Goal: Task Accomplishment & Management: Manage account settings

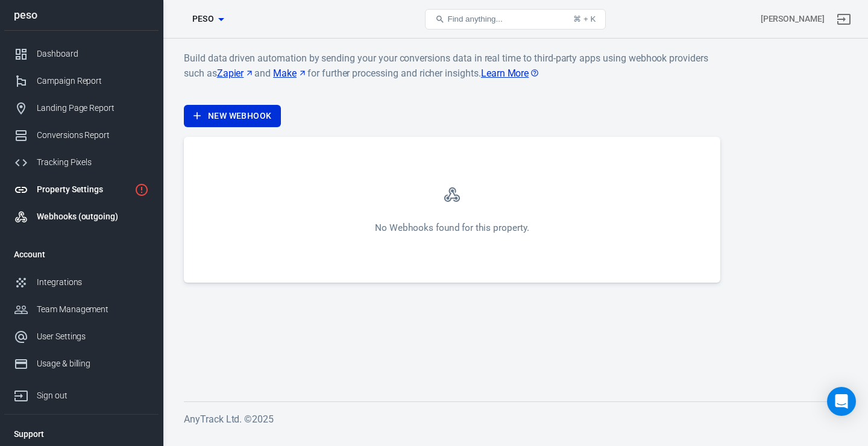
click at [104, 195] on div "Property Settings" at bounding box center [83, 189] width 93 height 13
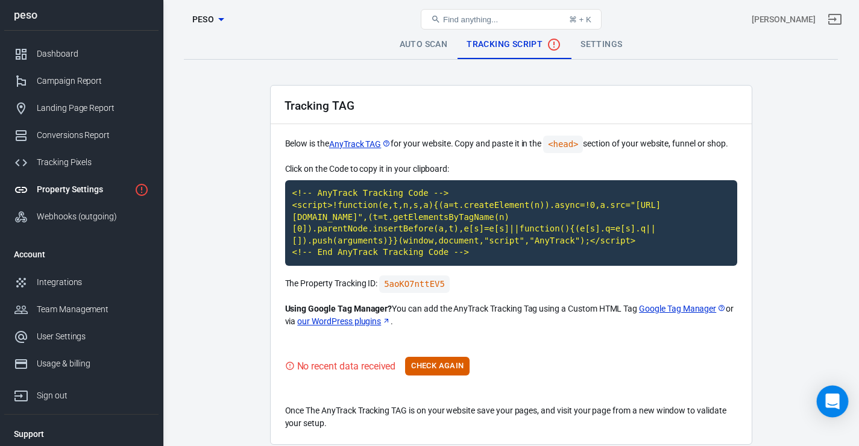
click at [836, 402] on icon "Open Intercom Messenger" at bounding box center [832, 402] width 14 height 16
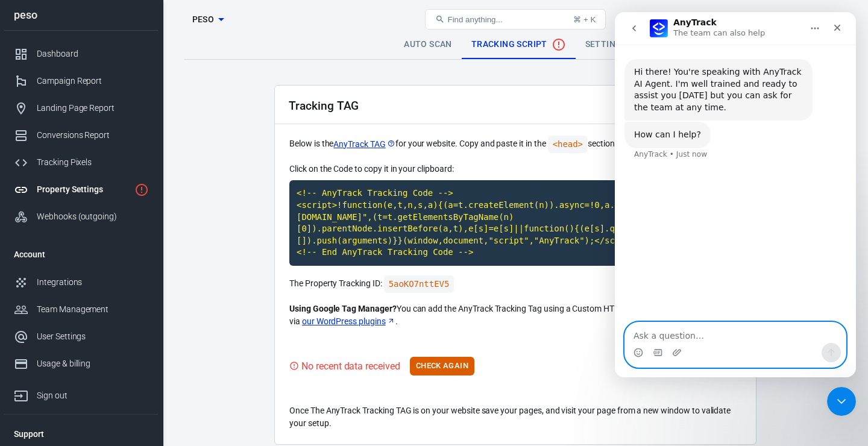
click at [707, 340] on textarea "Ask a question…" at bounding box center [735, 333] width 221 height 20
paste textarea "Hello, I noticed that you offer the option to park a domain and redirect traffi…"
type textarea "Hello, I noticed that you offer the option to park a domain and redirect traffi…"
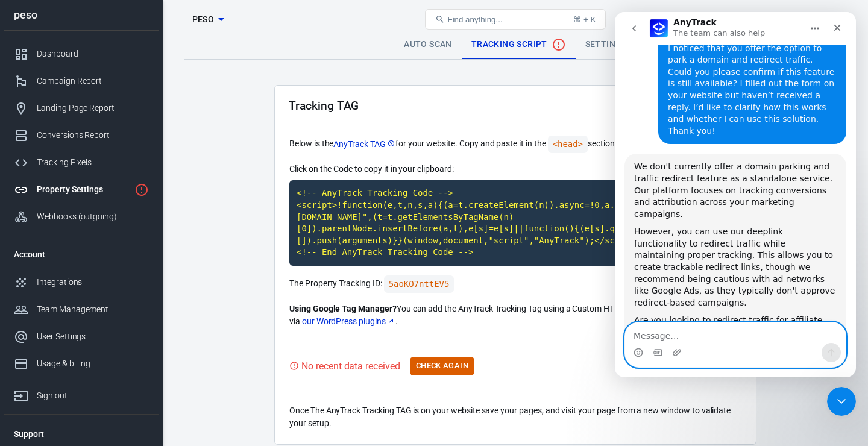
scroll to position [231, 0]
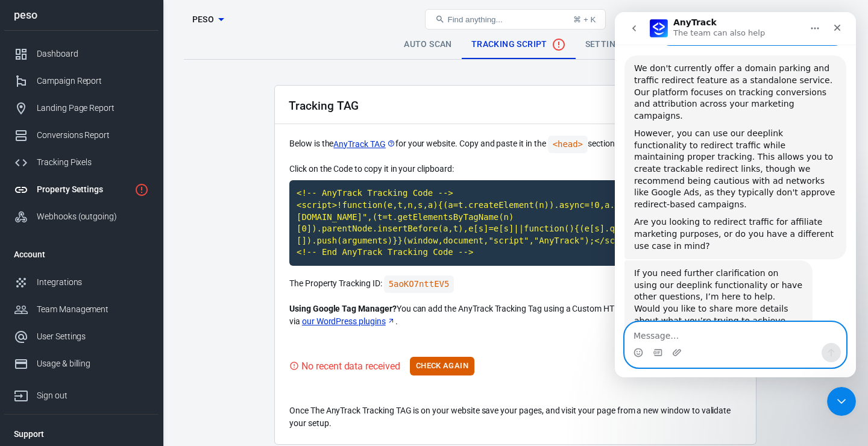
click at [690, 332] on textarea "Message…" at bounding box center [735, 333] width 221 height 20
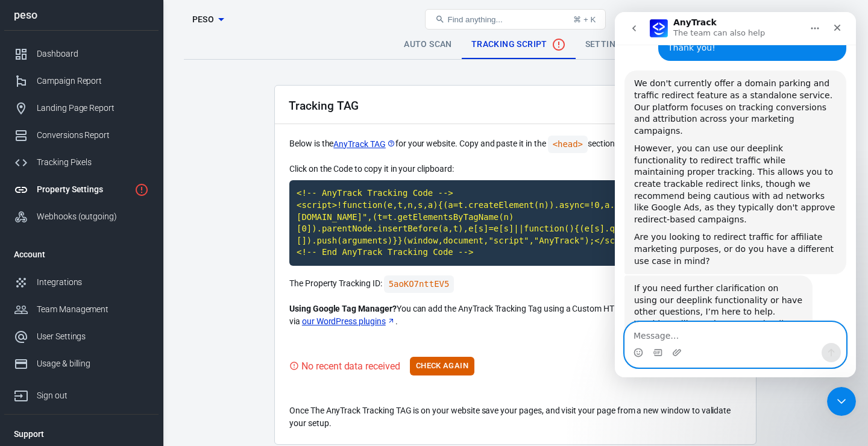
scroll to position [208, 0]
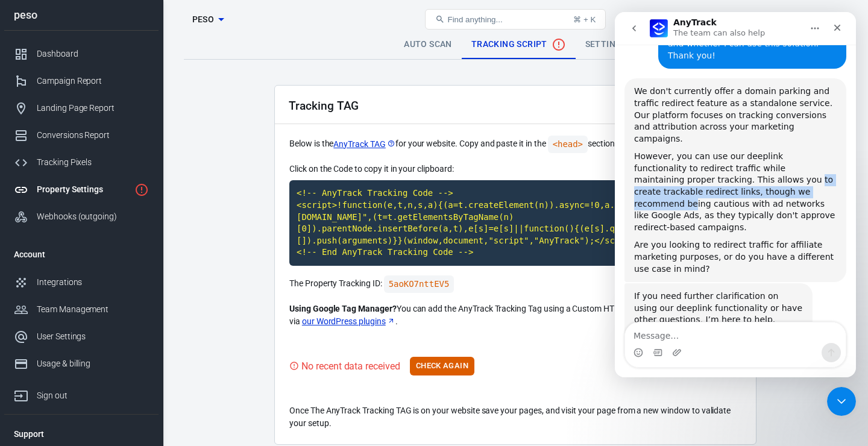
drag, startPoint x: 697, startPoint y: 162, endPoint x: 734, endPoint y: 175, distance: 39.3
click at [734, 175] on div "However, you can use our deeplink functionality to redirect traffic while maint…" at bounding box center [735, 192] width 203 height 83
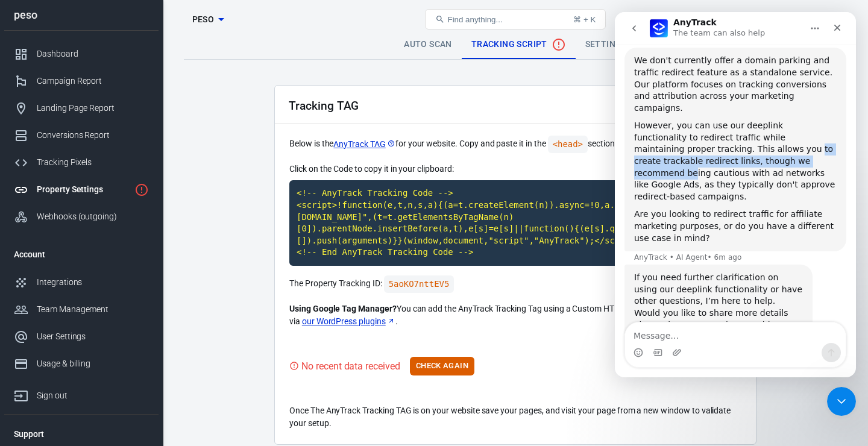
scroll to position [247, 0]
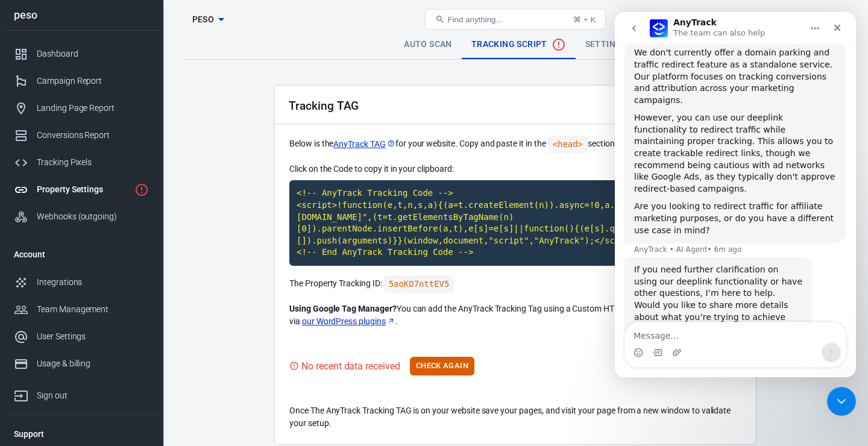
click at [718, 201] on div "Are you looking to redirect traffic for affiliate marketing purposes, or do you…" at bounding box center [735, 219] width 203 height 36
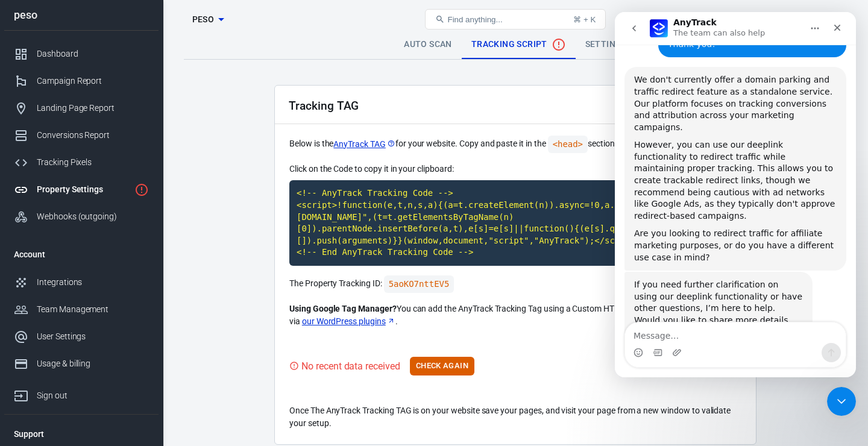
scroll to position [212, 0]
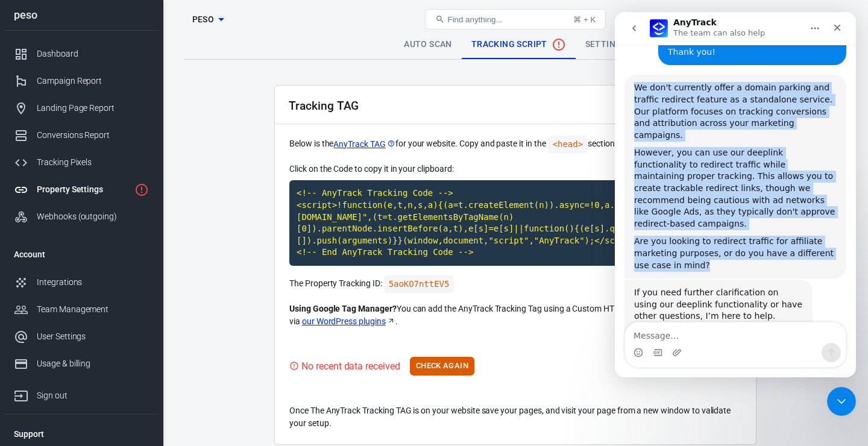
drag, startPoint x: 637, startPoint y: 84, endPoint x: 808, endPoint y: 239, distance: 230.9
click at [808, 239] on div "We don't currently offer a domain parking and traffic redirect feature as a sta…" at bounding box center [736, 177] width 222 height 204
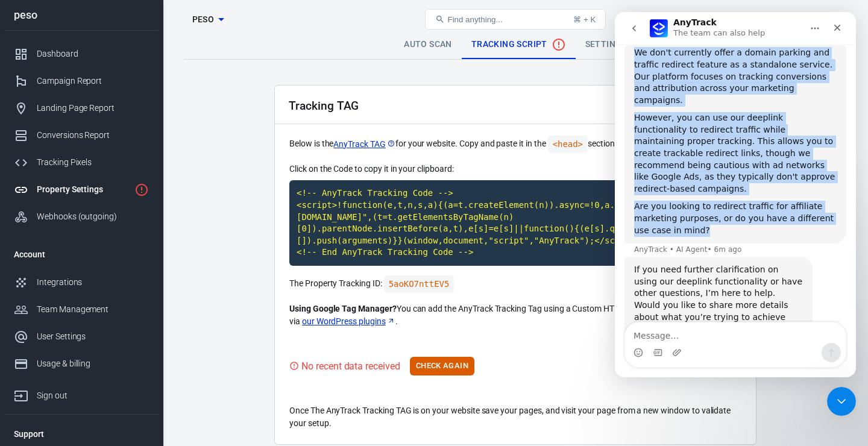
copy div "We don't currently offer a domain parking and traffic redirect feature as a sta…"
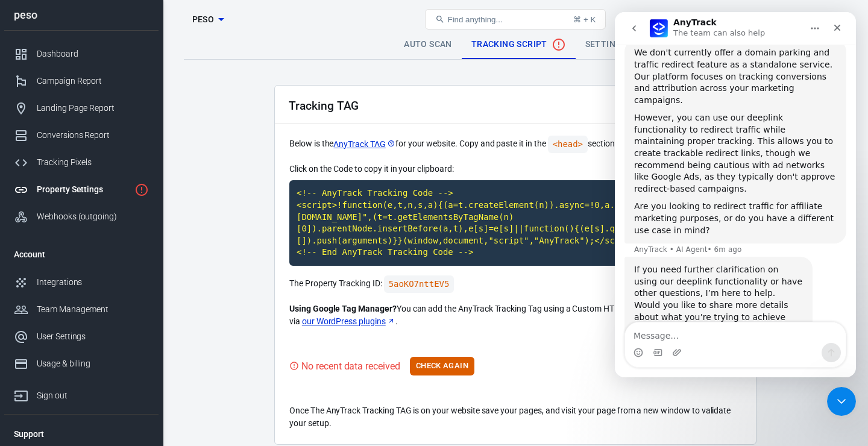
click at [707, 344] on div "Intercom messenger" at bounding box center [735, 352] width 221 height 19
click at [707, 338] on textarea "Message…" at bounding box center [735, 333] width 221 height 20
paste textarea "We don't currently offer a domain parking and traffic redirect feature as a sta…"
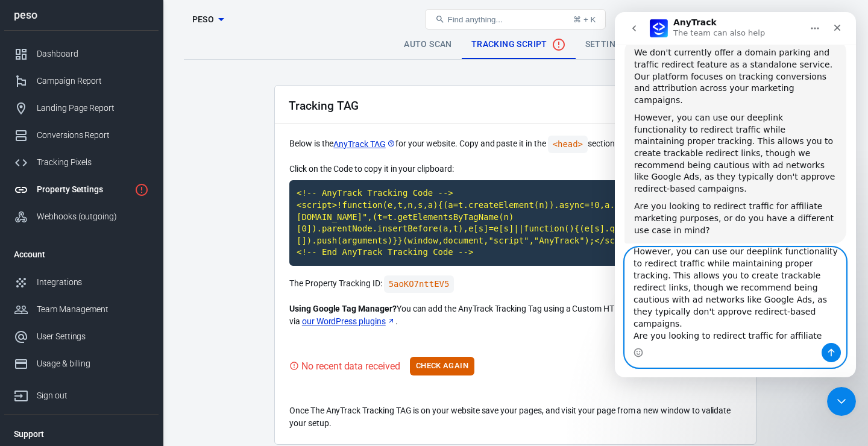
scroll to position [321, 0]
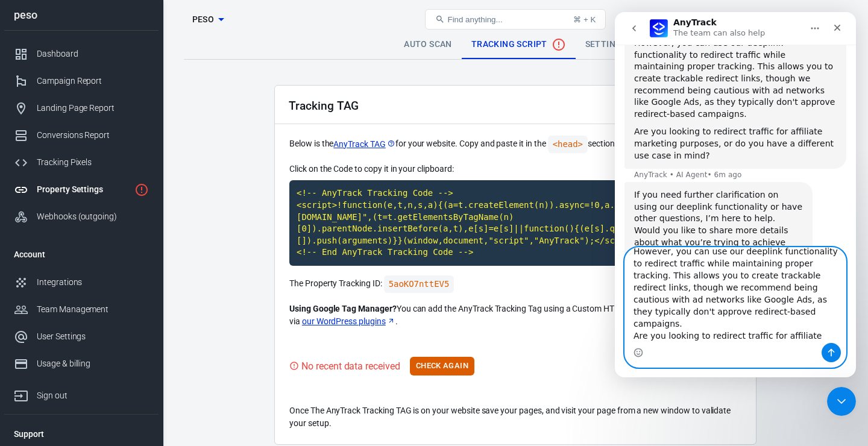
type textarea "We don't currently offer a domain parking and traffic redirect feature as a sta…"
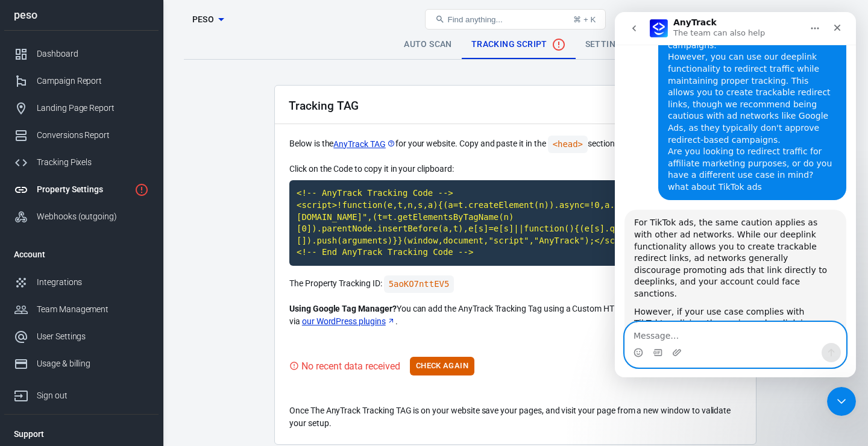
scroll to position [678, 0]
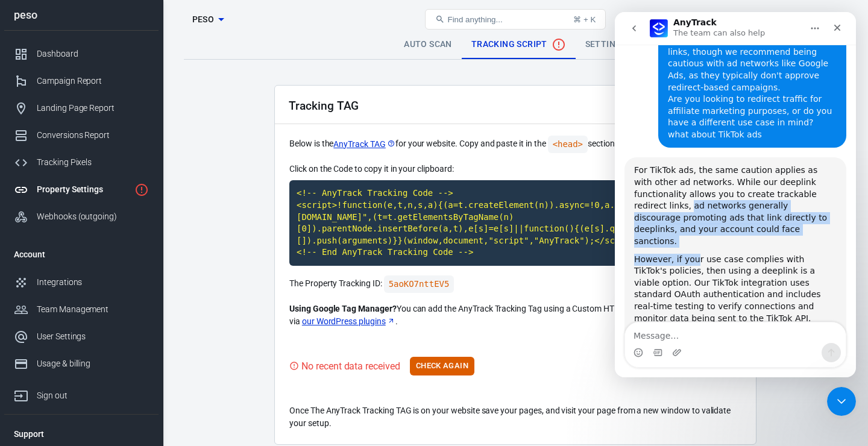
drag, startPoint x: 689, startPoint y: 142, endPoint x: 692, endPoint y: 184, distance: 42.3
click at [692, 184] on div "For TikTok ads, the same caution applies as with other ad networks. While our d…" at bounding box center [735, 253] width 203 height 177
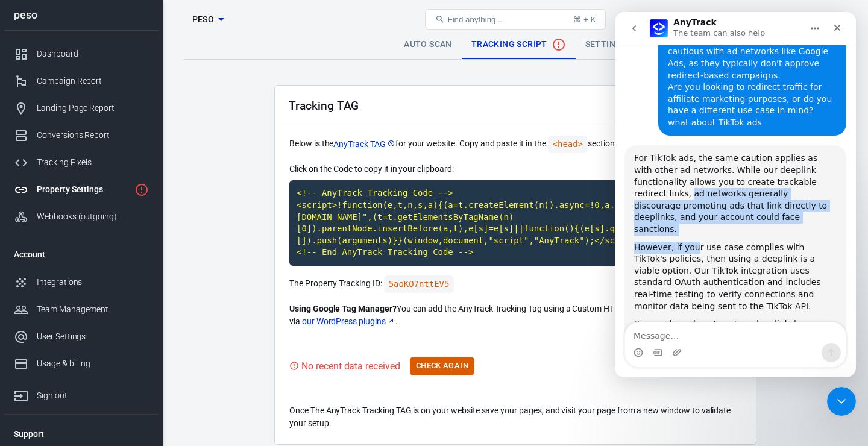
click at [690, 242] on div "However, if your use case complies with TikTok's policies, then using a deeplin…" at bounding box center [735, 277] width 203 height 71
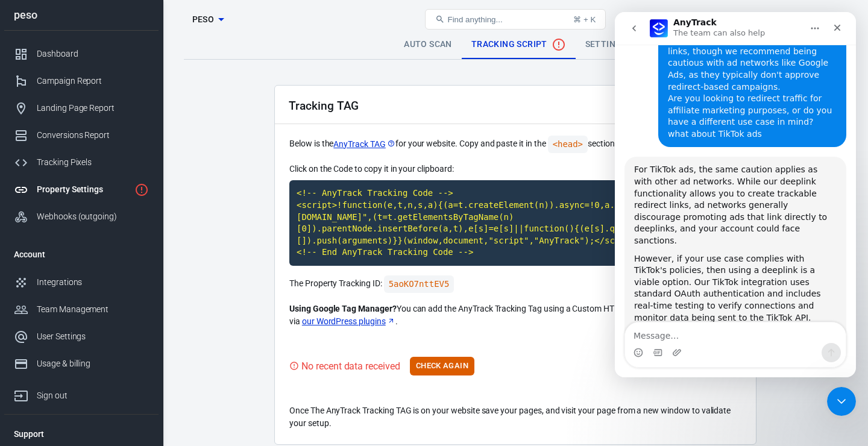
scroll to position [678, 0]
click at [668, 254] on div "However, if your use case complies with TikTok's policies, then using a deeplin…" at bounding box center [735, 289] width 203 height 71
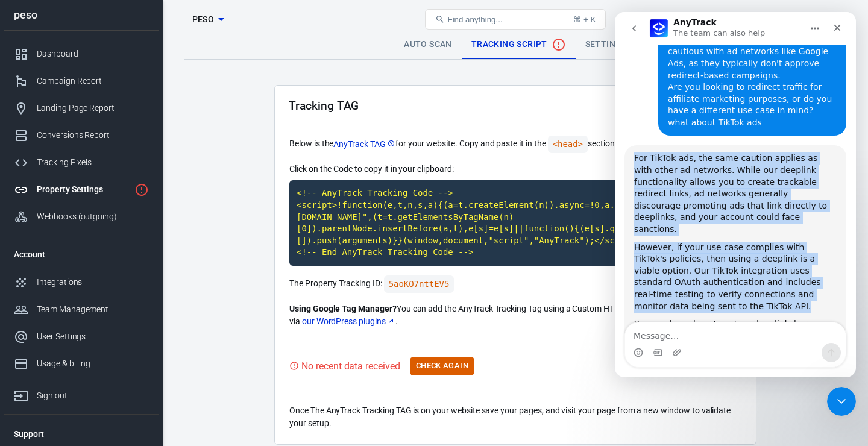
drag, startPoint x: 635, startPoint y: 92, endPoint x: 737, endPoint y: 225, distance: 167.6
click at [737, 225] on div "For TikTok ads, the same caution applies as with other ad networks. While our d…" at bounding box center [735, 241] width 203 height 177
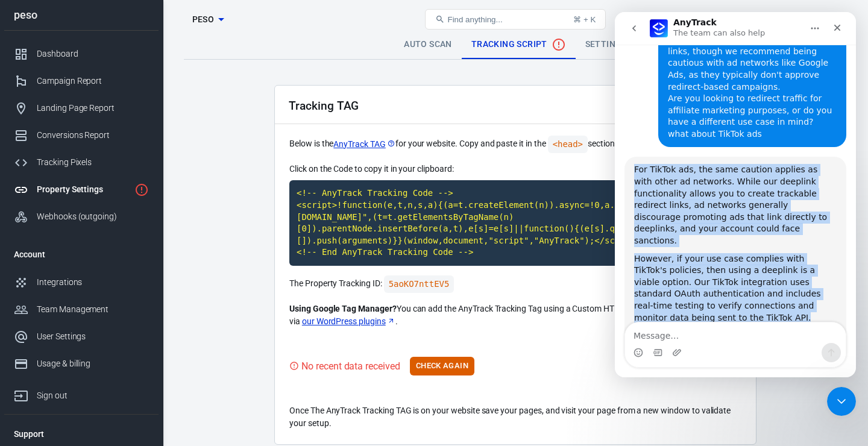
scroll to position [678, 0]
copy div "For TikTok ads, the same caution applies as with other ad networks. While our d…"
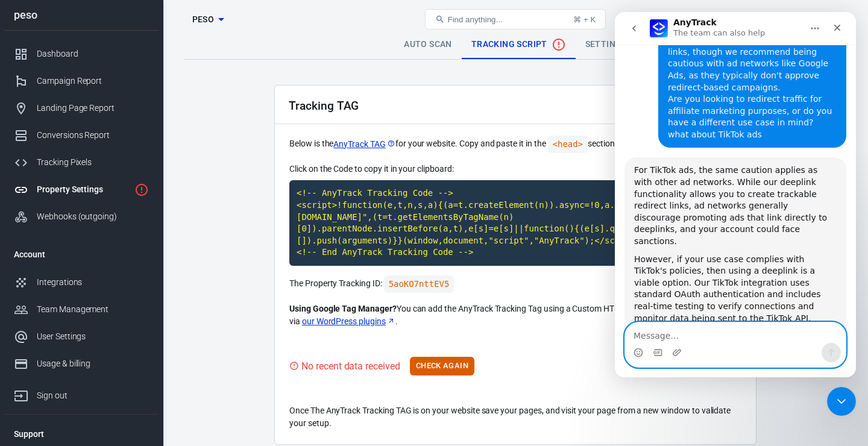
click at [684, 335] on textarea "Message…" at bounding box center [735, 333] width 221 height 20
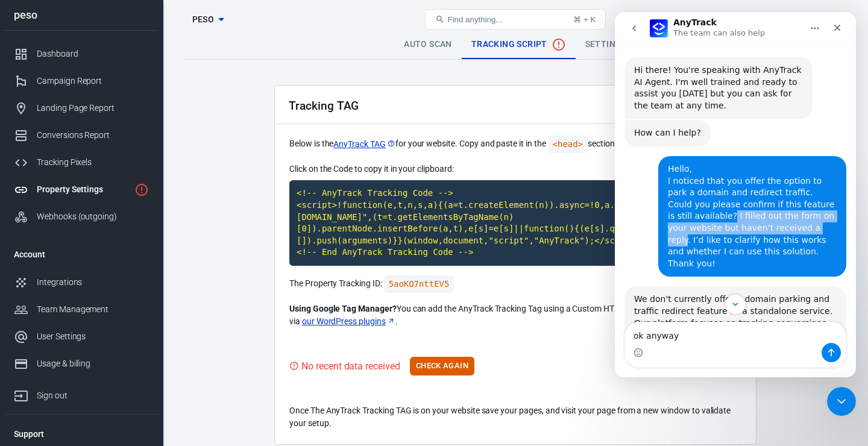
drag, startPoint x: 701, startPoint y: 213, endPoint x: 801, endPoint y: 224, distance: 100.7
click at [801, 224] on div "Hello, I noticed that you offer the option to park a domain and redirect traffi…" at bounding box center [752, 216] width 169 height 106
copy div "I filled out the form on your website but haven’t received a reply"
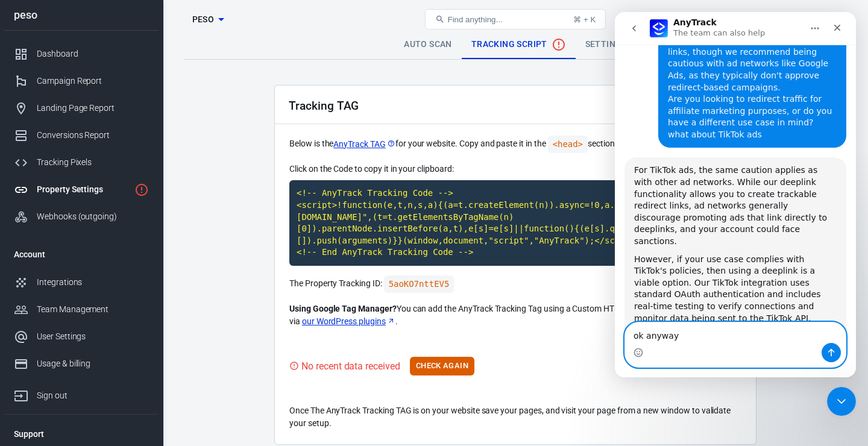
click at [724, 339] on textarea "ok anyway" at bounding box center [735, 333] width 221 height 20
paste textarea "I filled out the form on your website but haven’t received a reply"
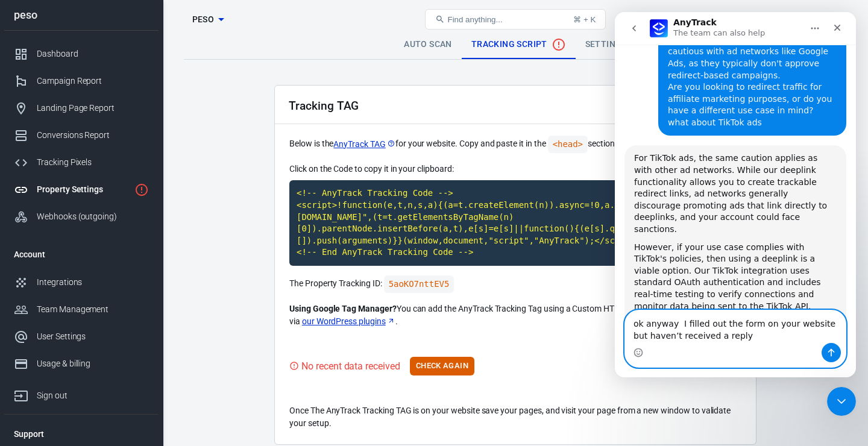
type textarea "ok anyway I filled out the form on your website but haven’t received a reply"
click at [830, 350] on icon "Send a message…" at bounding box center [832, 353] width 10 height 10
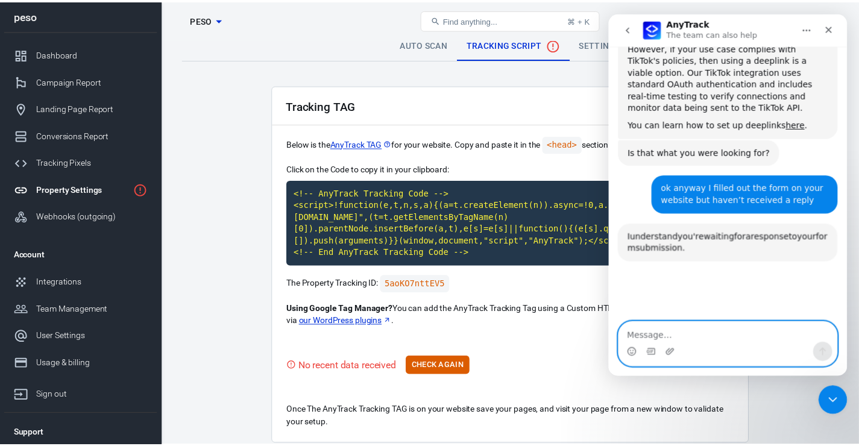
scroll to position [943, 0]
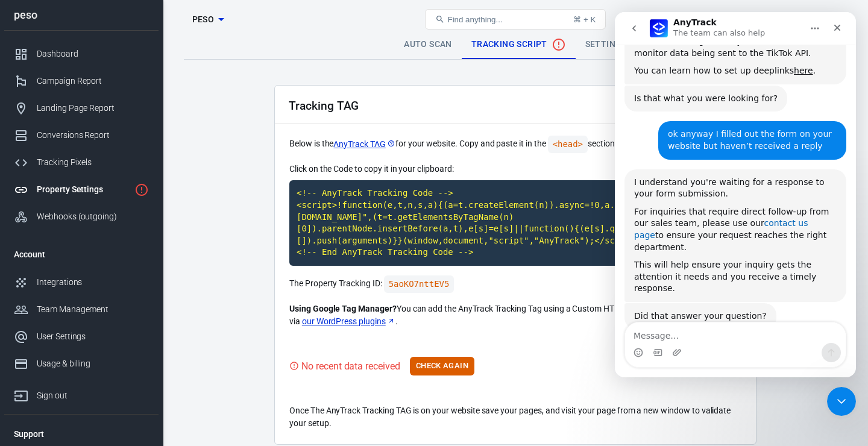
click at [775, 218] on link "contact us page" at bounding box center [721, 229] width 174 height 22
click at [836, 28] on icon "Close" at bounding box center [838, 28] width 10 height 10
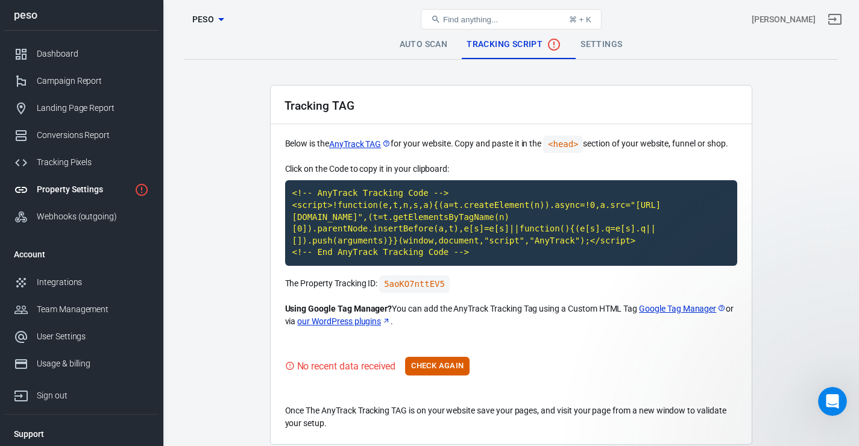
scroll to position [0, 0]
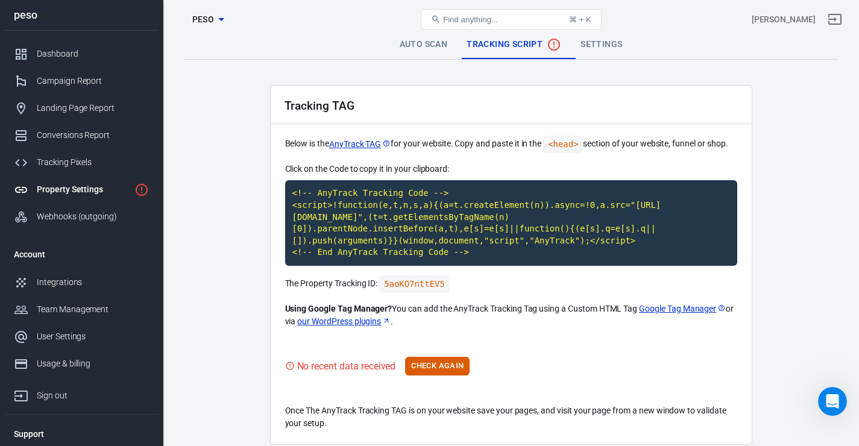
click at [429, 46] on link "Auto Scan" at bounding box center [424, 44] width 68 height 29
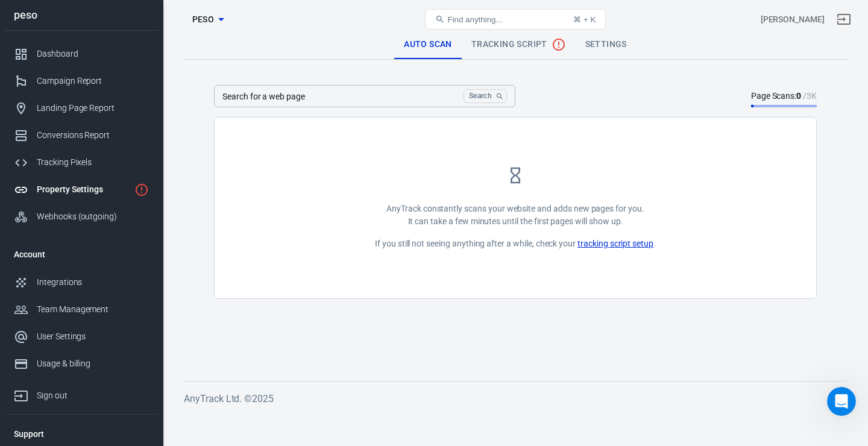
click at [614, 45] on link "Settings" at bounding box center [606, 44] width 61 height 29
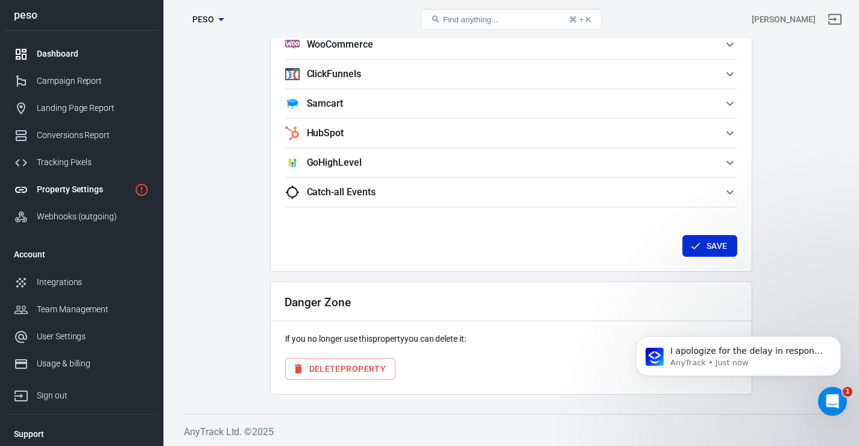
click at [86, 65] on link "Dashboard" at bounding box center [81, 53] width 154 height 27
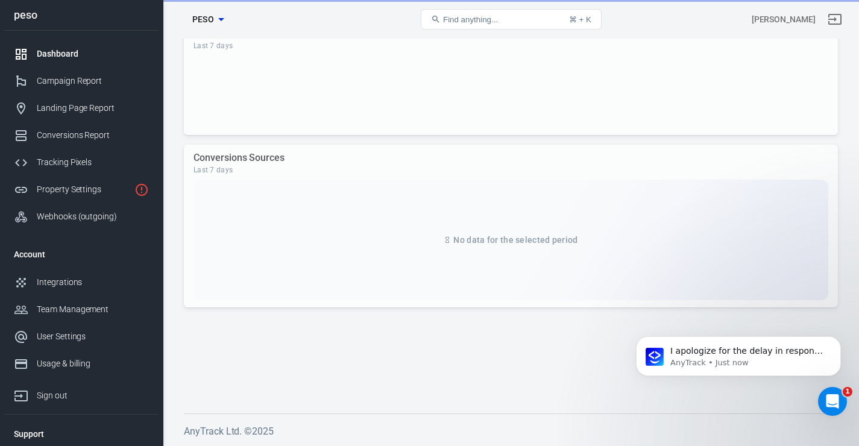
scroll to position [1094, 0]
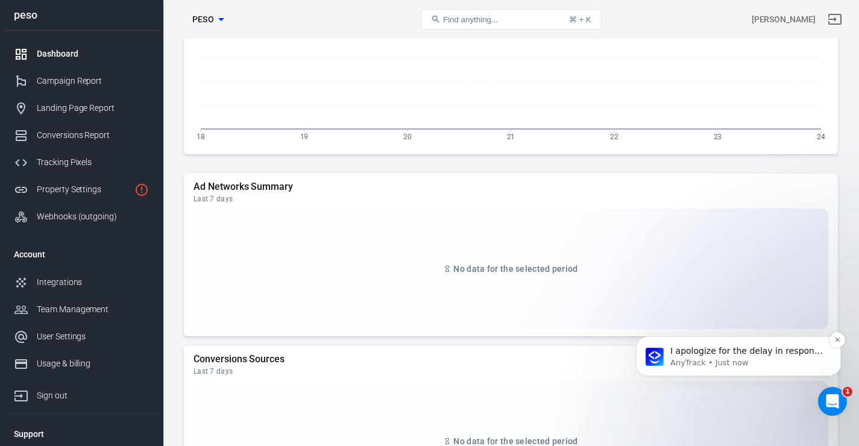
click at [728, 356] on p "I apologize for the delay in response regarding your form submission. Would you…" at bounding box center [748, 351] width 156 height 12
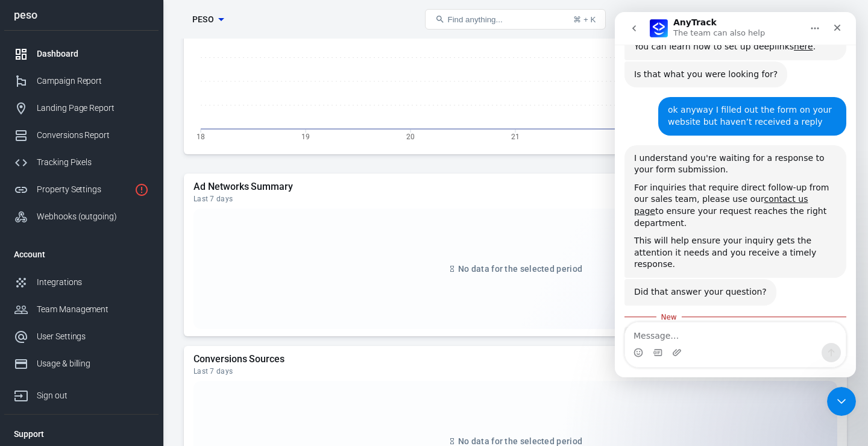
scroll to position [960, 0]
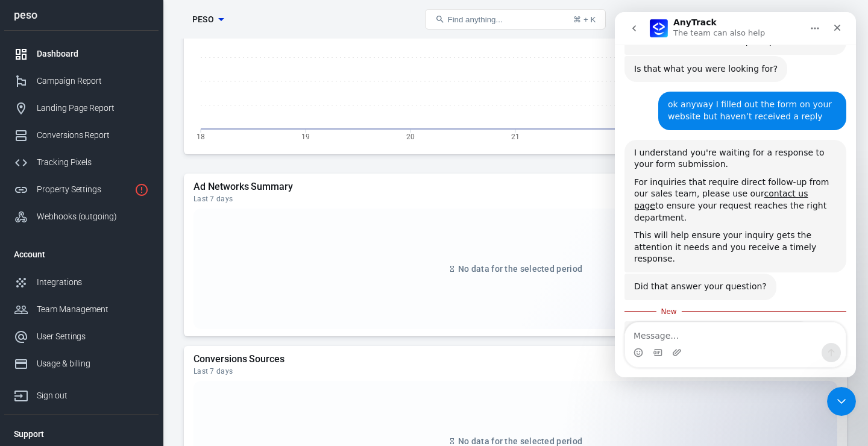
click at [658, 329] on div "I apologize for the delay in response regarding your form submission. Would you…" at bounding box center [718, 358] width 169 height 59
copy div "I apologize for the delay in response regarding your form submission. Would you…"
click at [705, 334] on textarea "Message…" at bounding box center [735, 333] width 221 height 20
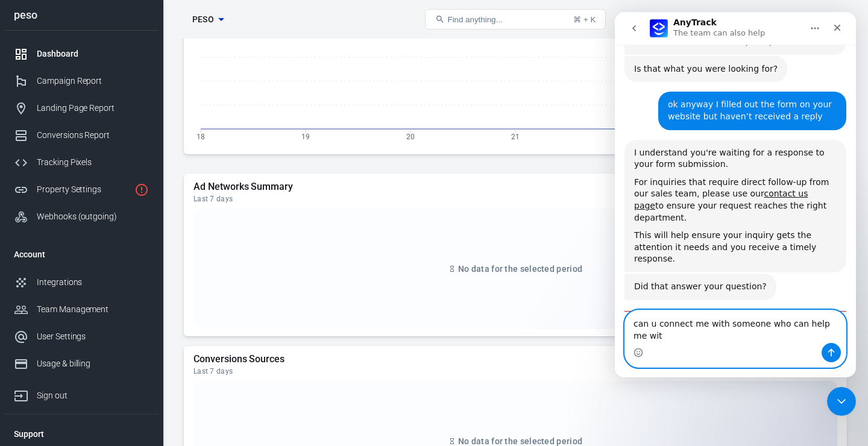
scroll to position [973, 0]
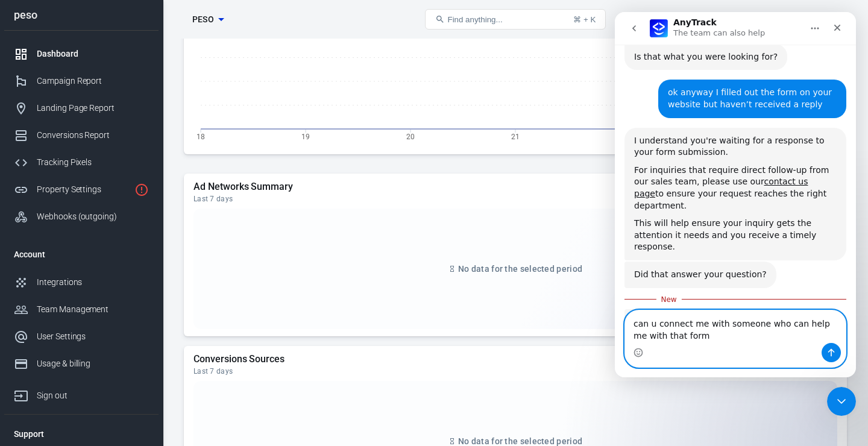
type textarea "can u connect me with someone who can help me with that form"
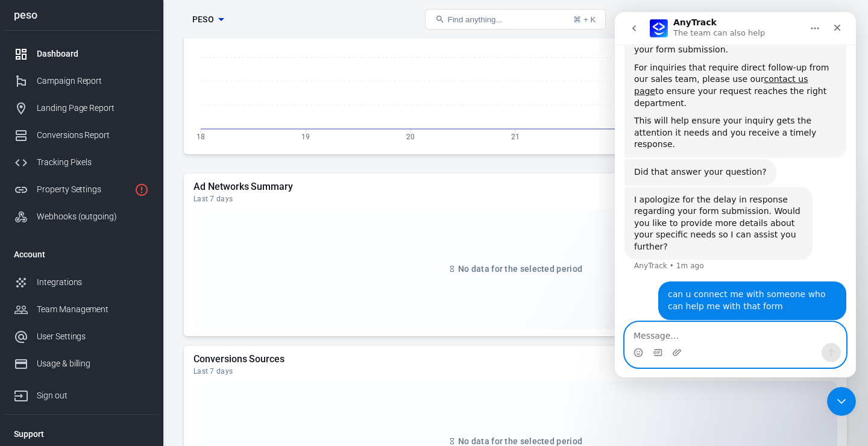
scroll to position [1081, 0]
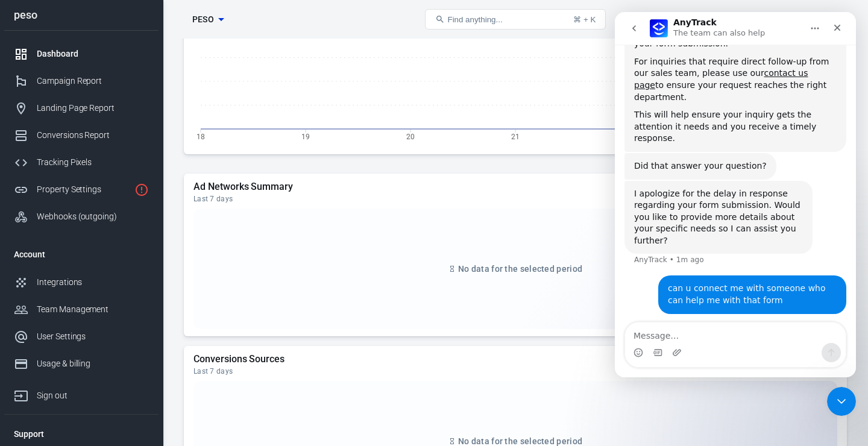
click at [708, 331] on div "Certainly, I will connect you with someone who can assist you further. Meanwhil…" at bounding box center [718, 366] width 169 height 71
click at [707, 341] on textarea "Message…" at bounding box center [735, 333] width 221 height 20
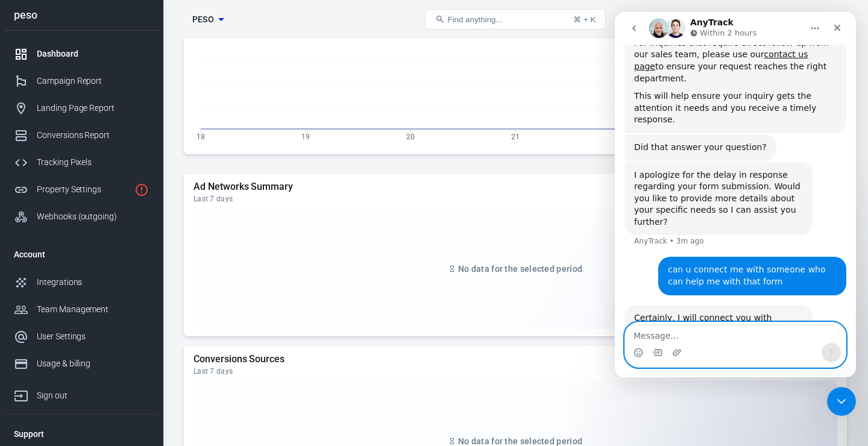
scroll to position [1165, 0]
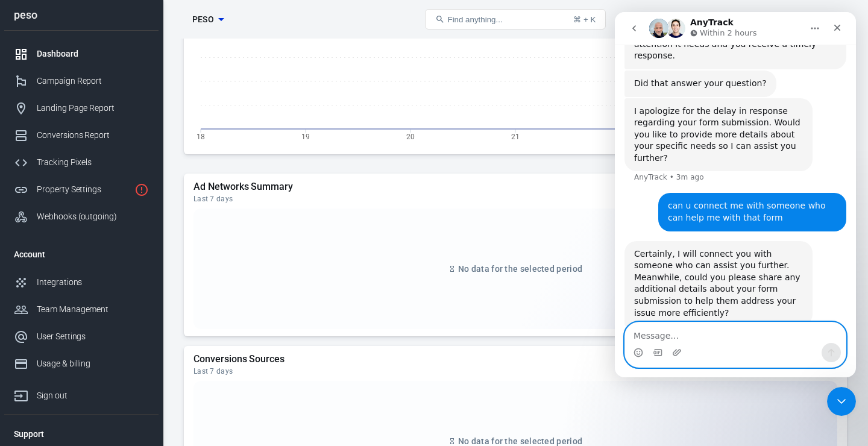
click at [734, 338] on textarea "Message…" at bounding box center [735, 333] width 221 height 20
paste textarea "I’ve just submitted the Deeplink/redirect form for my domain"
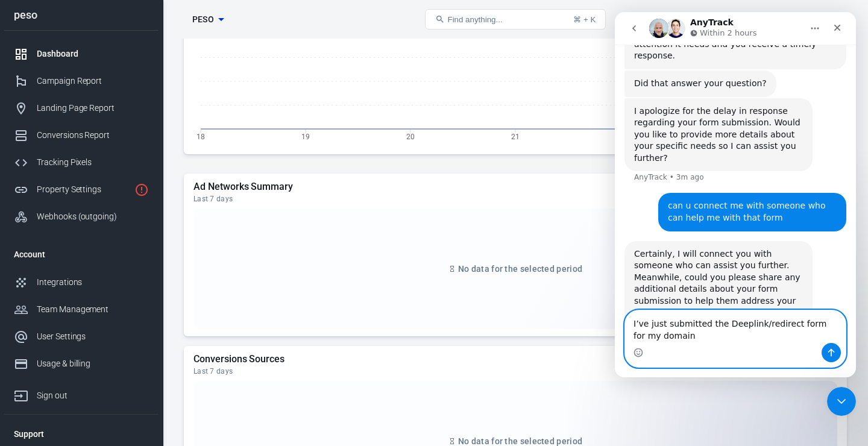
scroll to position [1178, 0]
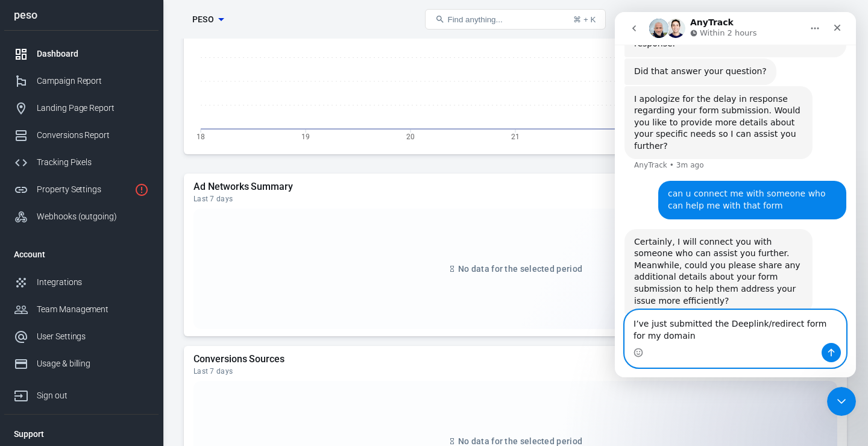
type textarea "I’ve just submitted the Deeplink/redirect form for my domain"
click at [832, 350] on icon "Send a message…" at bounding box center [831, 353] width 7 height 8
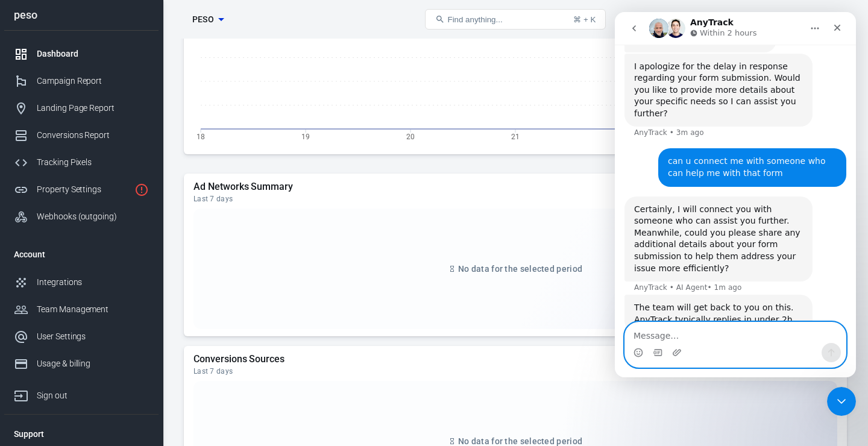
scroll to position [1212, 0]
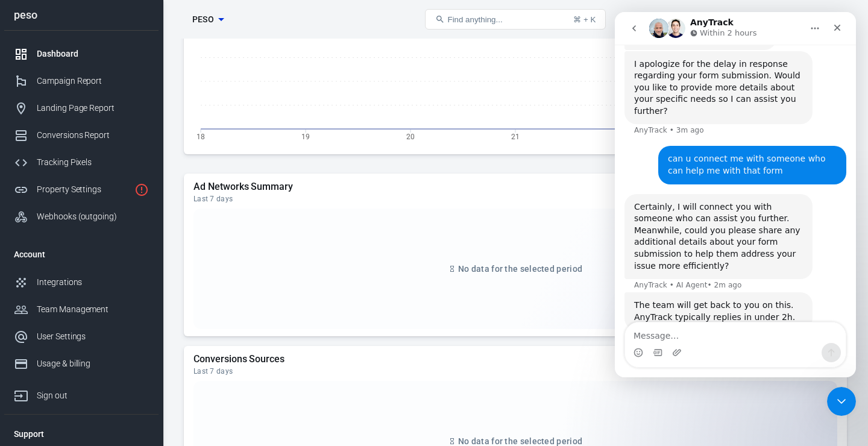
click at [786, 415] on div "Waiting for a teammate" at bounding box center [735, 420] width 217 height 10
click at [748, 33] on p "Within 2 hours" at bounding box center [728, 33] width 57 height 12
copy div "Within 2 hours"
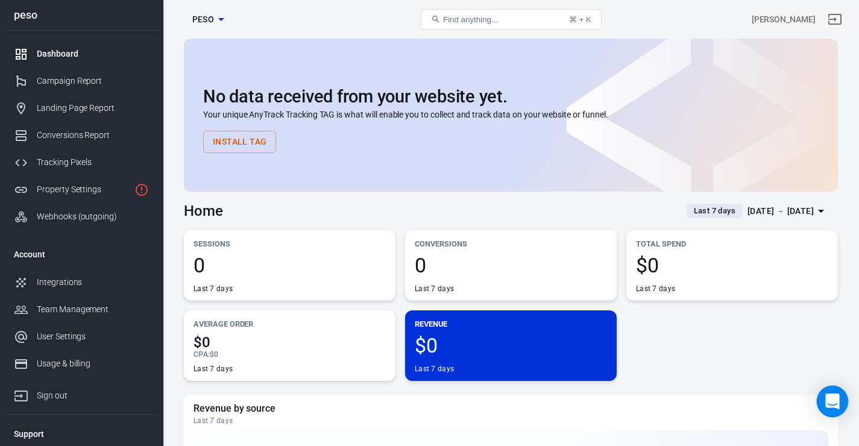
click at [833, 396] on icon "Open Intercom Messenger" at bounding box center [832, 402] width 14 height 16
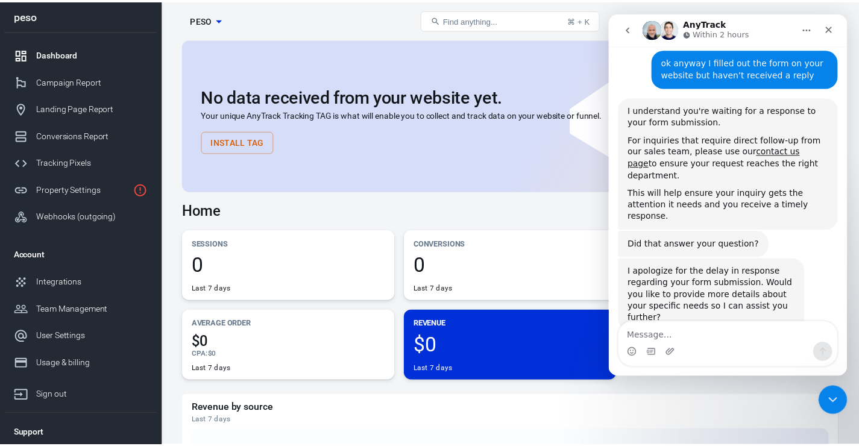
scroll to position [1188, 0]
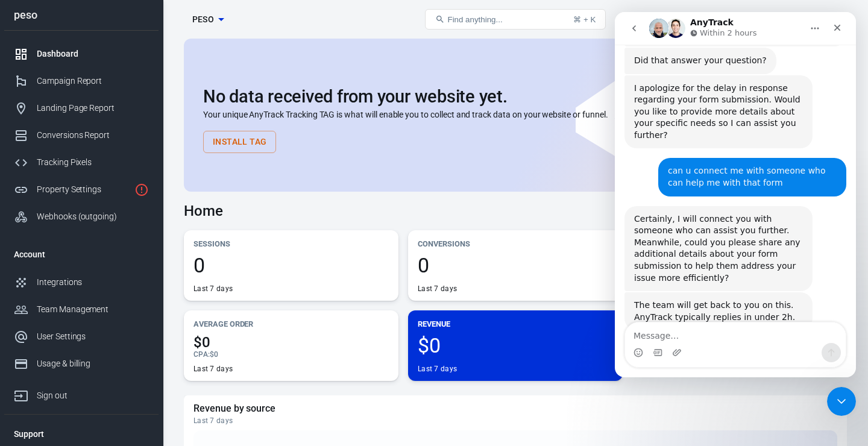
click at [812, 28] on icon "Home" at bounding box center [816, 29] width 8 height 2
click at [514, 230] on div "Conversions 0 Last 7 days" at bounding box center [515, 265] width 215 height 71
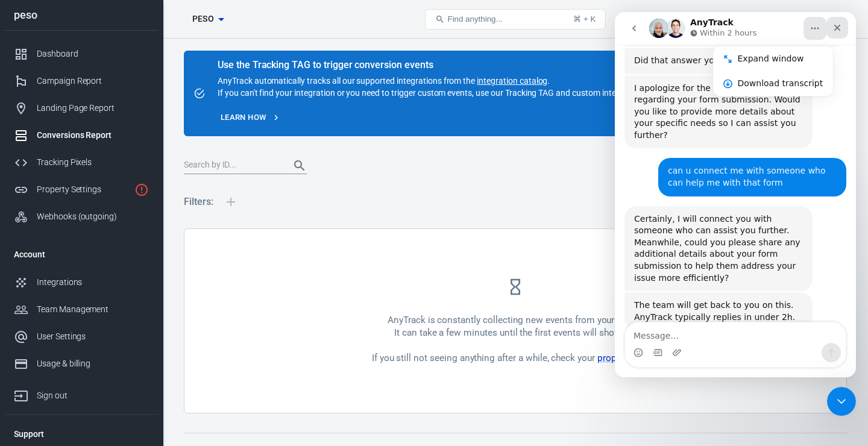
click at [842, 28] on icon "Close" at bounding box center [838, 28] width 10 height 10
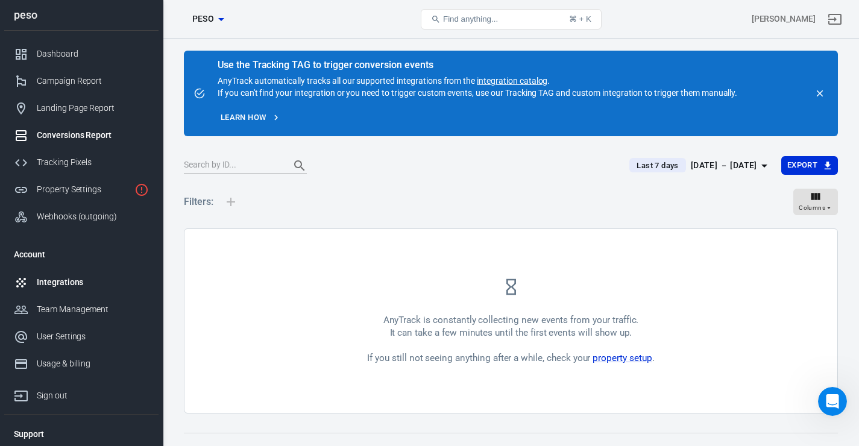
scroll to position [7, 0]
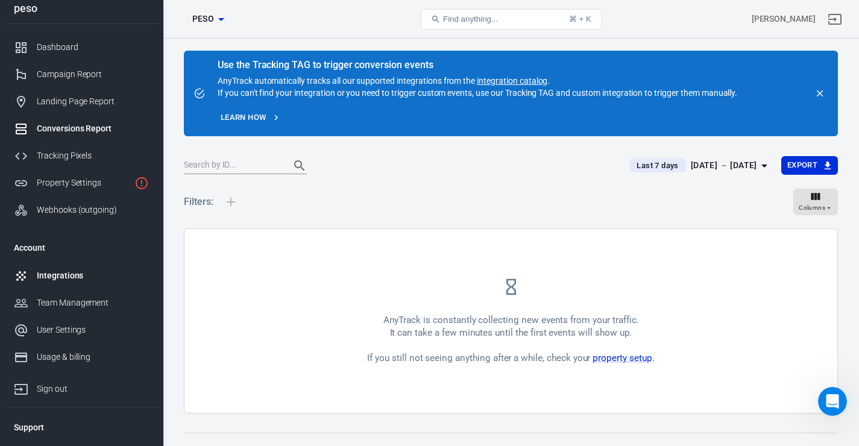
click at [127, 282] on div "Integrations" at bounding box center [93, 276] width 112 height 13
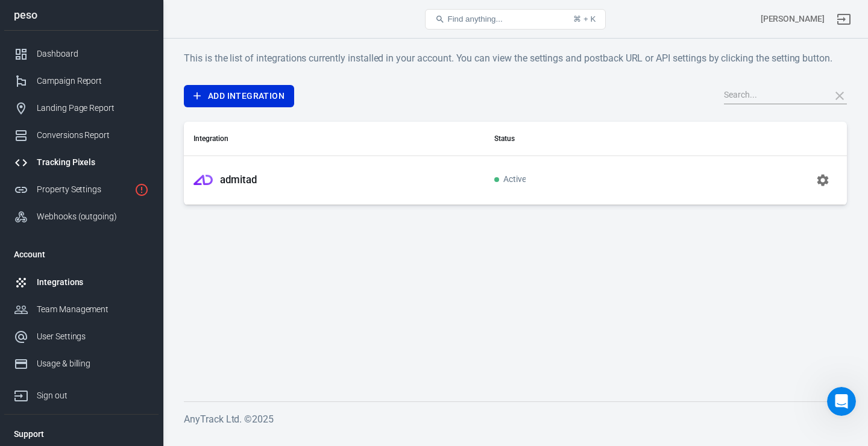
click at [93, 169] on div "Tracking Pixels" at bounding box center [93, 162] width 112 height 13
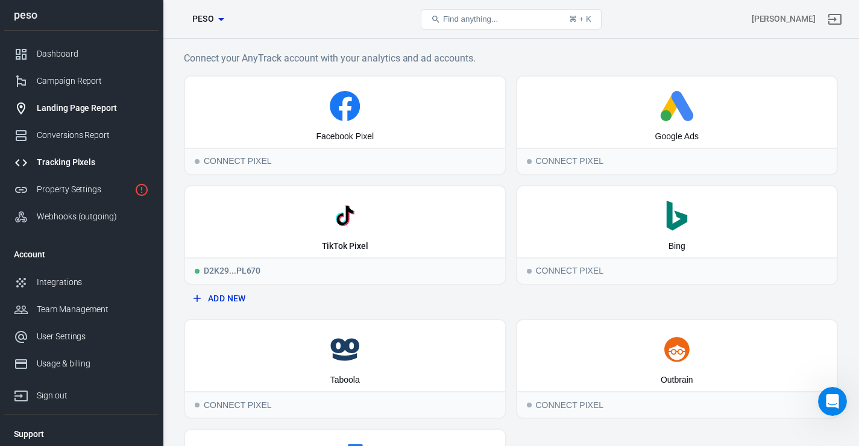
click at [58, 115] on div "Landing Page Report" at bounding box center [93, 108] width 112 height 13
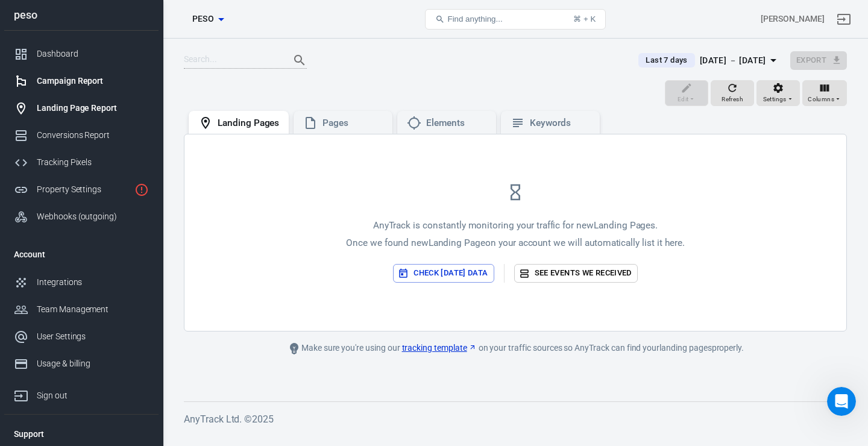
click at [68, 87] on div "Campaign Report" at bounding box center [93, 81] width 112 height 13
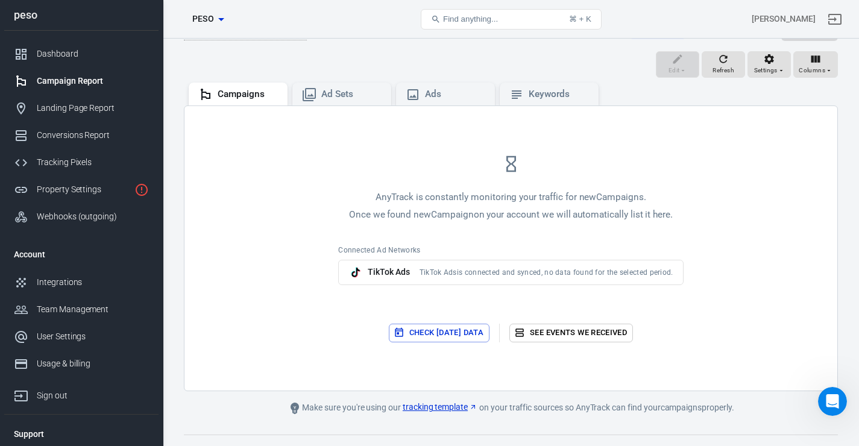
scroll to position [125, 0]
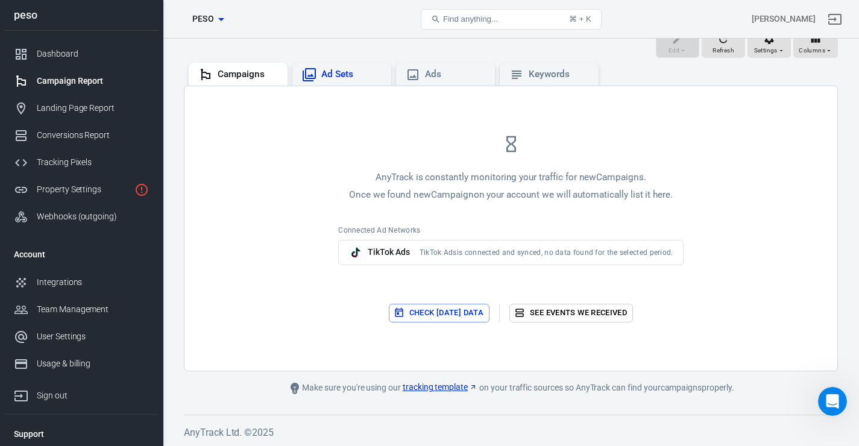
click at [336, 69] on div "Ad Sets" at bounding box center [351, 74] width 60 height 13
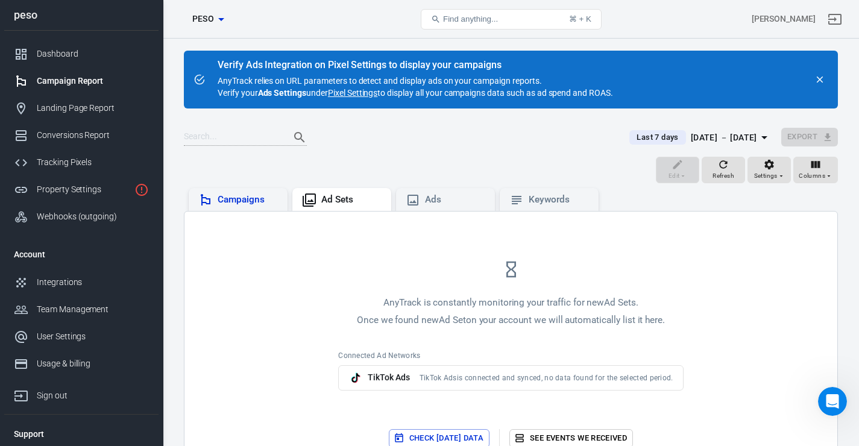
click at [251, 200] on div "Campaigns" at bounding box center [248, 200] width 60 height 13
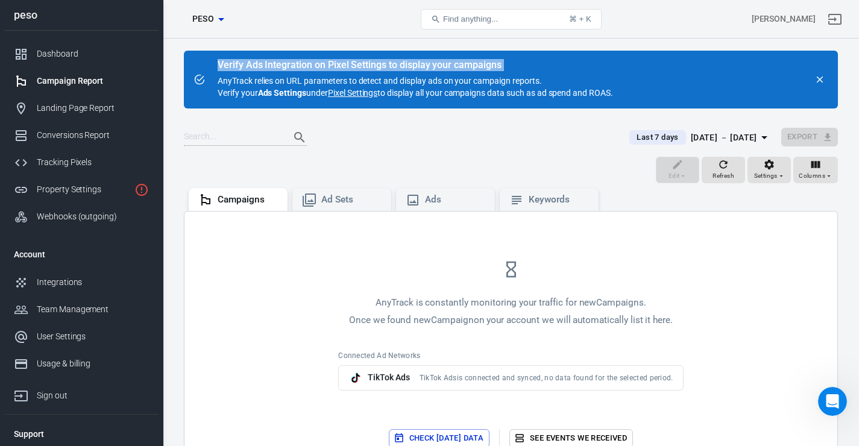
drag, startPoint x: 221, startPoint y: 69, endPoint x: 408, endPoint y: 73, distance: 187.5
click at [408, 73] on div "Verify Ads Integration on Pixel Settings to display your campaigns AnyTrack rel…" at bounding box center [416, 79] width 396 height 39
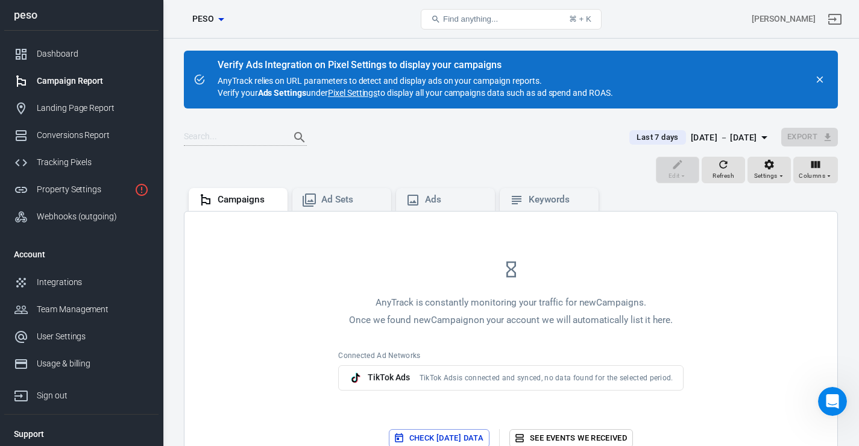
click at [253, 79] on div "Verify Ads Integration on Pixel Settings to display your campaigns AnyTrack rel…" at bounding box center [416, 79] width 396 height 39
drag, startPoint x: 215, startPoint y: 64, endPoint x: 651, endPoint y: 96, distance: 436.5
click at [651, 96] on div "Verify Ads Integration on Pixel Settings to display your campaigns AnyTrack rel…" at bounding box center [511, 80] width 654 height 58
copy div "Verify Ads Integration on Pixel Settings to display your campaigns AnyTrack rel…"
click at [531, 188] on div "Keywords" at bounding box center [549, 199] width 99 height 23
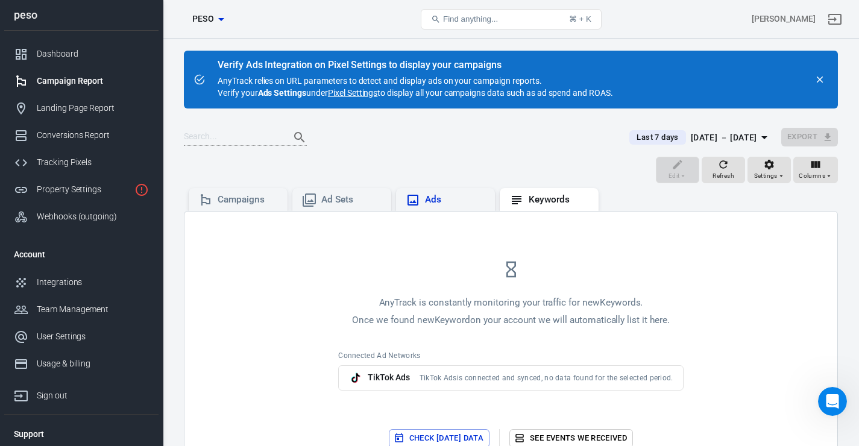
click at [443, 195] on div "Ads" at bounding box center [455, 200] width 60 height 13
click at [350, 196] on div "Ad Sets" at bounding box center [351, 200] width 60 height 13
click at [276, 190] on div "Campaigns" at bounding box center [238, 199] width 99 height 23
click at [359, 89] on link "Pixel Settings" at bounding box center [352, 93] width 49 height 12
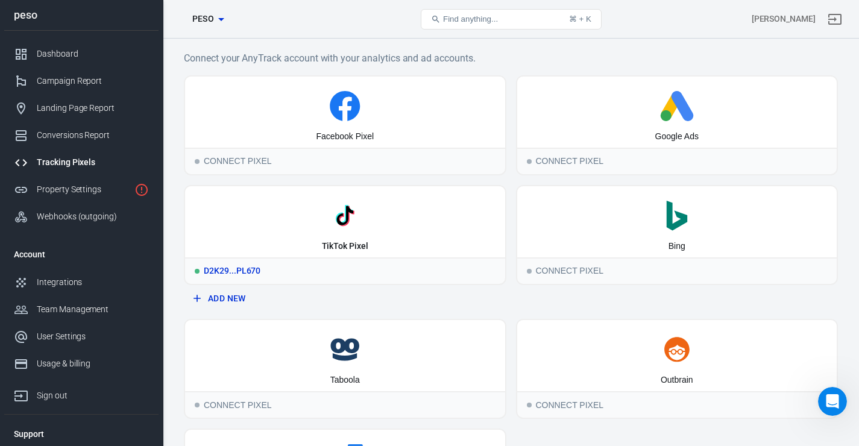
click at [351, 236] on div "TikTok Pixel" at bounding box center [345, 221] width 320 height 71
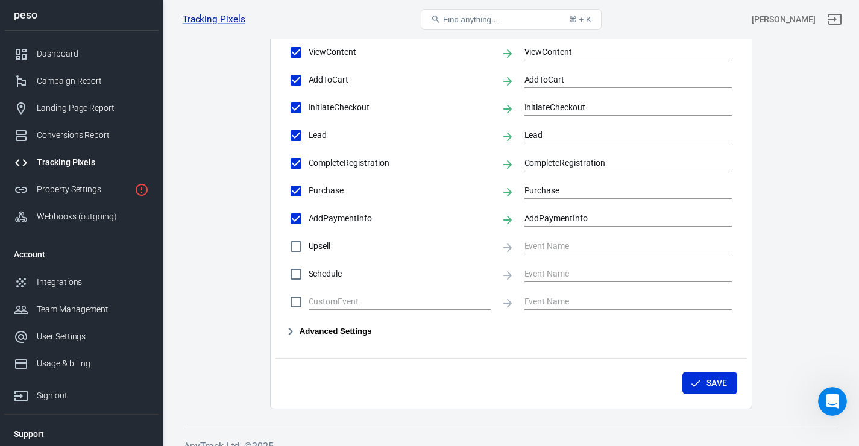
scroll to position [607, 0]
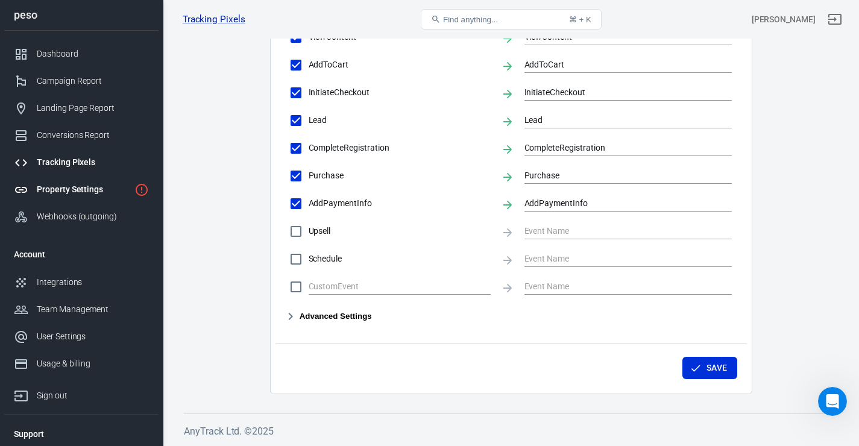
click at [83, 200] on link "Property Settings" at bounding box center [81, 189] width 154 height 27
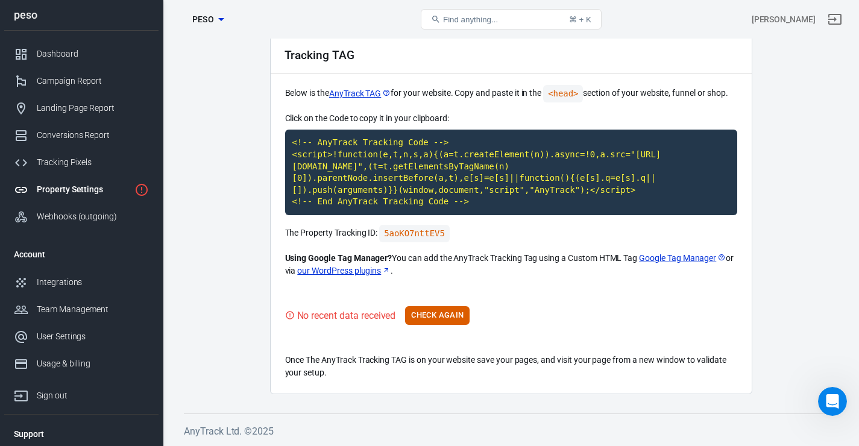
scroll to position [60, 0]
click at [382, 358] on p "Once The AnyTrack Tracking TAG is on your website save your pages, and visit yo…" at bounding box center [511, 366] width 452 height 25
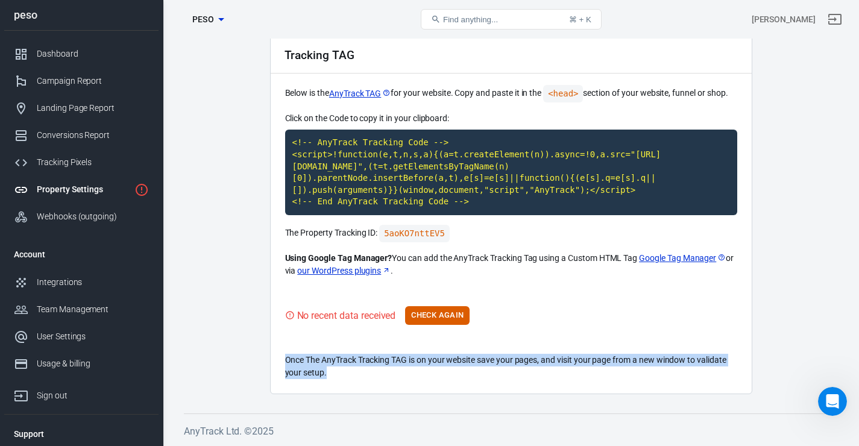
click at [382, 358] on p "Once The AnyTrack Tracking TAG is on your website save your pages, and visit yo…" at bounding box center [511, 366] width 452 height 25
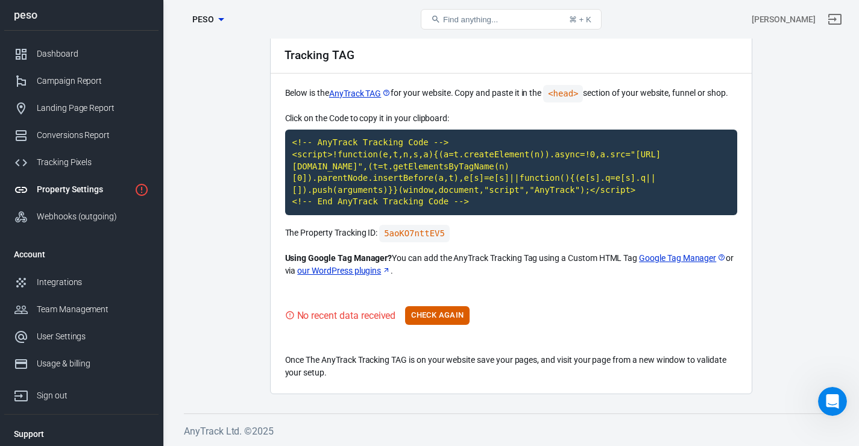
scroll to position [0, 0]
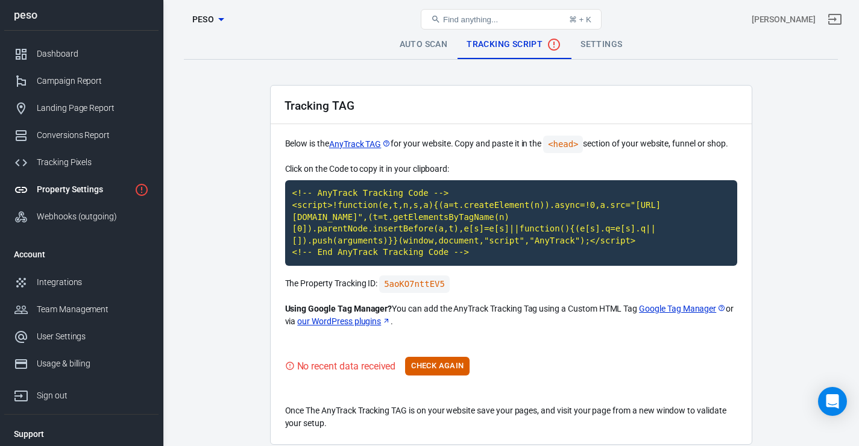
click at [821, 399] on div "Open Intercom Messenger" at bounding box center [832, 401] width 29 height 29
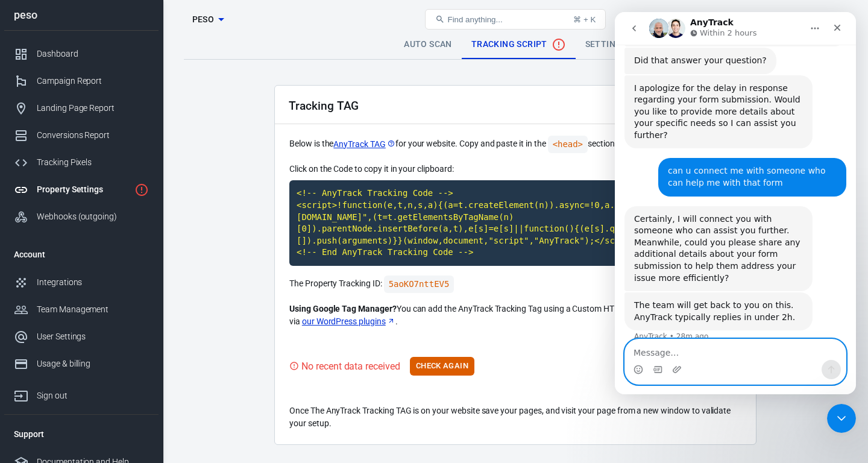
scroll to position [1171, 0]
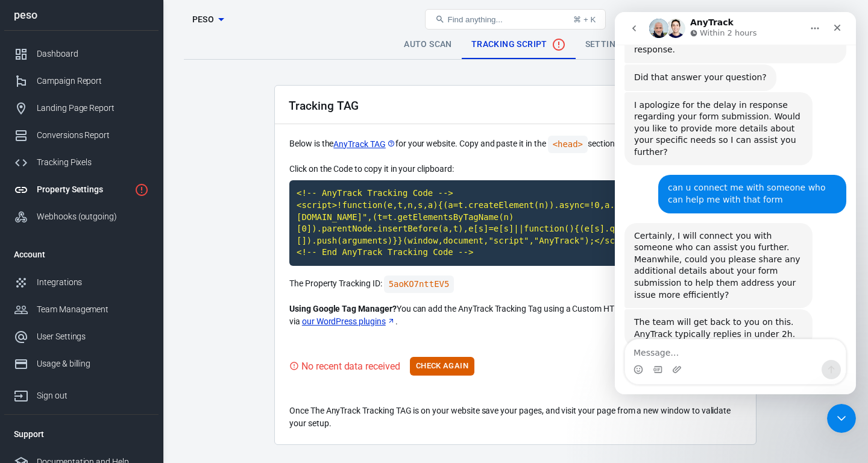
click at [219, 90] on main "Auto Scan Tracking Script Settings Tracking TAG Below is the AnyTrack TAG for y…" at bounding box center [515, 237] width 663 height 415
click at [218, 186] on main "Auto Scan Tracking Script Settings Tracking TAG Below is the AnyTrack TAG for y…" at bounding box center [515, 237] width 663 height 415
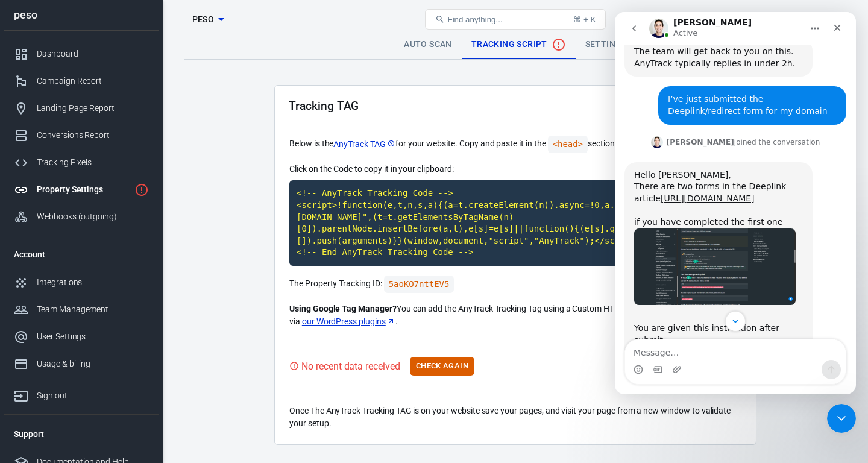
scroll to position [1449, 0]
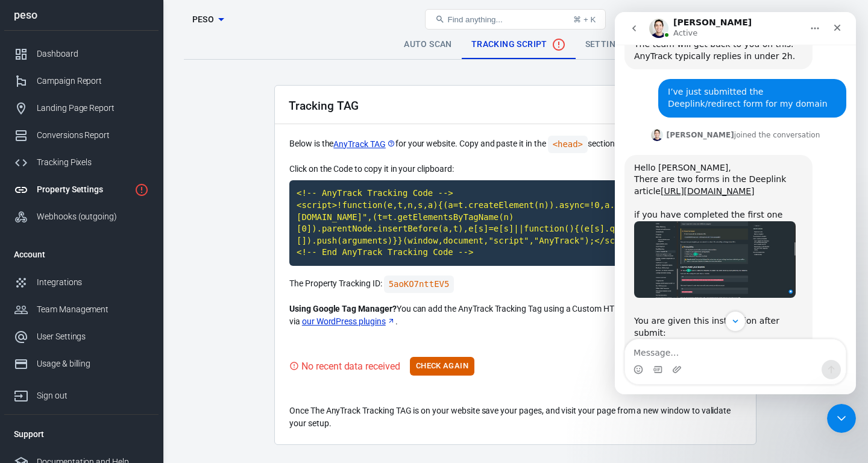
click at [677, 351] on img "Jose says…" at bounding box center [715, 389] width 162 height 77
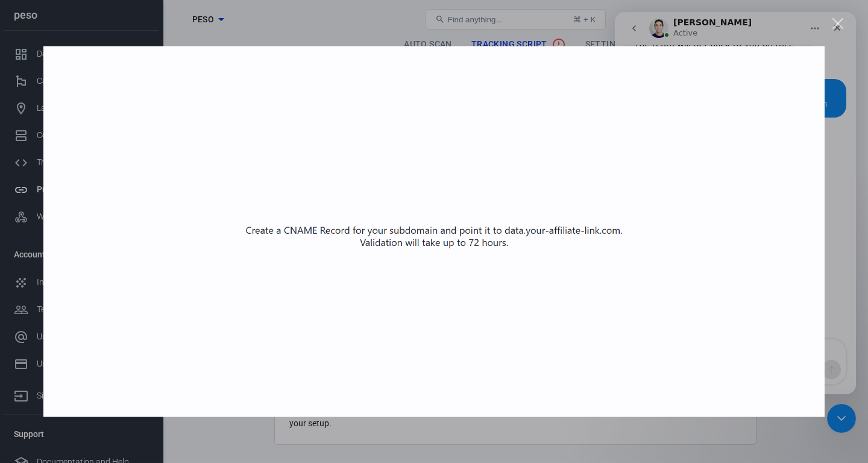
click at [783, 174] on img "Close" at bounding box center [433, 231] width 781 height 371
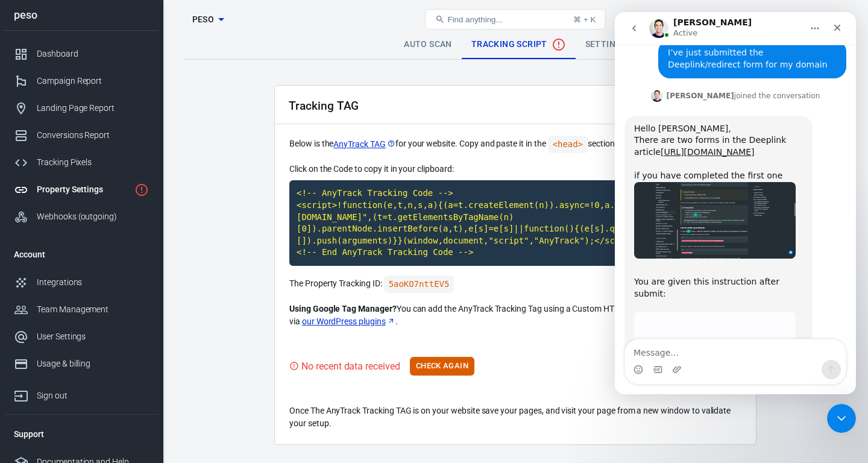
scroll to position [1492, 0]
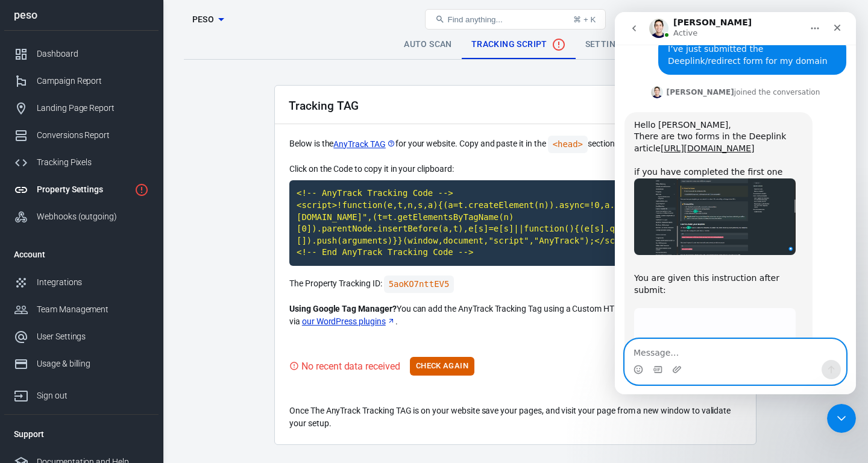
click at [713, 353] on textarea "Message…" at bounding box center [735, 349] width 221 height 20
type textarea "yeah like 3 or [DATE]"
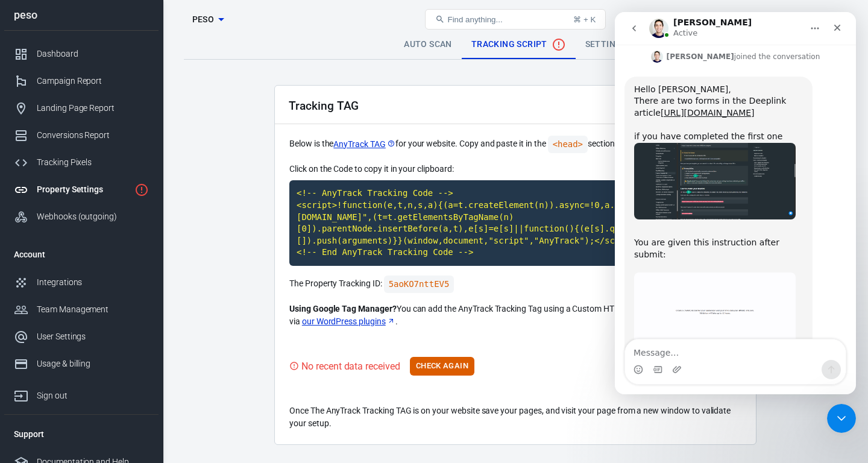
click at [681, 432] on div "yeah like 3 or 4 day ago Макс • 1m ago" at bounding box center [736, 452] width 222 height 41
click at [232, 303] on main "Auto Scan Tracking Script Settings Tracking TAG Below is the AnyTrack TAG for y…" at bounding box center [515, 237] width 663 height 415
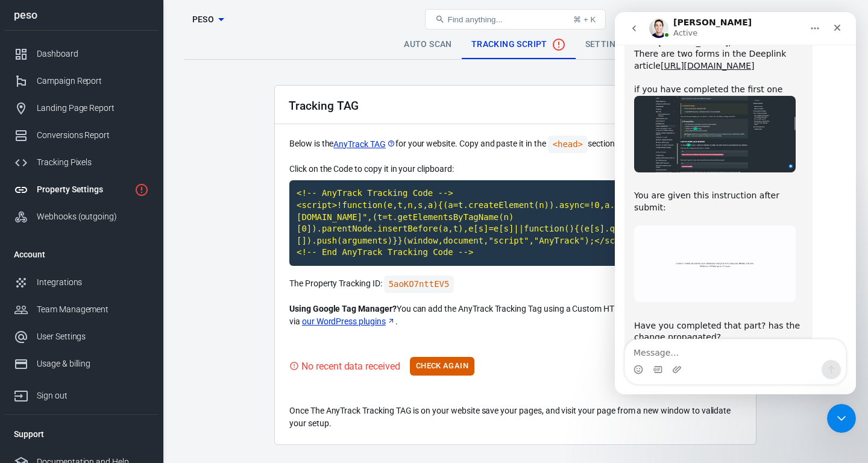
scroll to position [1602, 0]
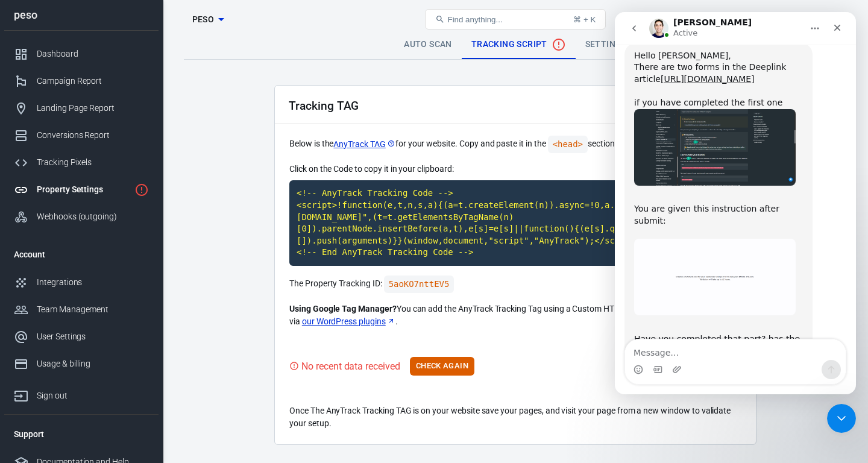
click at [681, 386] on div "yeah like 3 or 4 day ago Макс • 4m ago" at bounding box center [736, 404] width 222 height 36
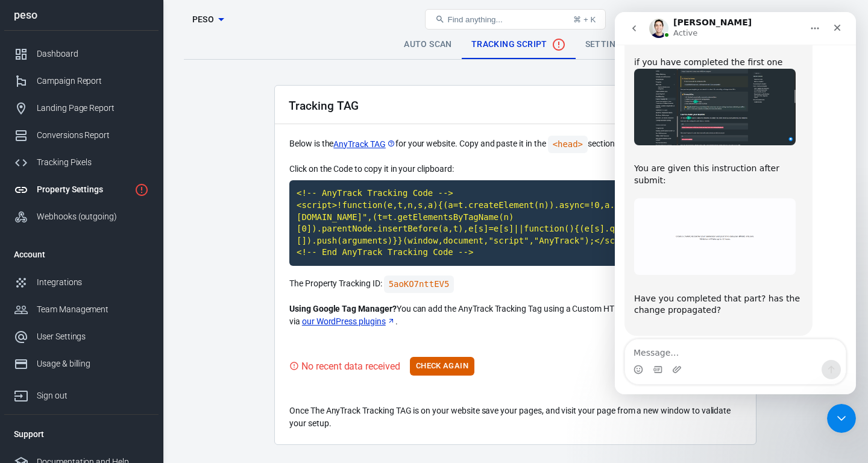
drag, startPoint x: 636, startPoint y: 264, endPoint x: 660, endPoint y: 270, distance: 24.1
click at [660, 388] on div "have you completed the second for and optained the deeplink?" at bounding box center [718, 400] width 169 height 24
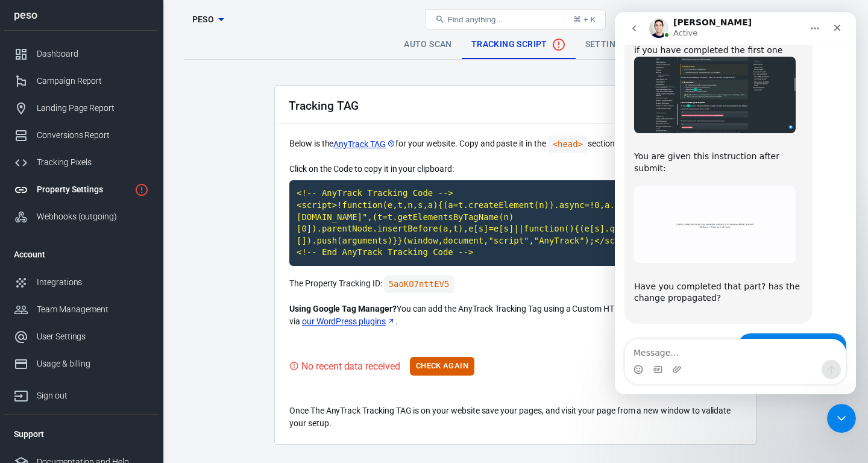
click at [693, 269] on div "Have you completed that part? has the change propagated? ​" at bounding box center [718, 292] width 169 height 47
click at [698, 186] on img "Jose says…" at bounding box center [715, 224] width 162 height 77
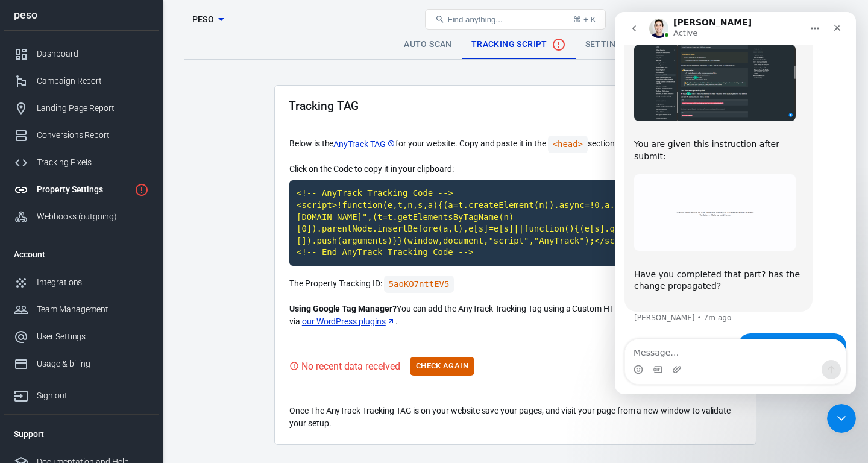
scroll to position [0, 0]
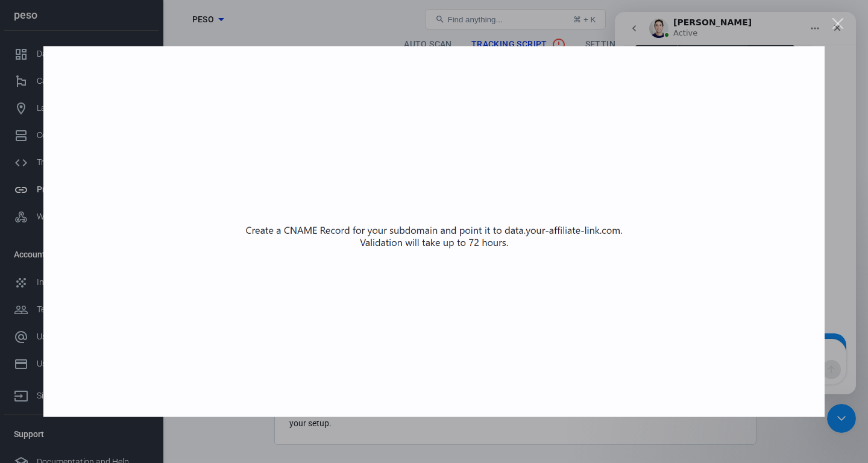
click at [686, 438] on div "Intercom messenger" at bounding box center [434, 231] width 868 height 463
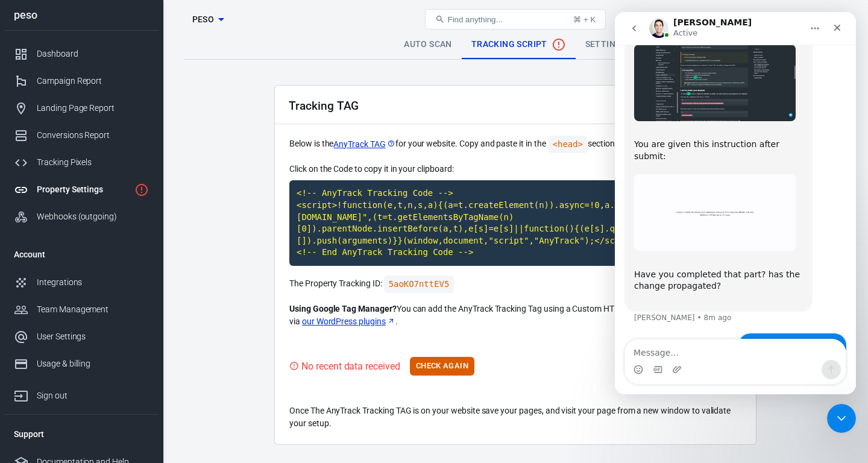
click at [745, 363] on div "Intercom messenger" at bounding box center [735, 369] width 221 height 19
click at [748, 351] on textarea "Message…" at bounding box center [735, 349] width 221 height 20
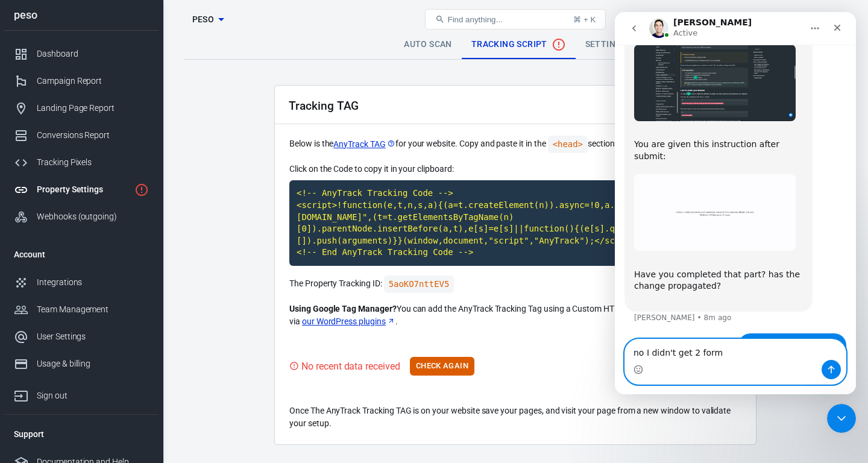
type textarea "no I didn't get 2 form"
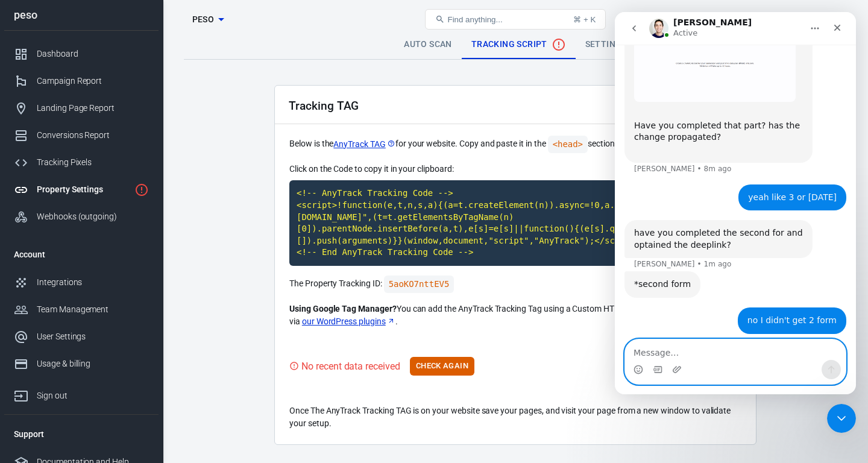
scroll to position [1780, 0]
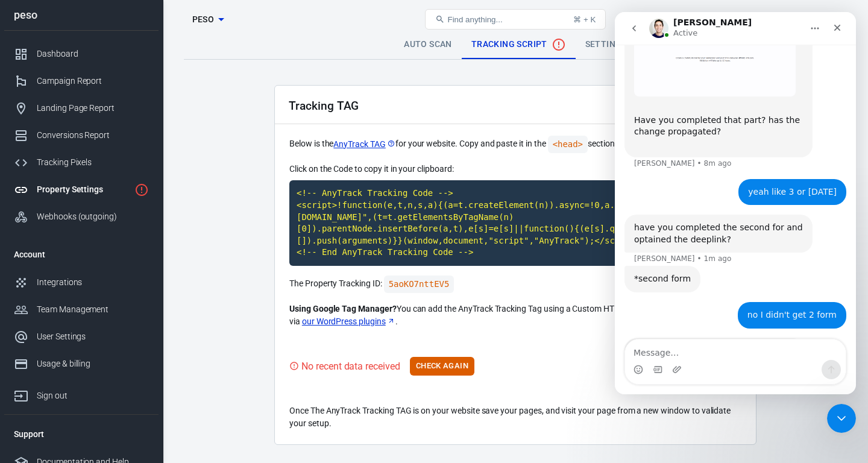
click at [721, 345] on img "Jose says…" at bounding box center [715, 383] width 162 height 77
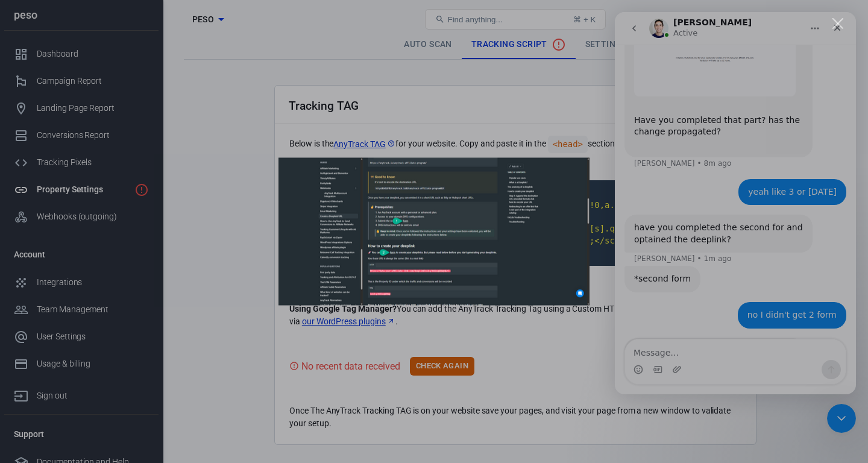
scroll to position [0, 0]
click at [399, 266] on img "Close" at bounding box center [434, 232] width 311 height 148
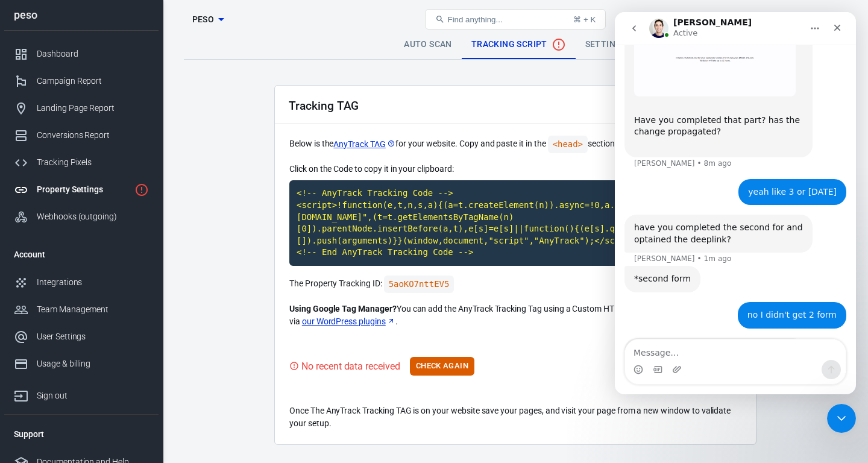
click at [687, 345] on img "Jose says…" at bounding box center [715, 383] width 162 height 77
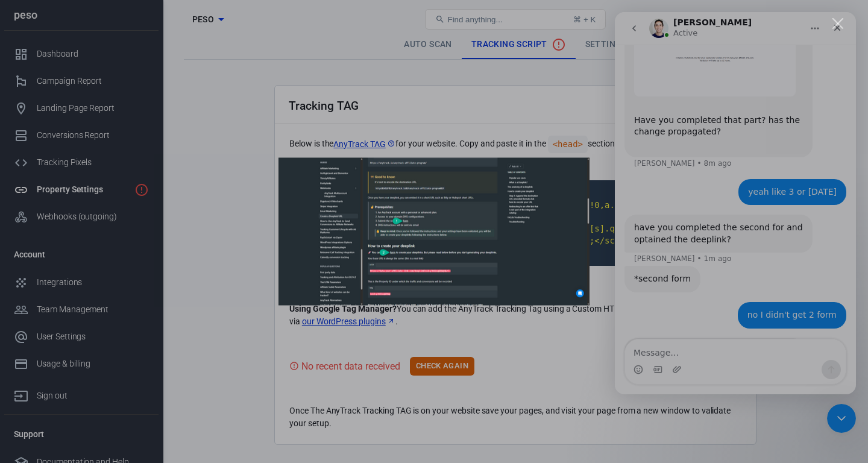
click at [445, 246] on img "Close" at bounding box center [434, 232] width 311 height 148
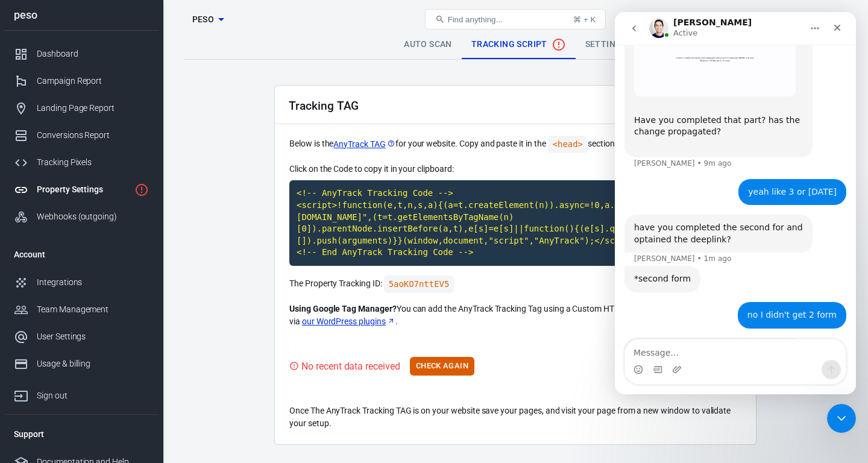
click at [707, 345] on img "Jose says…" at bounding box center [715, 383] width 162 height 77
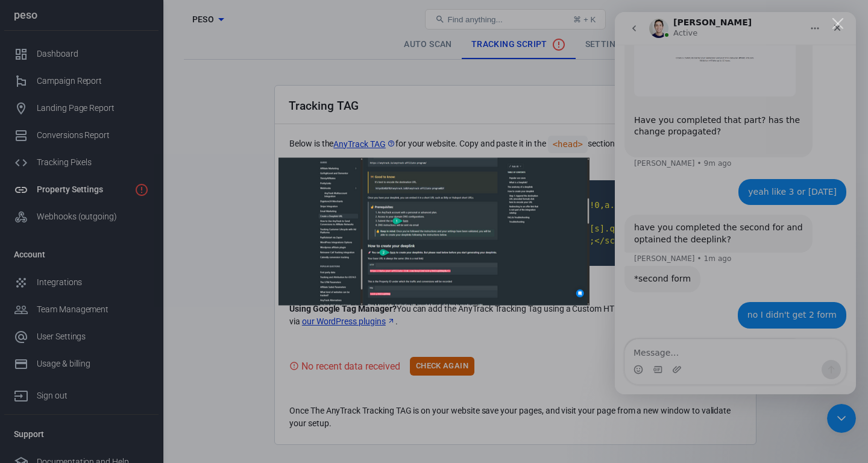
click at [402, 239] on img "Close" at bounding box center [434, 232] width 311 height 148
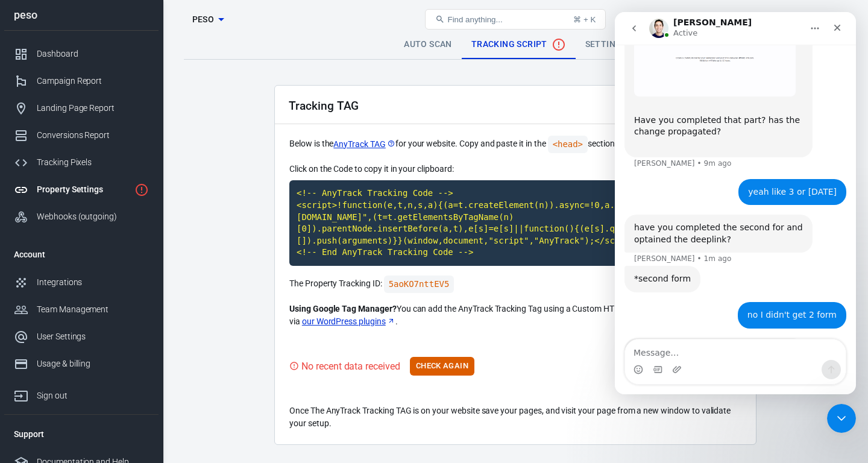
click at [698, 345] on img "Jose says…" at bounding box center [715, 383] width 162 height 77
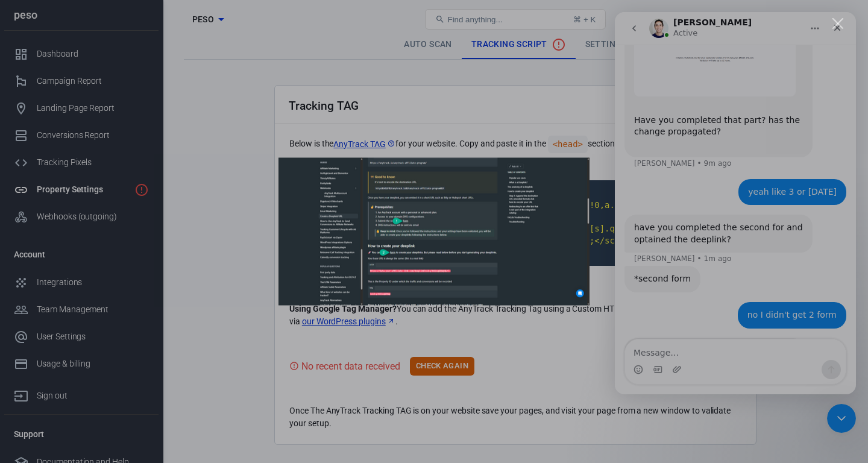
click at [717, 350] on div "Intercom messenger" at bounding box center [434, 231] width 868 height 463
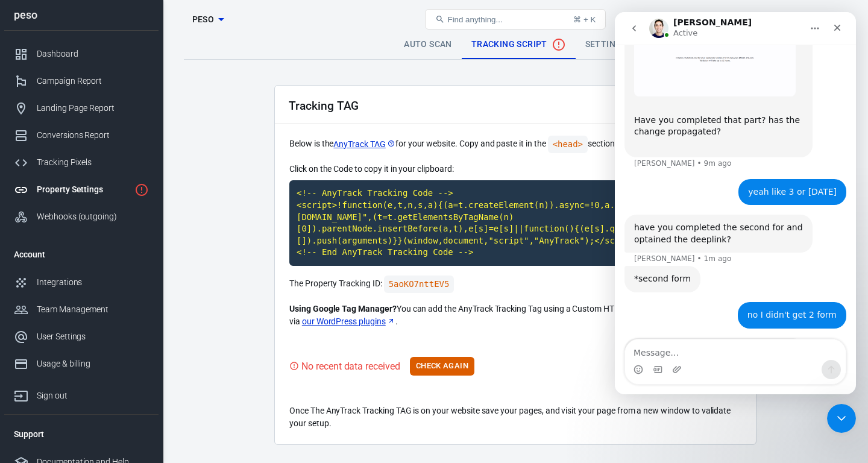
click at [704, 364] on div "Intercom messenger" at bounding box center [735, 369] width 221 height 19
click at [704, 358] on textarea "Message…" at bounding box center [735, 349] width 221 height 20
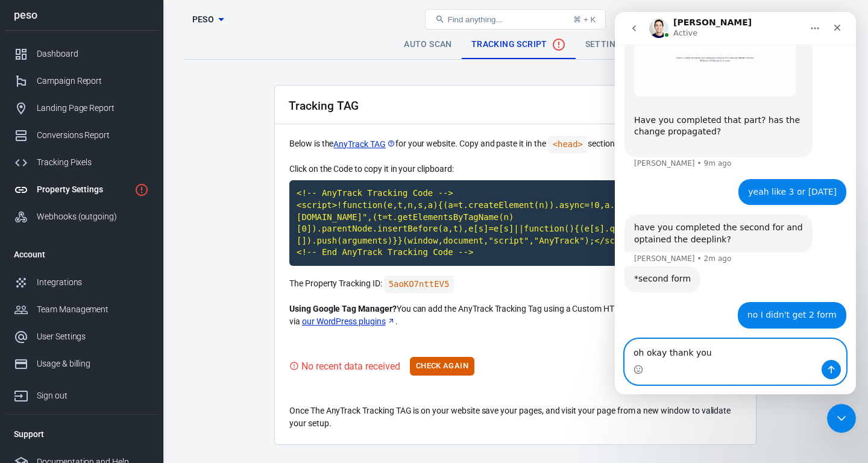
type textarea "oh okay thank you"
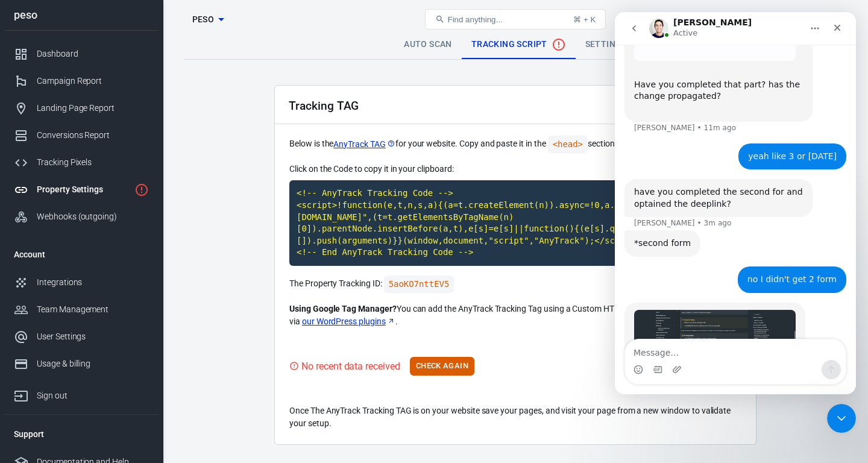
click at [75, 192] on div "Property Settings" at bounding box center [83, 189] width 93 height 13
click at [434, 285] on div "Click on the Code to copy it in your clipboard: <!-- AnyTrack Tracking Code -->…" at bounding box center [515, 245] width 452 height 165
click at [433, 291] on code "5aoKO7nttEV5" at bounding box center [419, 284] width 71 height 17
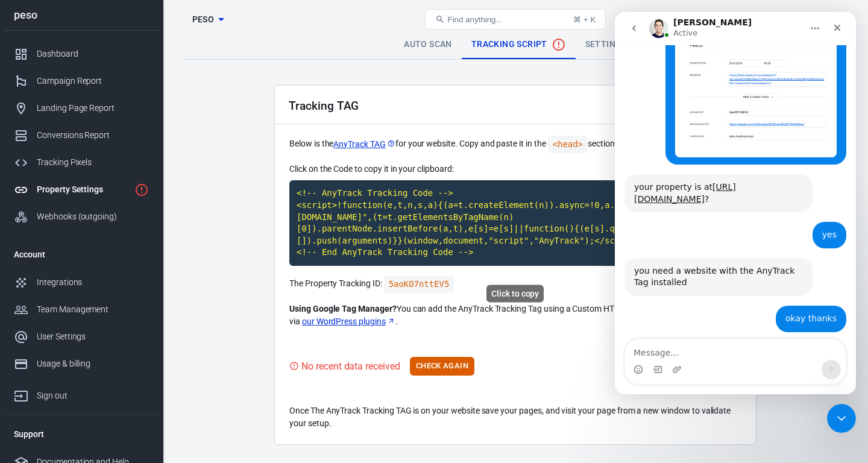
scroll to position [2432, 0]
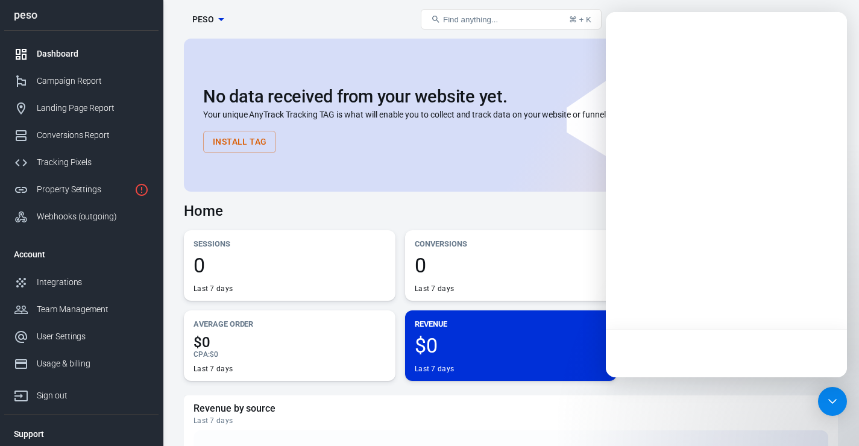
click at [113, 196] on div "Property Settings" at bounding box center [83, 189] width 93 height 13
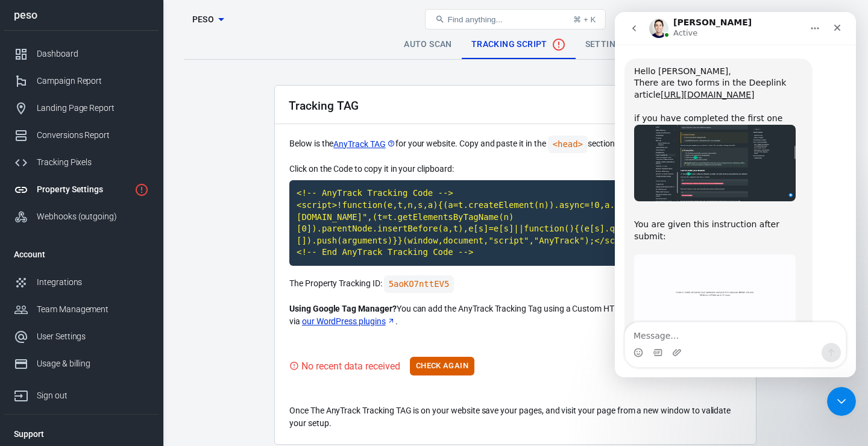
scroll to position [1809, 0]
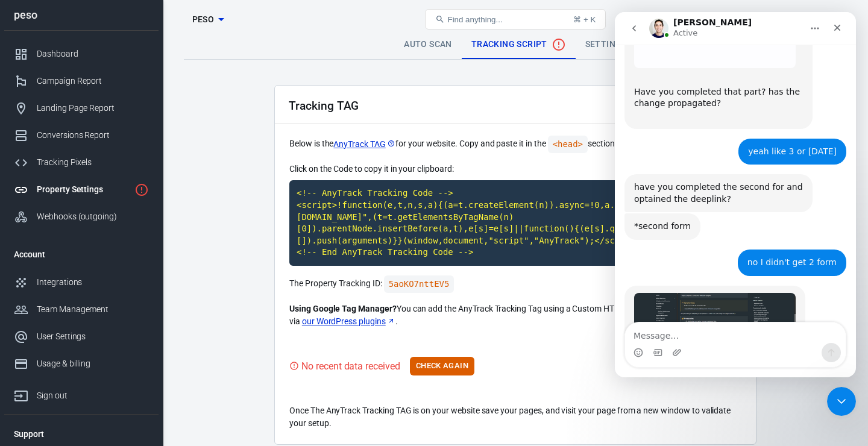
click at [501, 169] on div "Tracking TAG Below is the AnyTrack TAG for your website. Copy and paste it in t…" at bounding box center [515, 265] width 482 height 360
click at [480, 147] on p "Below is the AnyTrack TAG for your website. Copy and paste it in the <head> sec…" at bounding box center [515, 144] width 452 height 17
click at [690, 293] on img "Jose says…" at bounding box center [715, 331] width 162 height 77
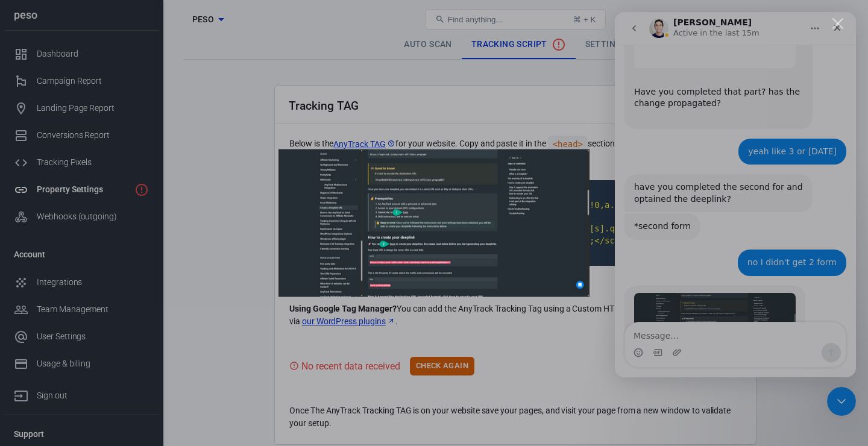
click at [458, 212] on img "Close" at bounding box center [434, 224] width 311 height 148
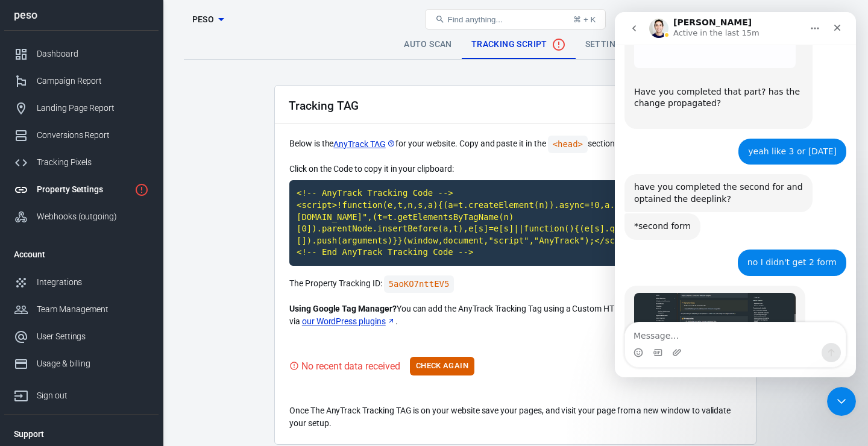
click at [728, 353] on div "Intercom messenger" at bounding box center [735, 352] width 221 height 19
click at [727, 334] on textarea "Message…" at bounding box center [735, 333] width 221 height 20
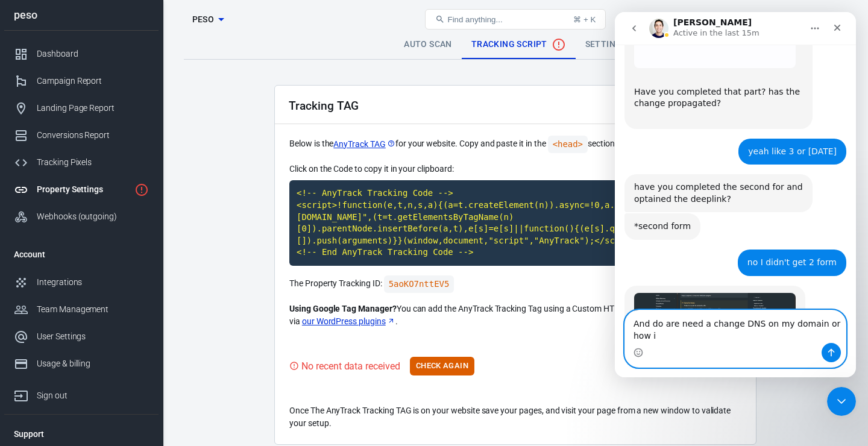
scroll to position [1821, 0]
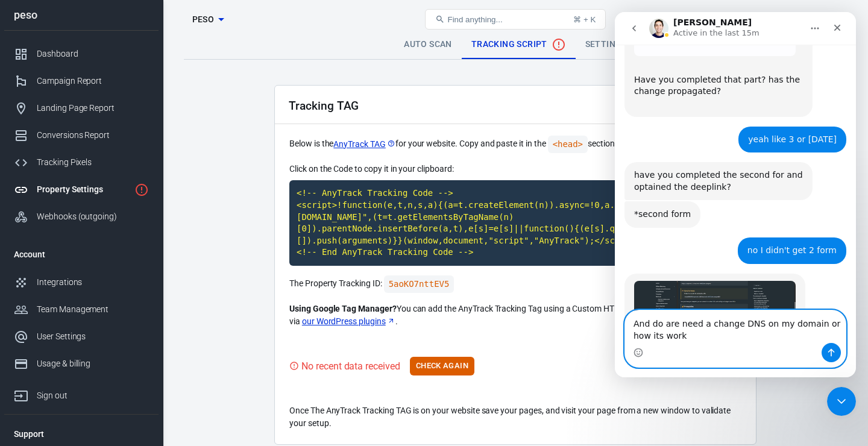
type textarea "And do are need a change DNS on my domain or how its work"
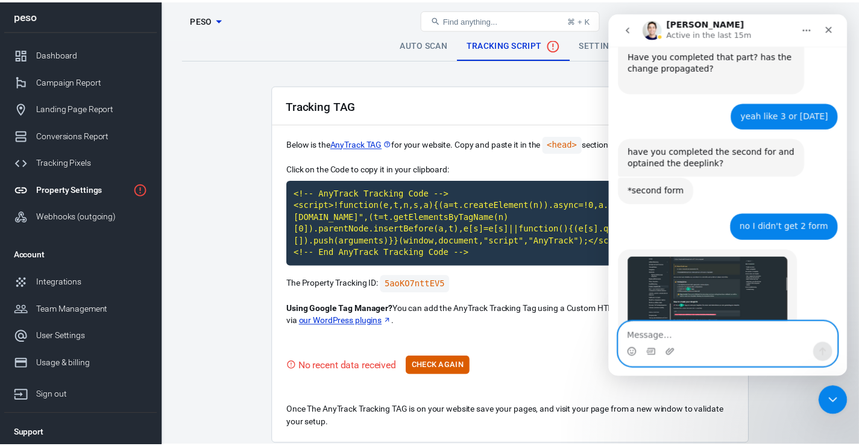
scroll to position [1847, 0]
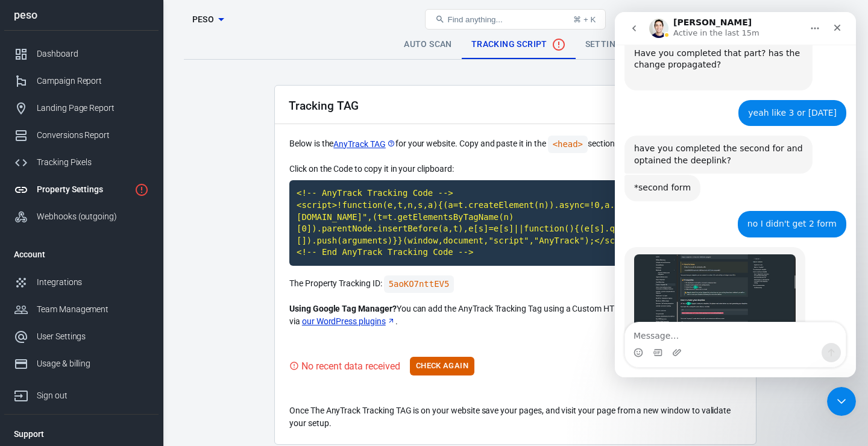
click at [225, 211] on main "Auto Scan Tracking Script Settings Tracking TAG Below is the AnyTrack TAG for y…" at bounding box center [515, 237] width 663 height 415
click at [508, 75] on main "Auto Scan Tracking Script Settings Tracking TAG Below is the AnyTrack TAG for y…" at bounding box center [515, 237] width 663 height 415
click at [598, 48] on link "Settings" at bounding box center [606, 44] width 61 height 29
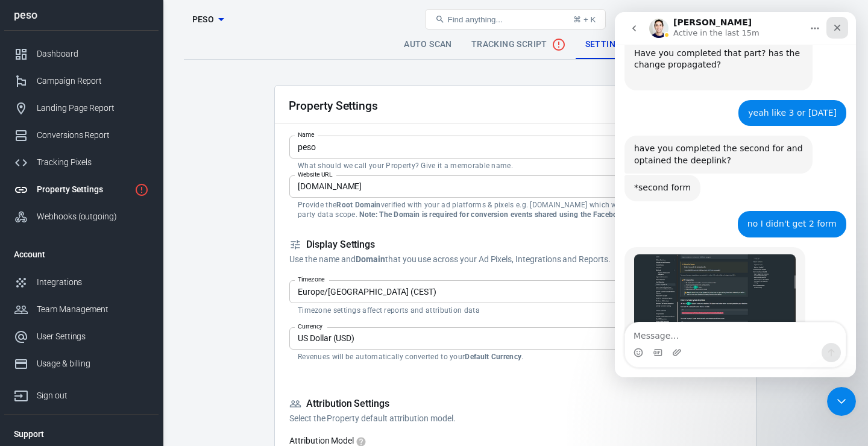
click at [832, 27] on div "Close" at bounding box center [838, 28] width 22 height 22
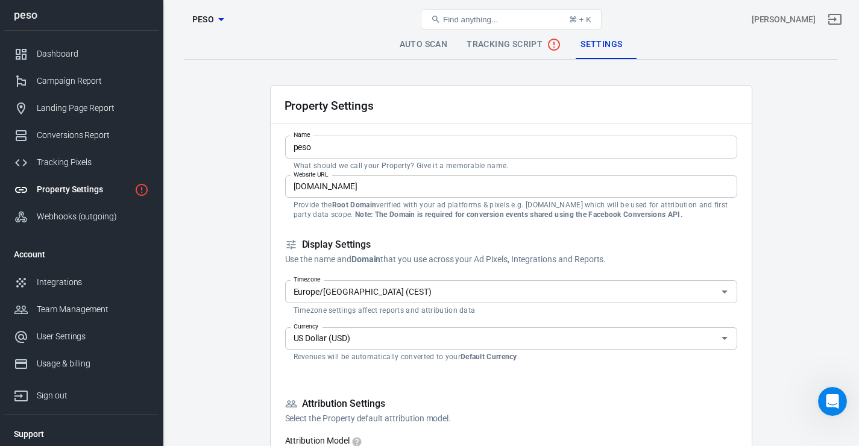
click at [320, 188] on input "[DOMAIN_NAME]" at bounding box center [511, 186] width 452 height 22
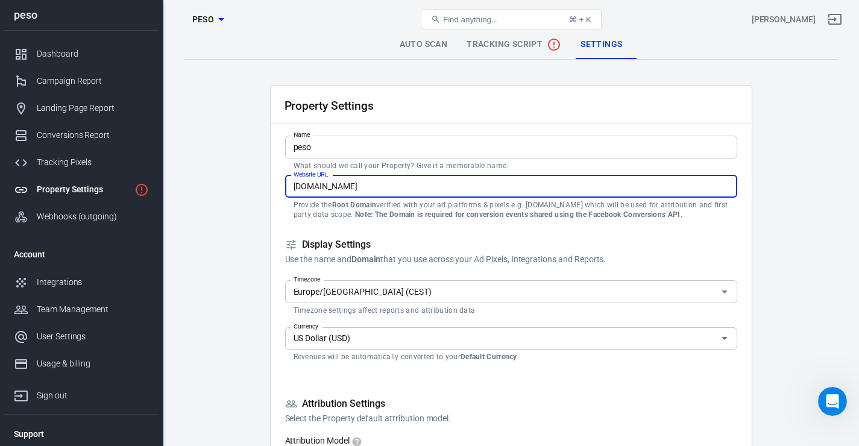
click at [320, 188] on input "leadsmart.pro" at bounding box center [511, 186] width 452 height 22
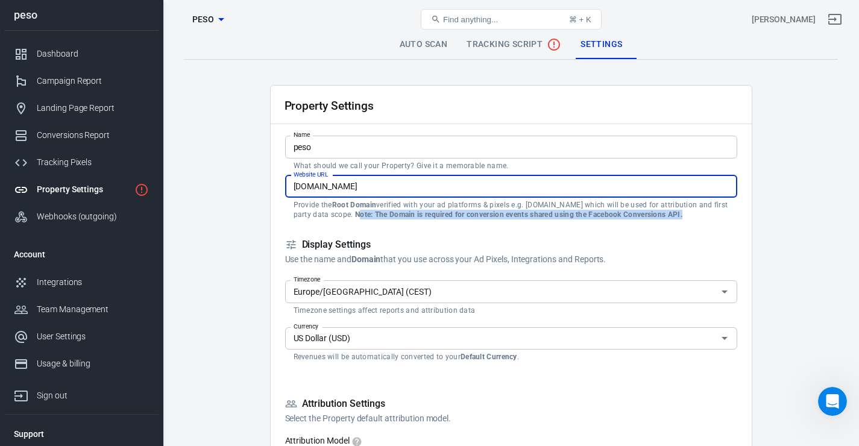
click at [361, 218] on p "Provide the Root Domain verified with your ad platforms & pixels e.g. example.c…" at bounding box center [511, 209] width 435 height 19
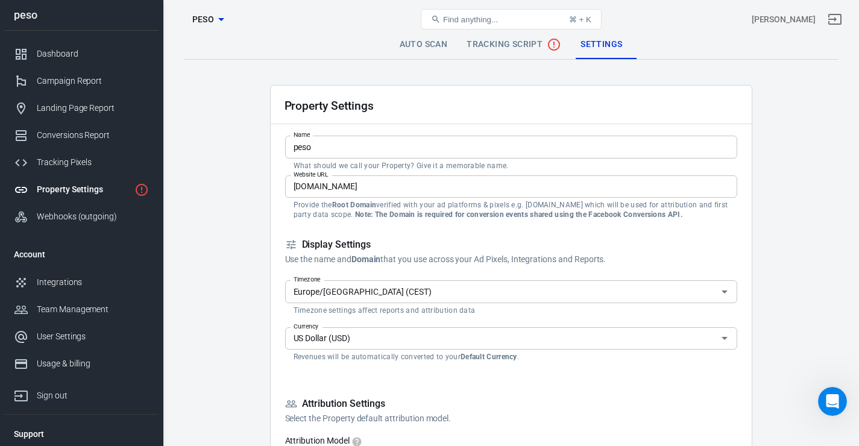
click at [328, 215] on p "Provide the Root Domain verified with your ad platforms & pixels e.g. example.c…" at bounding box center [511, 209] width 435 height 19
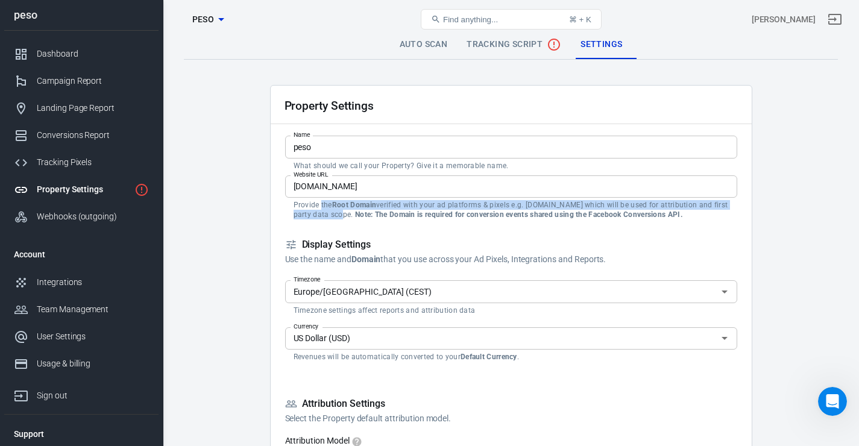
drag, startPoint x: 320, startPoint y: 208, endPoint x: 345, endPoint y: 212, distance: 25.6
click at [345, 212] on p "Provide the Root Domain verified with your ad platforms & pixels e.g. example.c…" at bounding box center [511, 209] width 435 height 19
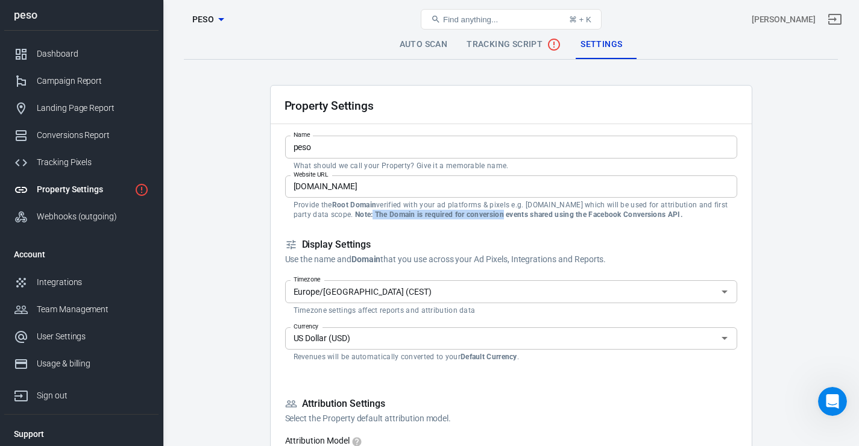
drag, startPoint x: 373, startPoint y: 213, endPoint x: 505, endPoint y: 218, distance: 132.1
click at [505, 218] on strong "Note: The Domain is required for conversion events shared using the Facebook Co…" at bounding box center [518, 214] width 327 height 8
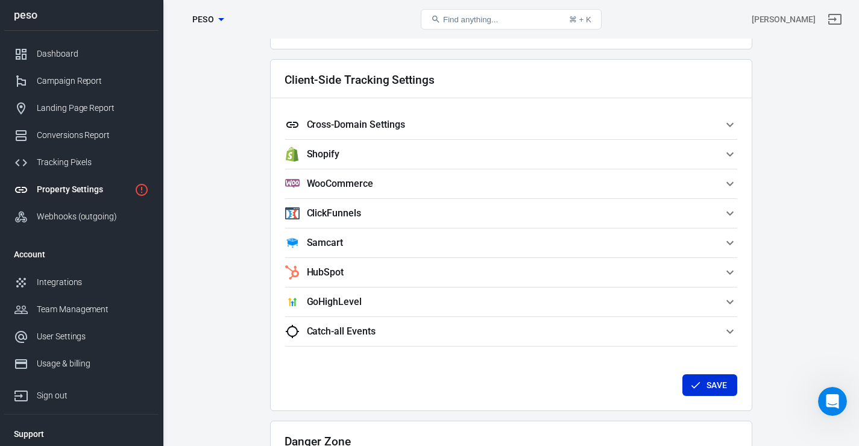
scroll to position [1047, 0]
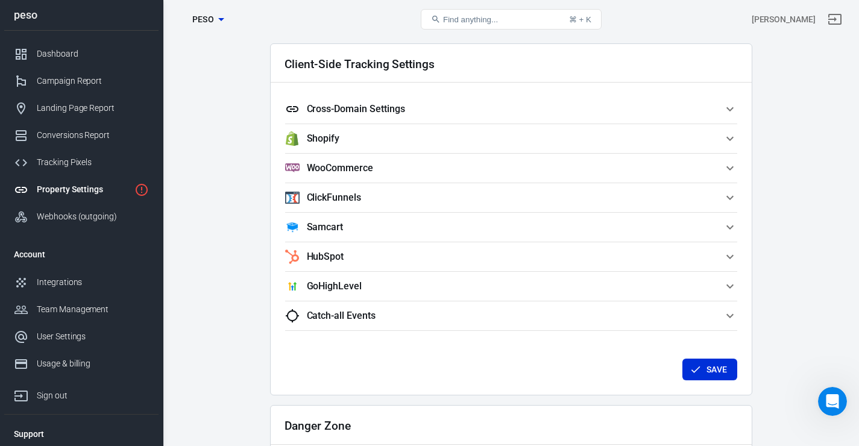
click at [587, 102] on span "Cross-Domain Settings" at bounding box center [504, 109] width 438 height 14
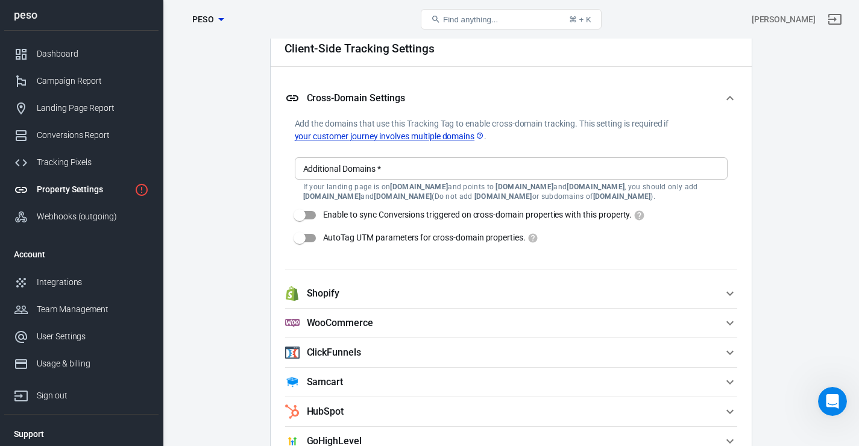
scroll to position [1071, 0]
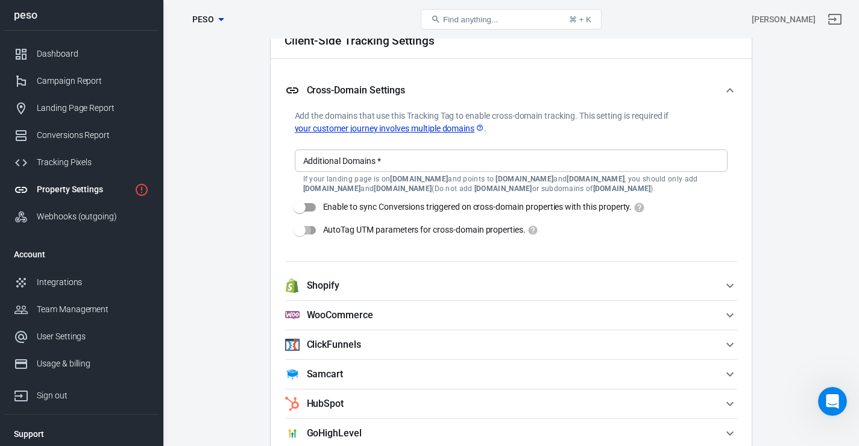
click at [303, 230] on input "AutoTag UTM parameters for cross-domain properties." at bounding box center [299, 230] width 69 height 23
checkbox input "true"
click at [311, 214] on input "Enable to sync Conversions triggered on cross-domain properties with this prope…" at bounding box center [299, 207] width 69 height 23
checkbox input "true"
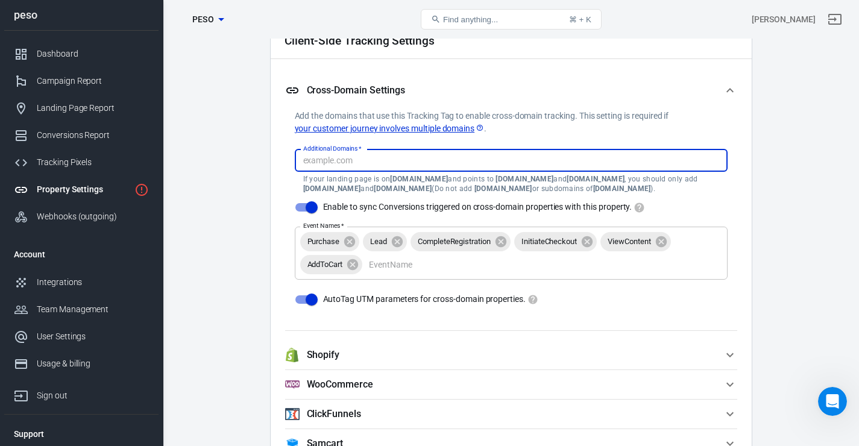
click at [405, 159] on input "Additional Domains   *" at bounding box center [510, 160] width 424 height 15
click at [520, 109] on button "Cross-Domain Settings" at bounding box center [511, 90] width 452 height 39
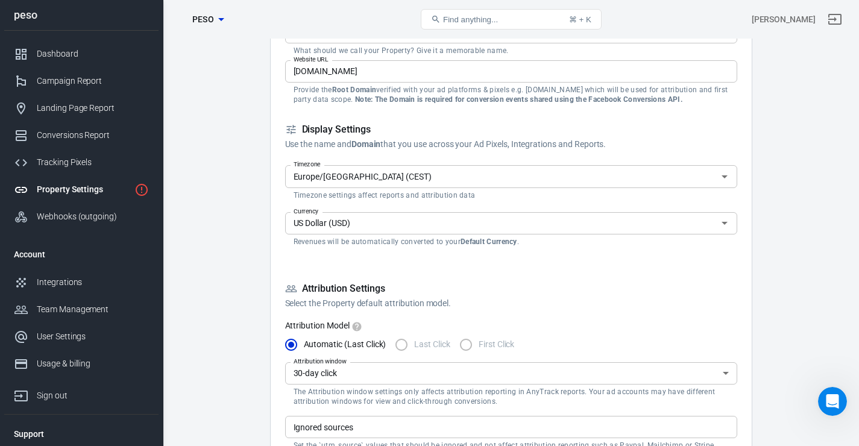
scroll to position [0, 0]
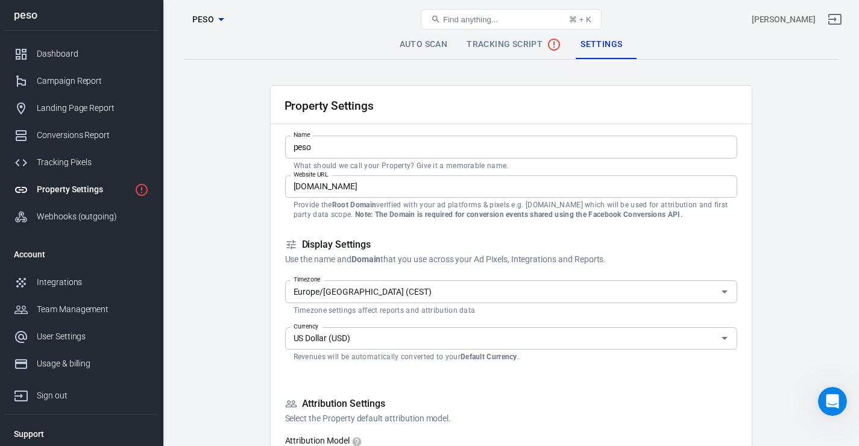
click at [529, 38] on div "Property Settings peso Find anything... ⌘ + K Макс Алексеенко" at bounding box center [511, 19] width 696 height 39
click at [523, 49] on span "Tracking Script" at bounding box center [514, 44] width 95 height 14
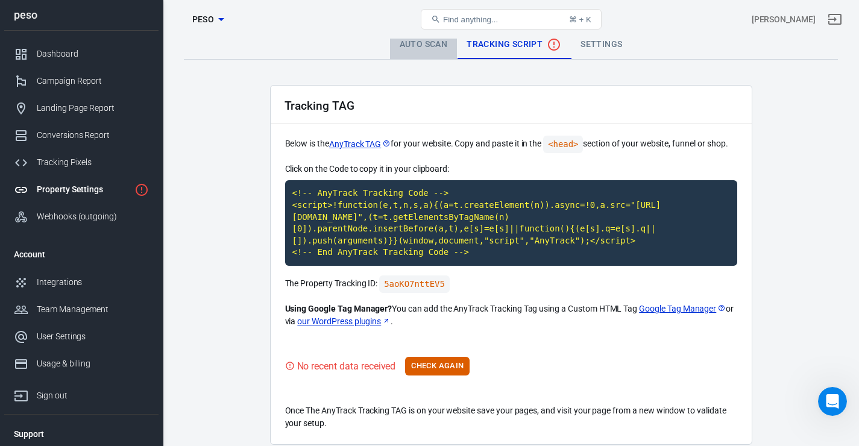
click at [416, 53] on link "Auto Scan" at bounding box center [424, 44] width 68 height 29
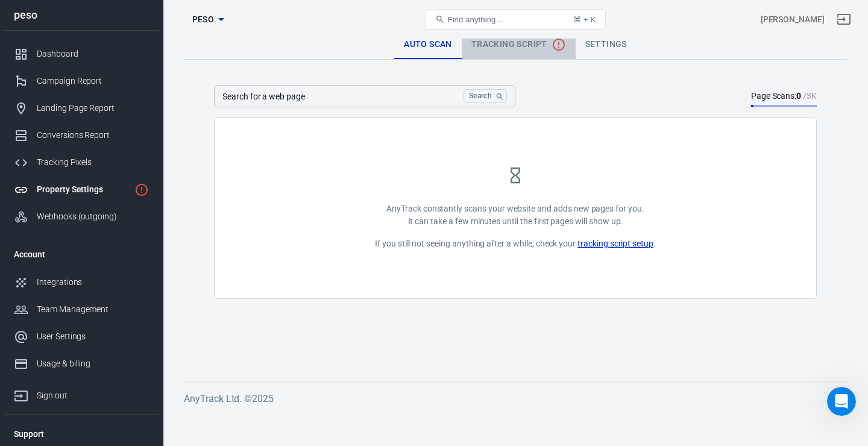
click at [476, 48] on span "Tracking Script" at bounding box center [518, 44] width 95 height 14
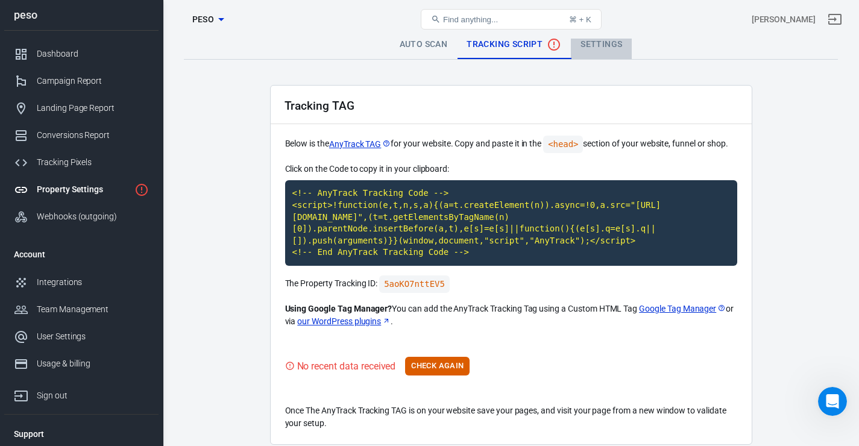
click at [596, 44] on link "Settings" at bounding box center [601, 44] width 61 height 29
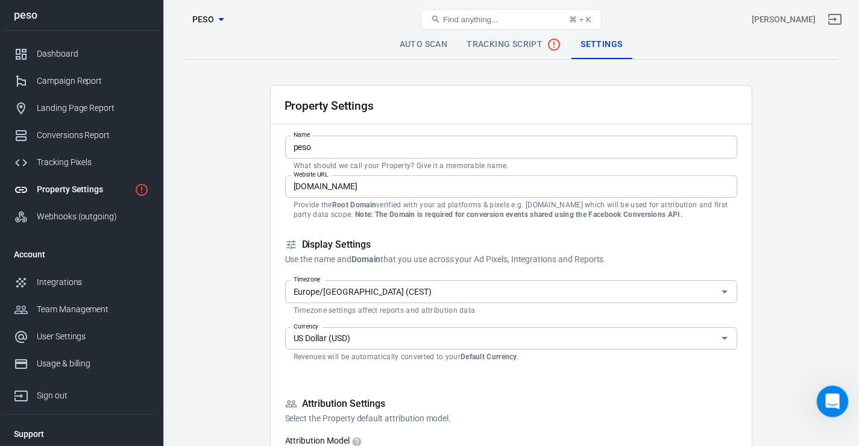
click at [825, 406] on div "Open Intercom Messenger" at bounding box center [831, 400] width 40 height 40
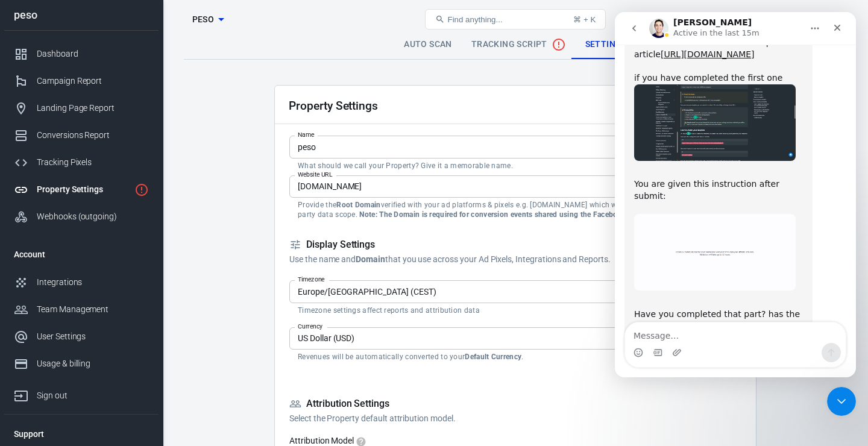
scroll to position [1847, 0]
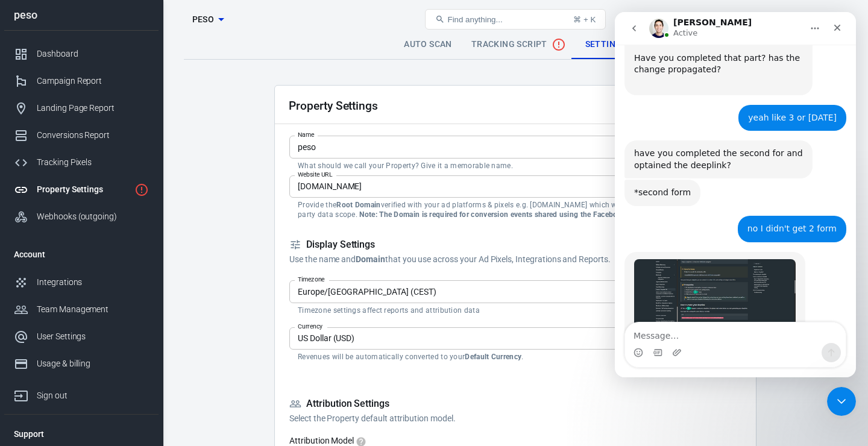
scroll to position [1883, 0]
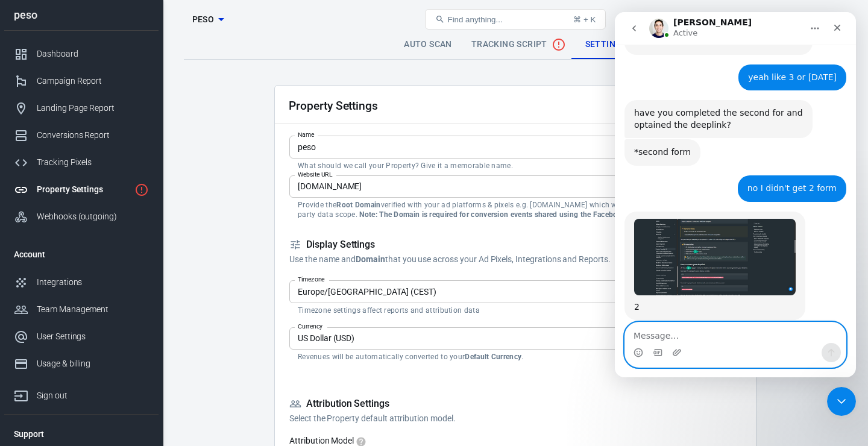
click at [726, 332] on textarea "Message…" at bounding box center [735, 333] width 221 height 20
type textarea "yeah but its docent work"
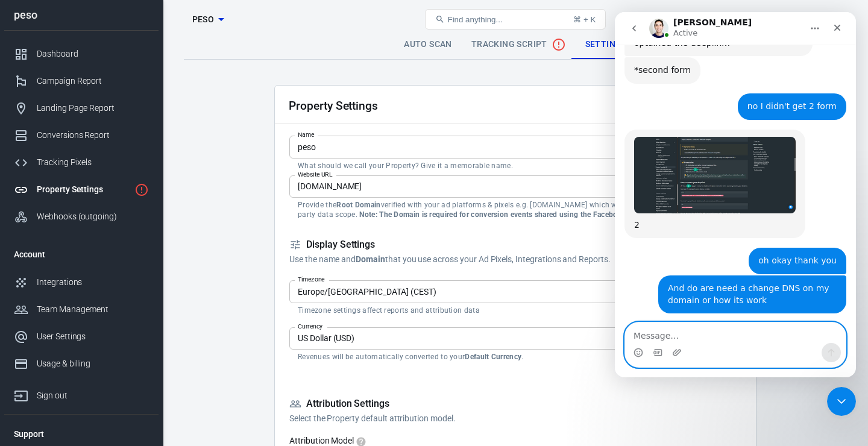
paste textarea "https://data.leadsmart.pro/deeplink?aid=5aoKO7nttEV5&url=https%3A%2F%2Fqbzdl.co…"
type textarea "https://data.leadsmart.pro/deeplink?aid=5aoKO7nttEV5&url=https%3A%2F%2Fqbzdl.co…"
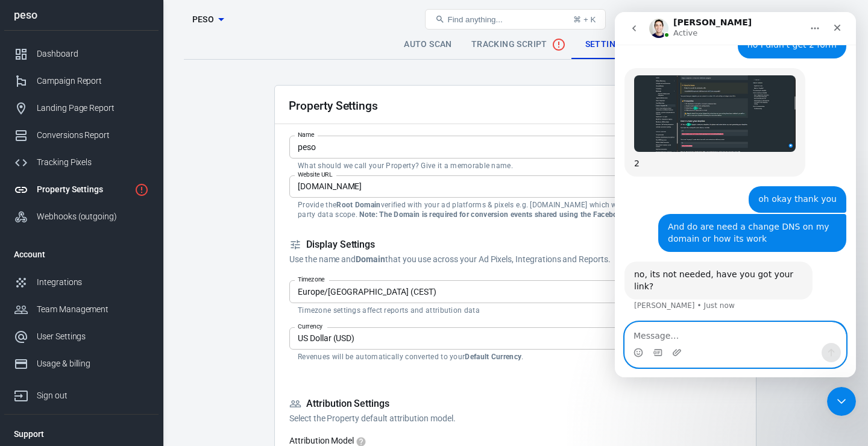
scroll to position [1980, 0]
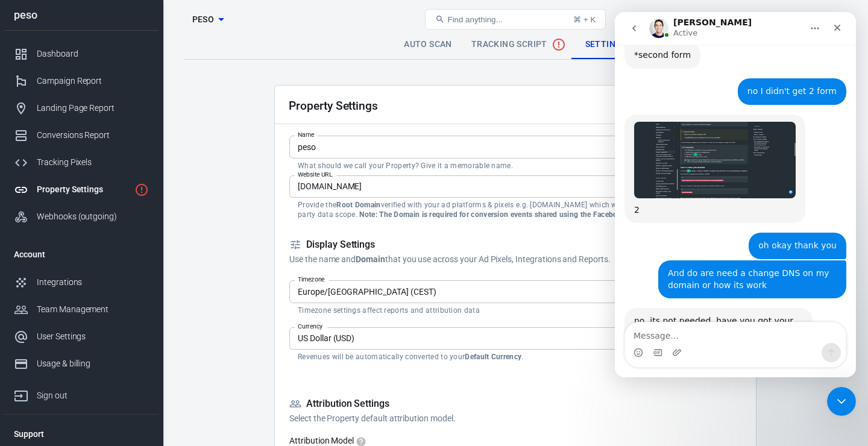
click at [663, 368] on div "yeah but its docent work Макс • Just now" at bounding box center [736, 382] width 222 height 28
click at [804, 344] on div "Intercom messenger" at bounding box center [735, 352] width 221 height 19
click at [789, 335] on textarea "Message…" at bounding box center [735, 333] width 221 height 20
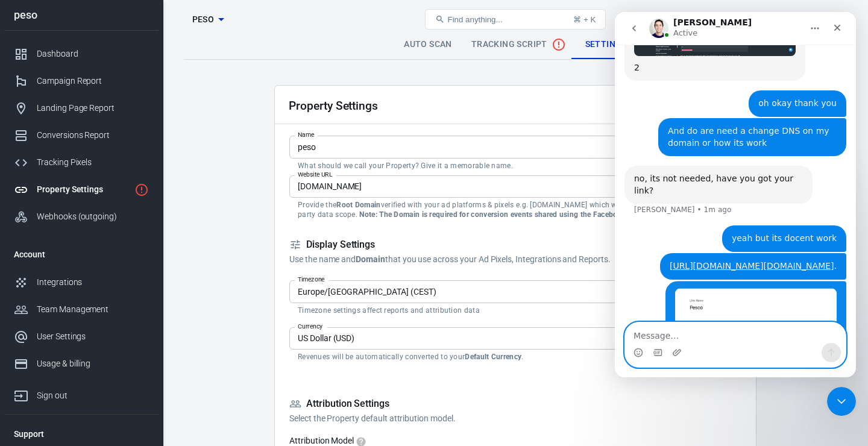
scroll to position [2127, 0]
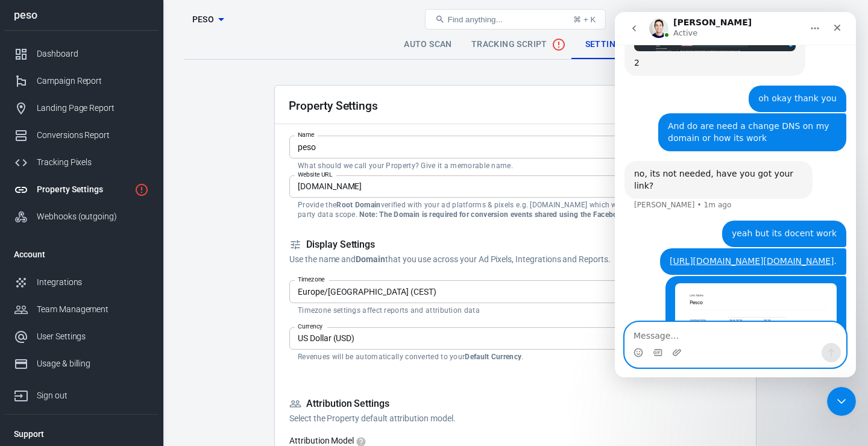
click at [798, 336] on textarea "Message…" at bounding box center [735, 333] width 221 height 20
click at [654, 276] on div "Макс • Just now" at bounding box center [736, 356] width 222 height 160
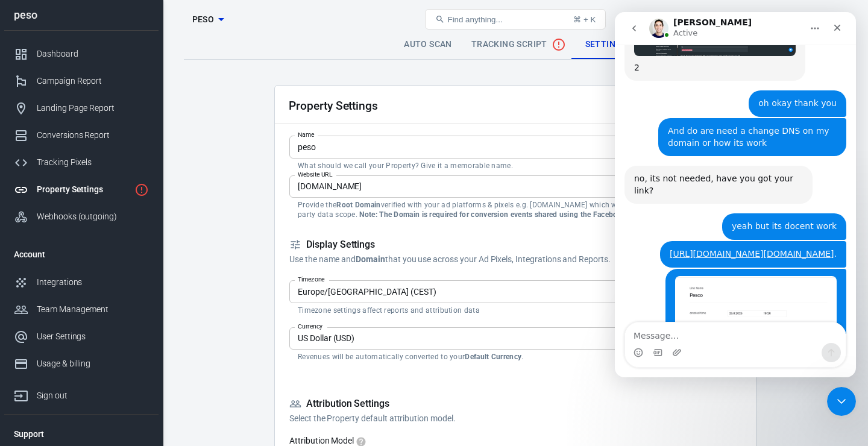
scroll to position [2163, 0]
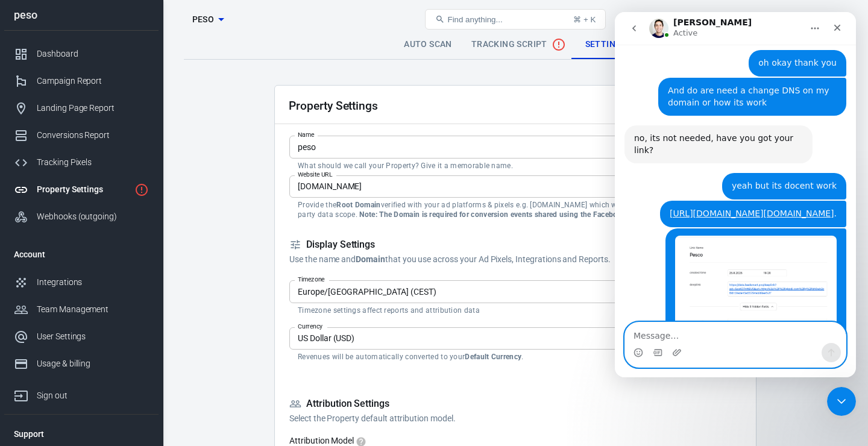
click at [669, 338] on textarea "Message…" at bounding box center [735, 333] width 221 height 20
type textarea "н"
type textarea "yes"
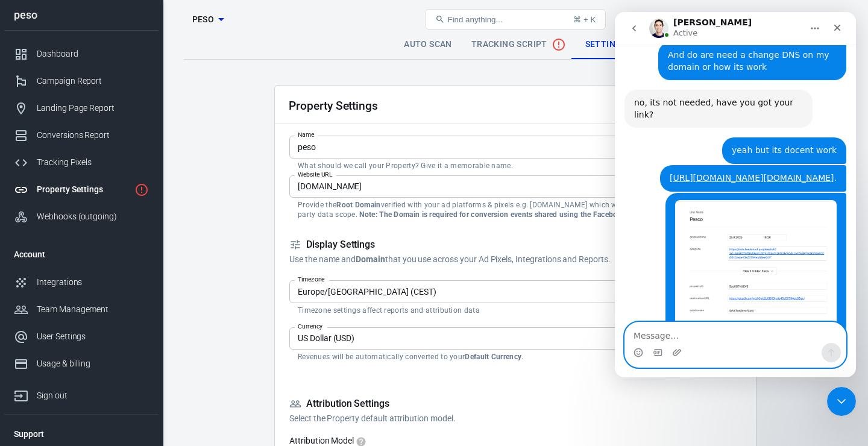
scroll to position [2245, 0]
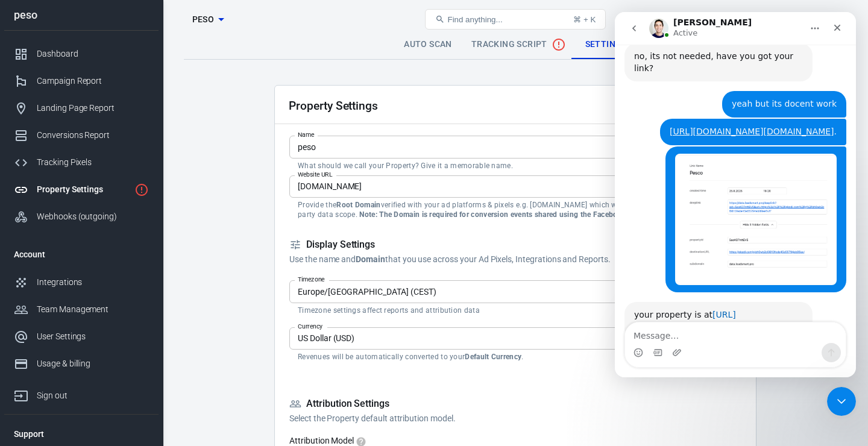
click at [736, 310] on link "[URL][DOMAIN_NAME]" at bounding box center [685, 321] width 102 height 22
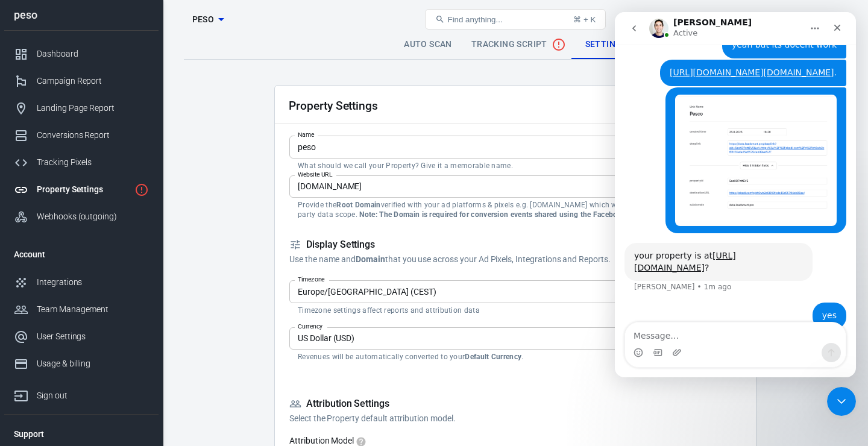
scroll to position [2257, 0]
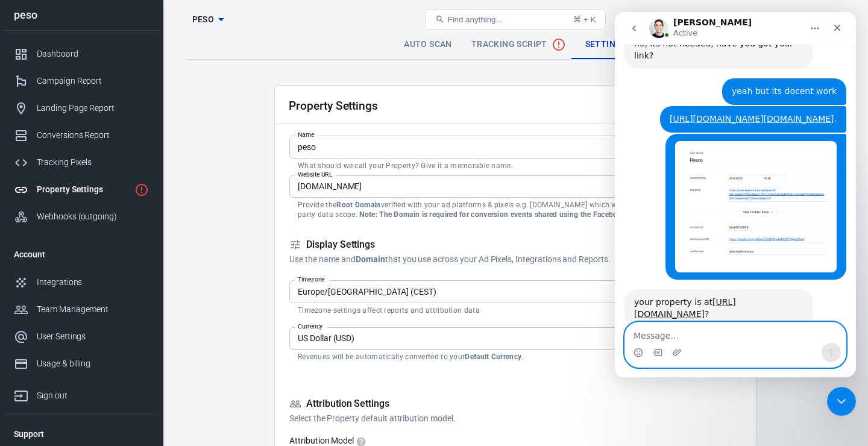
click at [748, 332] on textarea "Message…" at bounding box center [735, 333] width 221 height 20
type textarea "okay thanks"
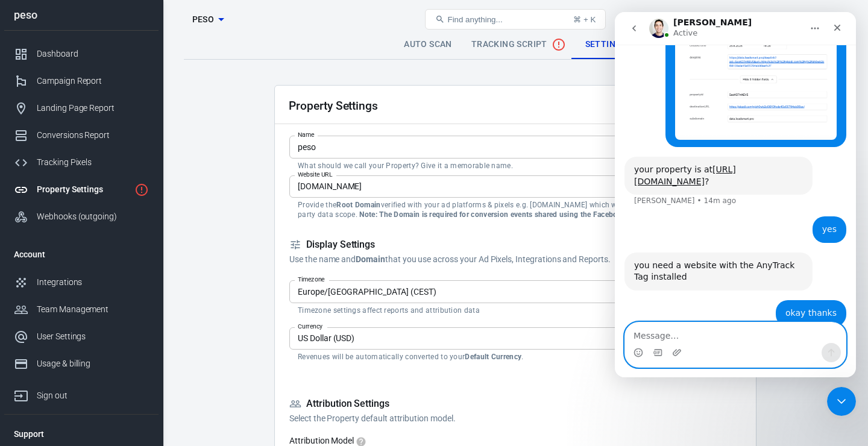
scroll to position [2401, 0]
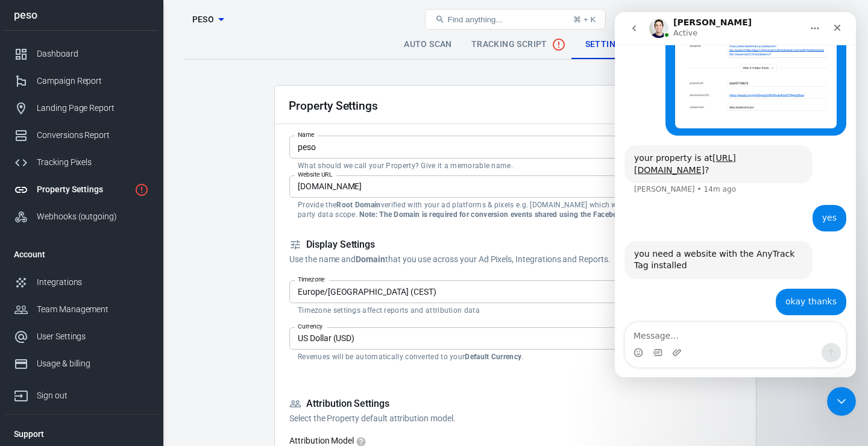
click at [693, 332] on div "so that when the deeplink runs, it first pings to the base URL and then it forw…" at bounding box center [718, 350] width 169 height 36
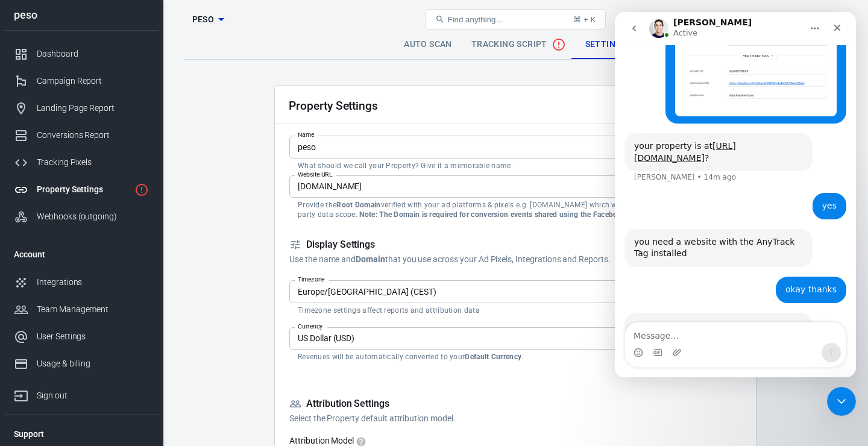
click at [689, 383] on div "I'm working in some clearers setup instructions, I'll send you a message once r…" at bounding box center [718, 401] width 169 height 36
click at [743, 341] on textarea "Message…" at bounding box center [735, 333] width 221 height 20
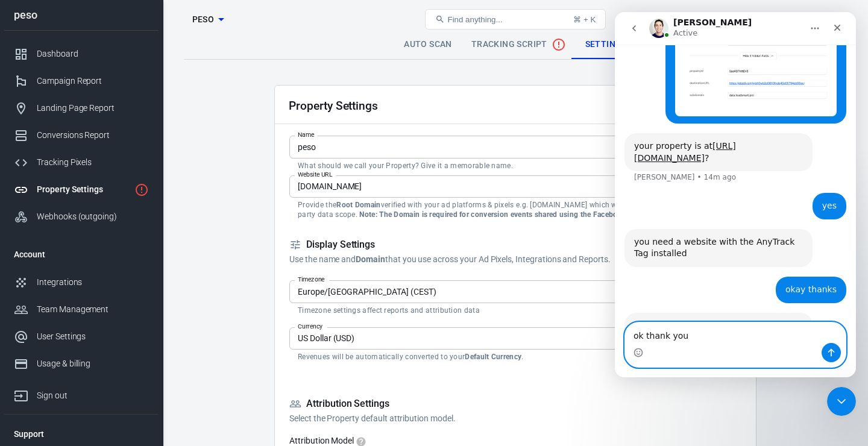
type textarea "ok thank you"
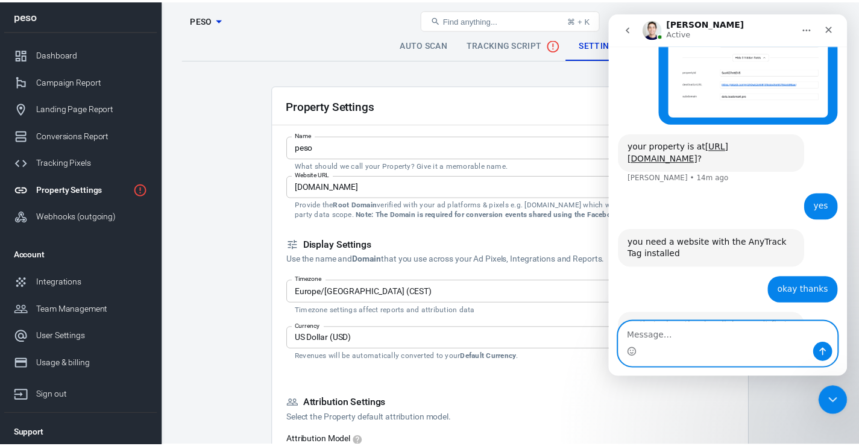
scroll to position [2449, 0]
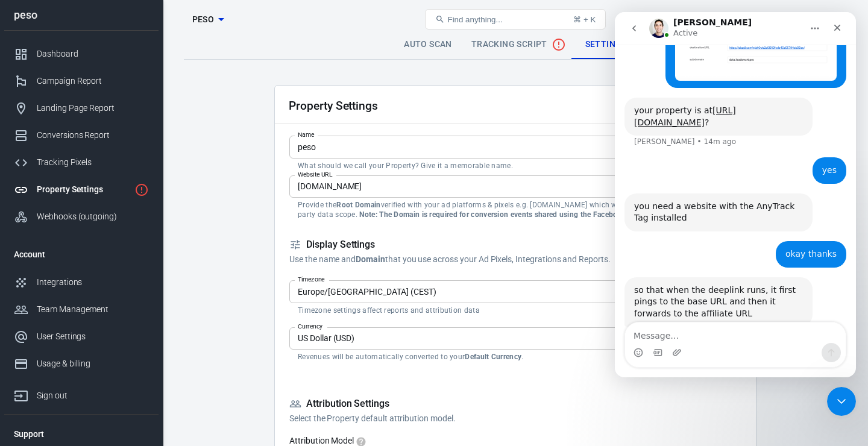
click at [837, 25] on icon "Close" at bounding box center [838, 28] width 10 height 10
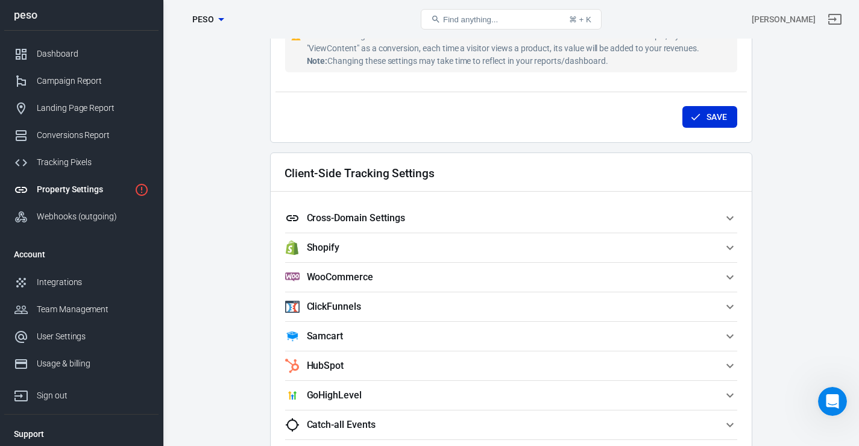
scroll to position [1171, 0]
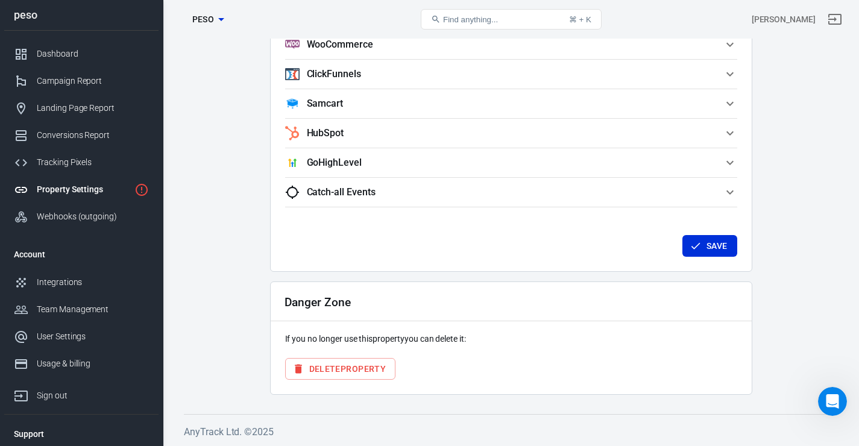
click at [365, 372] on button "Delete Property" at bounding box center [340, 369] width 111 height 22
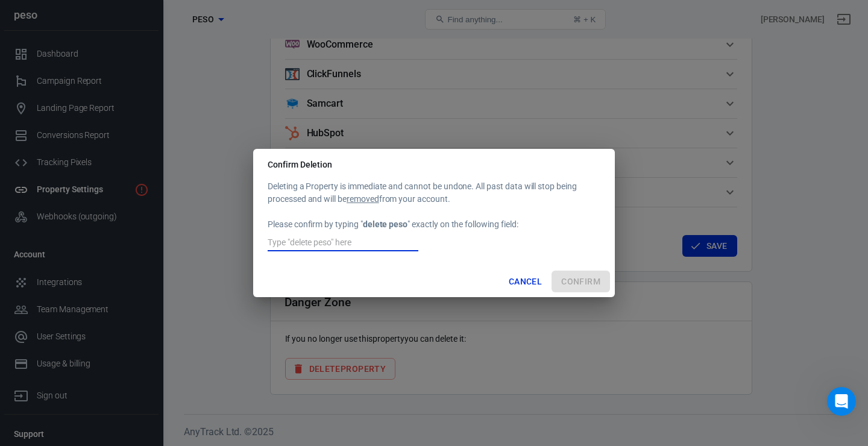
click at [370, 243] on input "text" at bounding box center [343, 244] width 151 height 16
type input "delete peso"
click at [532, 280] on button "Cancel" at bounding box center [525, 282] width 43 height 22
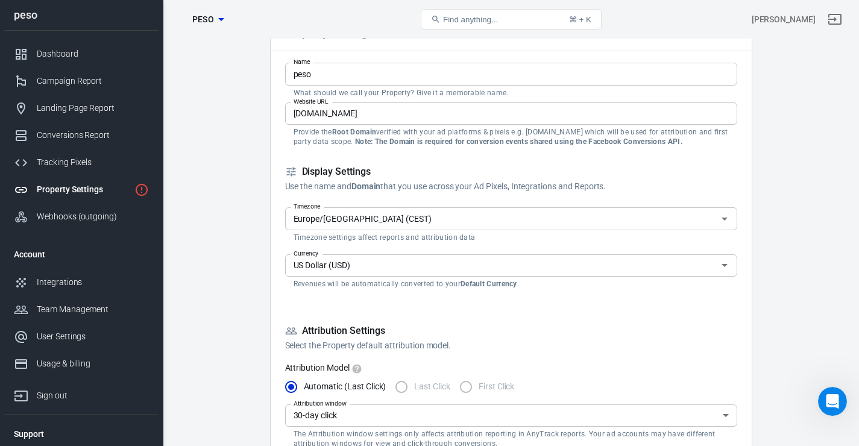
scroll to position [0, 0]
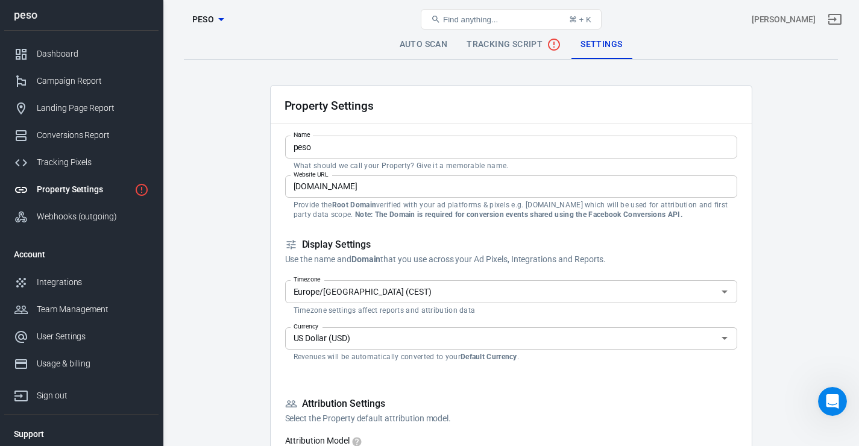
click at [396, 178] on input "leadsmart.pro" at bounding box center [511, 186] width 452 height 22
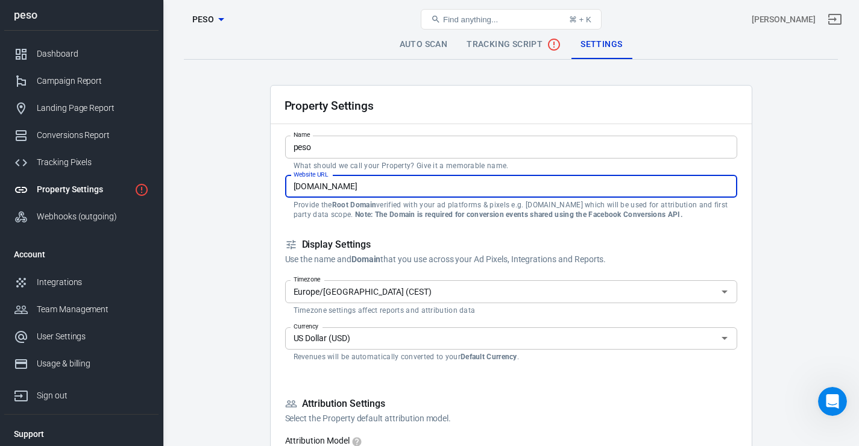
click at [396, 178] on input "leadsmart.pro" at bounding box center [511, 186] width 452 height 22
paste input "https://boostlab.online"
drag, startPoint x: 319, startPoint y: 188, endPoint x: 228, endPoint y: 192, distance: 91.2
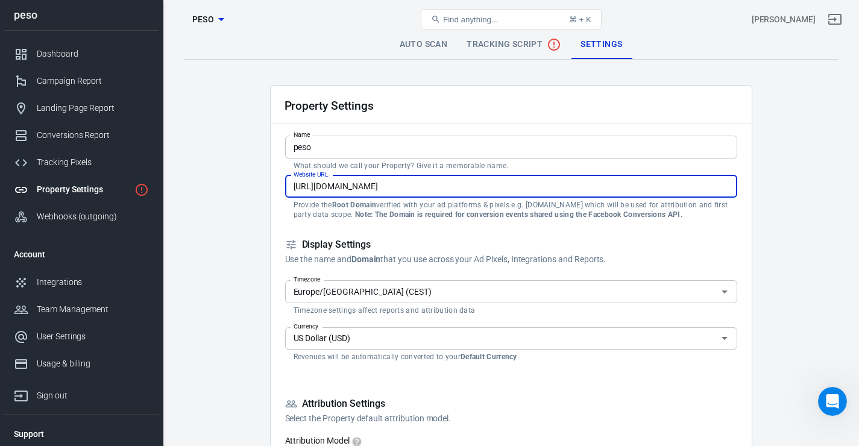
drag, startPoint x: 323, startPoint y: 186, endPoint x: 285, endPoint y: 191, distance: 38.3
click at [285, 191] on input "https://boostlab.online" at bounding box center [511, 186] width 452 height 22
paste input "https://boostlab.online"
paste input "text"
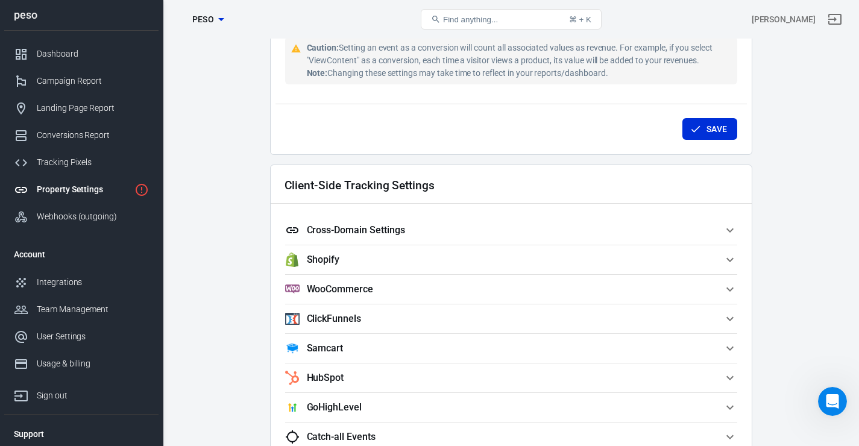
scroll to position [1171, 0]
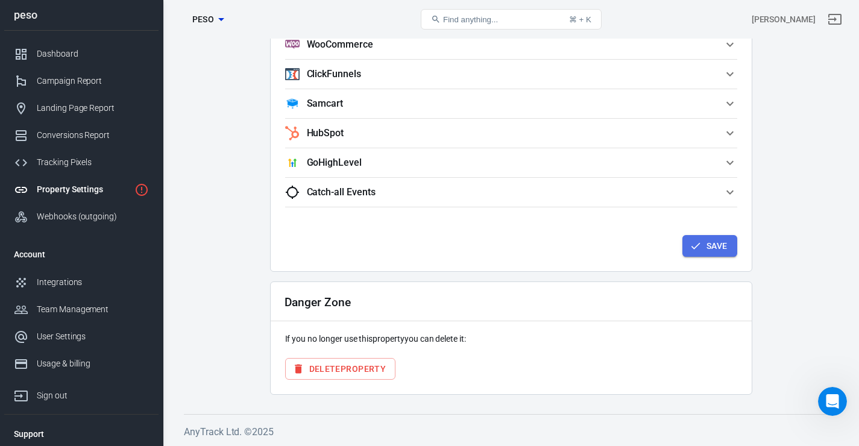
click at [722, 247] on button "Save" at bounding box center [710, 246] width 55 height 22
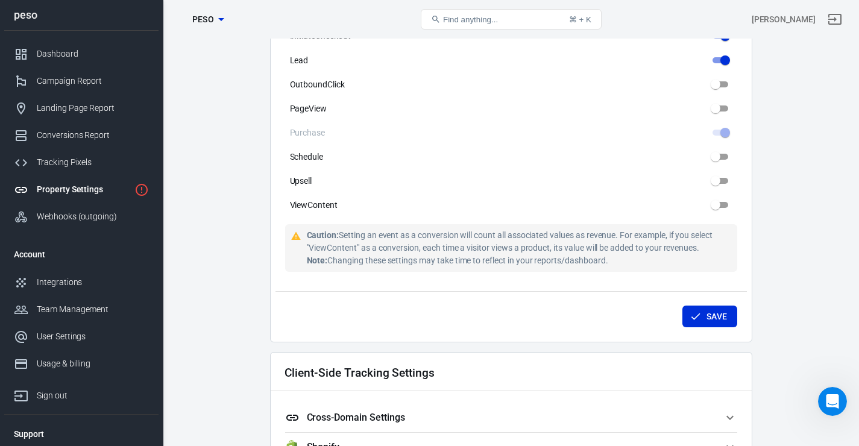
scroll to position [834, 0]
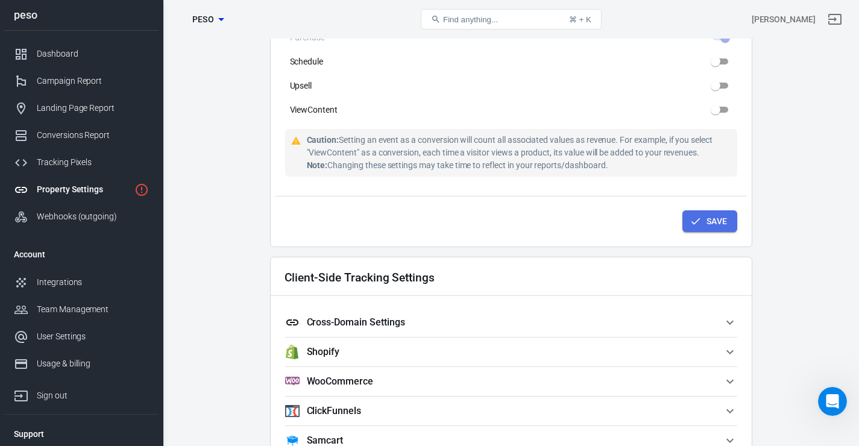
click at [724, 227] on button "Save" at bounding box center [710, 221] width 55 height 22
type input "boostlab.online"
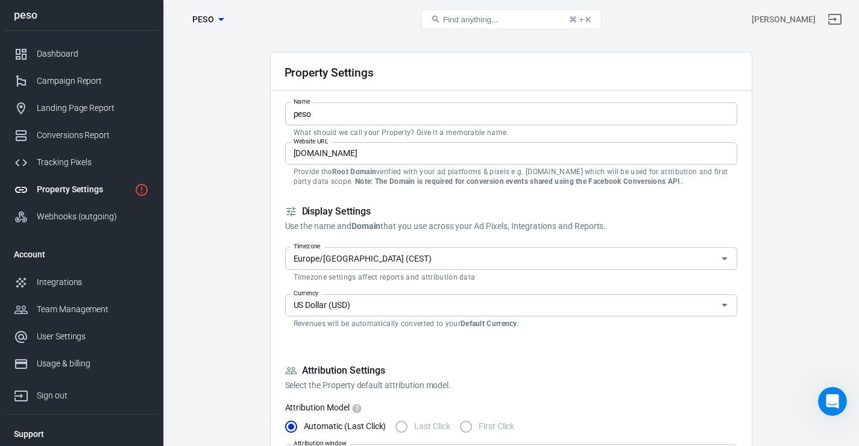
scroll to position [0, 0]
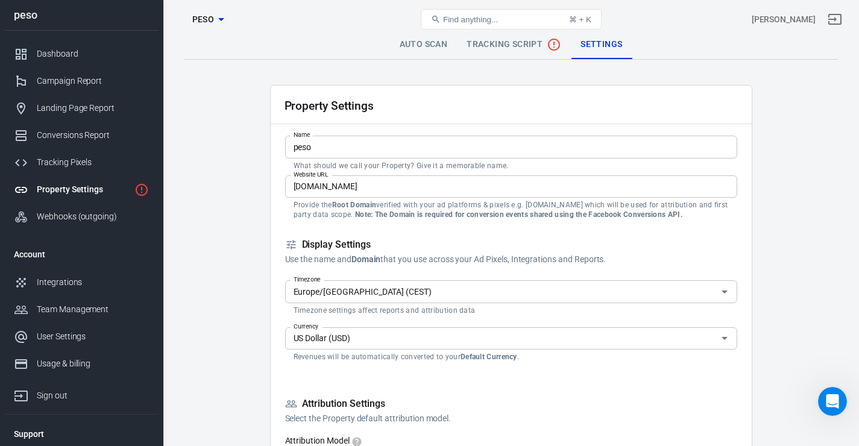
click at [499, 49] on span "Tracking Script" at bounding box center [514, 44] width 95 height 14
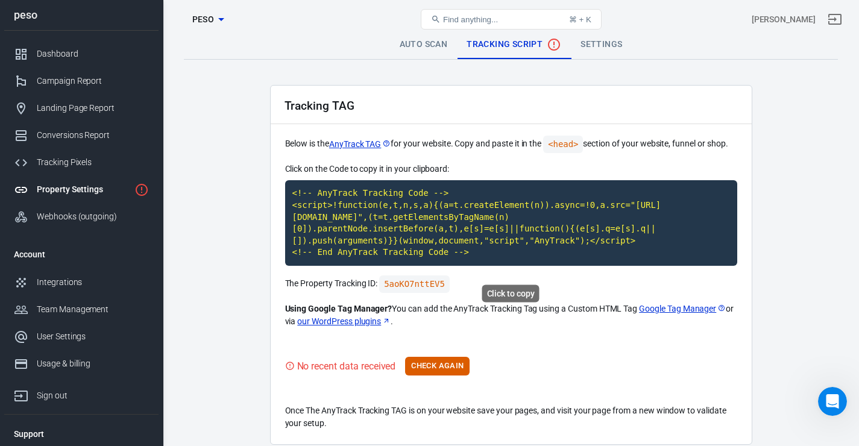
click at [453, 266] on code "<!-- AnyTrack Tracking Code --> <script>!function(e,t,n,s,a){(a=t.createElement…" at bounding box center [511, 223] width 452 height 86
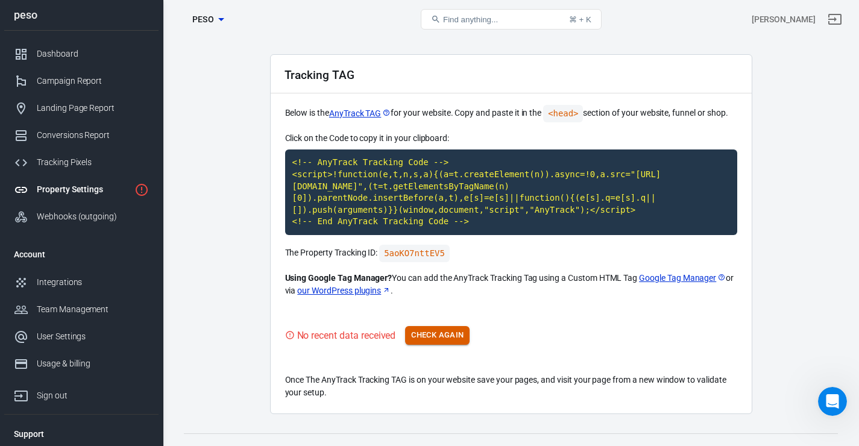
scroll to position [60, 0]
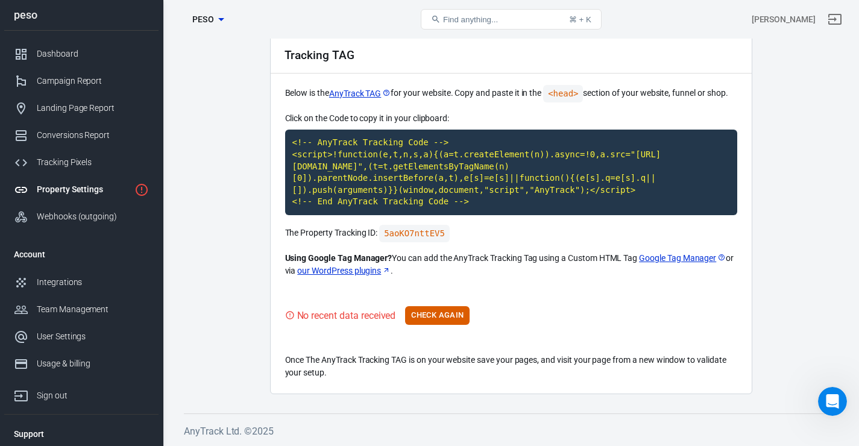
click at [370, 267] on link "our WordPress plugins" at bounding box center [343, 271] width 93 height 13
click at [439, 164] on code "<!-- AnyTrack Tracking Code --> <script>!function(e,t,n,s,a){(a=t.createElement…" at bounding box center [511, 173] width 452 height 86
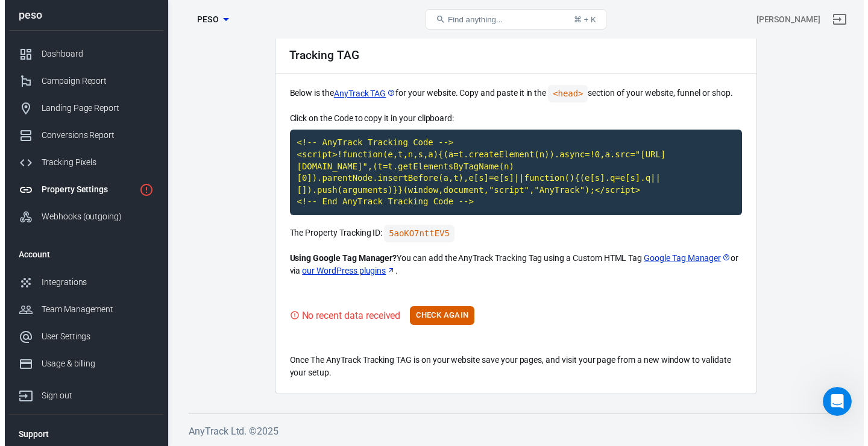
scroll to position [0, 0]
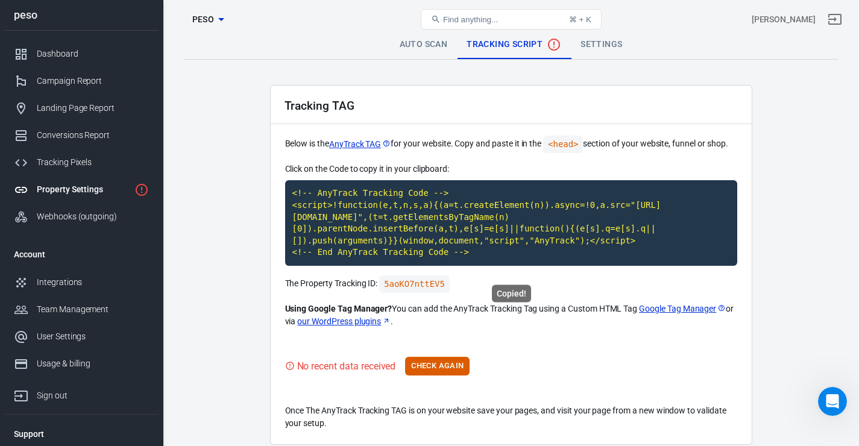
click at [578, 215] on code "<!-- AnyTrack Tracking Code --> <script>!function(e,t,n,s,a){(a=t.createElement…" at bounding box center [511, 223] width 452 height 86
click at [443, 236] on code "<!-- AnyTrack Tracking Code --> <script>!function(e,t,n,s,a){(a=t.createElement…" at bounding box center [511, 223] width 452 height 86
click at [423, 47] on link "Auto Scan" at bounding box center [424, 44] width 68 height 29
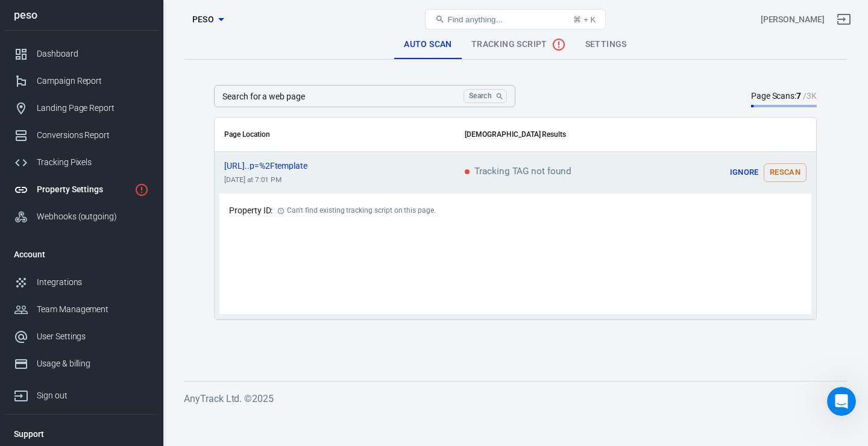
click at [798, 168] on button "Rescan" at bounding box center [785, 172] width 43 height 19
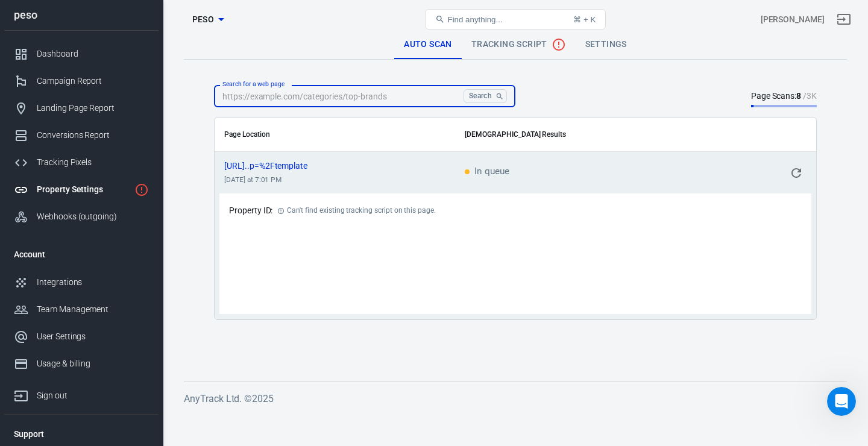
click at [345, 90] on input "Search for a web page" at bounding box center [336, 96] width 245 height 22
paste input "https://boostlab.online"
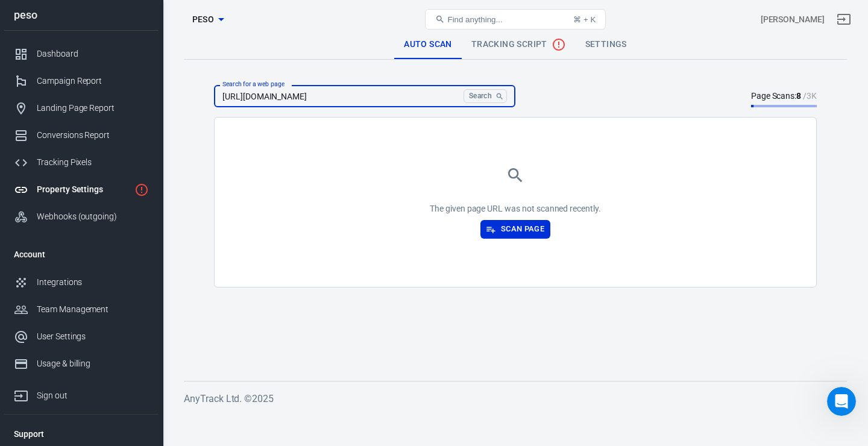
type input "https://boostlab.online"
click at [485, 96] on button "Search" at bounding box center [485, 96] width 43 height 14
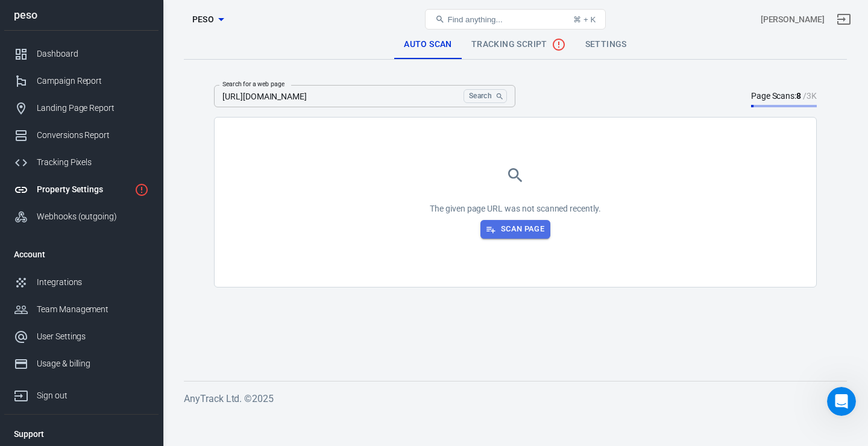
click at [522, 225] on button "Scan Page" at bounding box center [516, 229] width 70 height 19
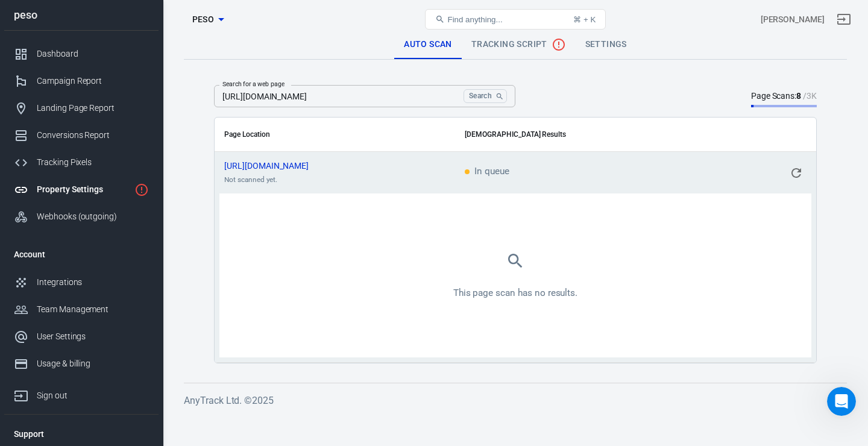
click at [768, 81] on main "Auto Scan Tracking Script Settings Search for a web page https://boostlab.onlin…" at bounding box center [515, 196] width 663 height 333
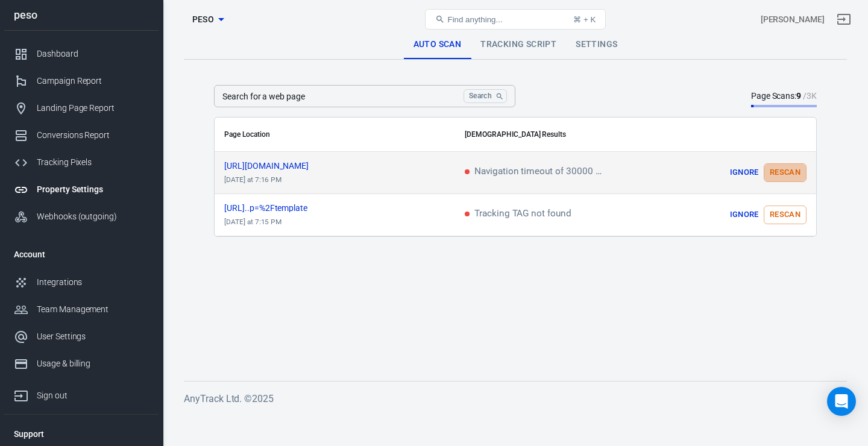
click at [782, 172] on button "Rescan" at bounding box center [785, 172] width 43 height 19
click at [268, 166] on span "https://boostlab.online/" at bounding box center [277, 166] width 106 height 8
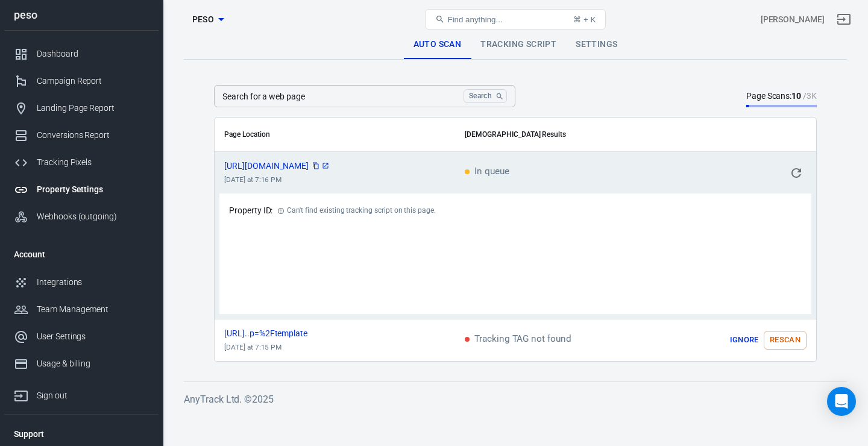
click at [329, 163] on icon "scrollable content" at bounding box center [325, 165] width 7 height 7
click at [520, 47] on link "Tracking Script" at bounding box center [518, 44] width 95 height 29
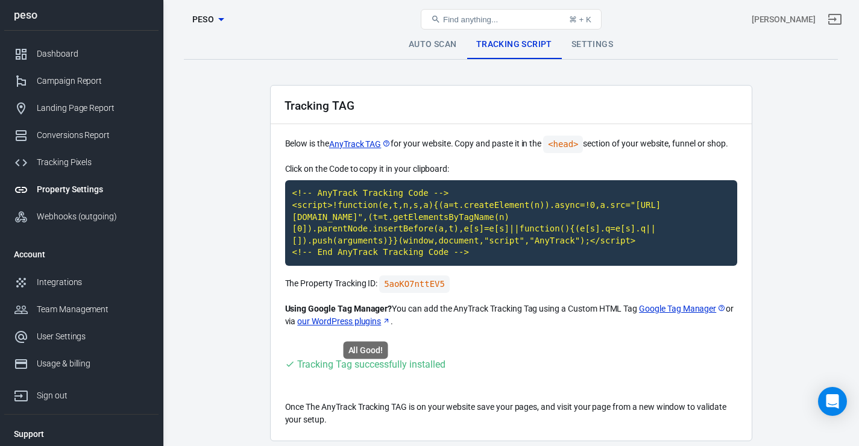
click at [358, 372] on div "Tracking Tag successfully installed" at bounding box center [371, 364] width 148 height 15
click at [429, 43] on link "Auto Scan" at bounding box center [433, 44] width 68 height 29
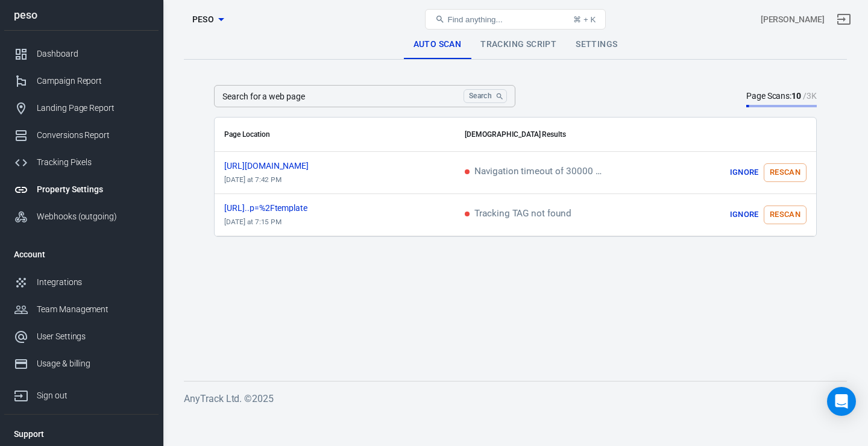
click at [512, 49] on link "Tracking Script" at bounding box center [518, 44] width 95 height 29
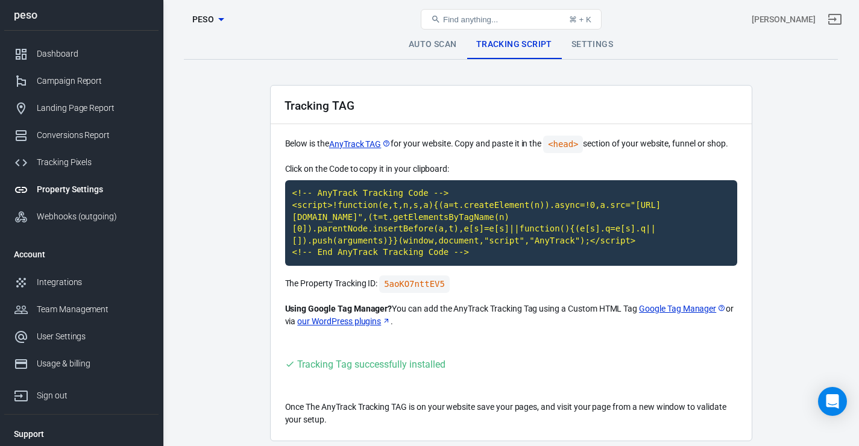
click at [348, 372] on div "Tracking Tag successfully installed" at bounding box center [371, 364] width 148 height 15
click at [594, 41] on link "Settings" at bounding box center [592, 44] width 61 height 29
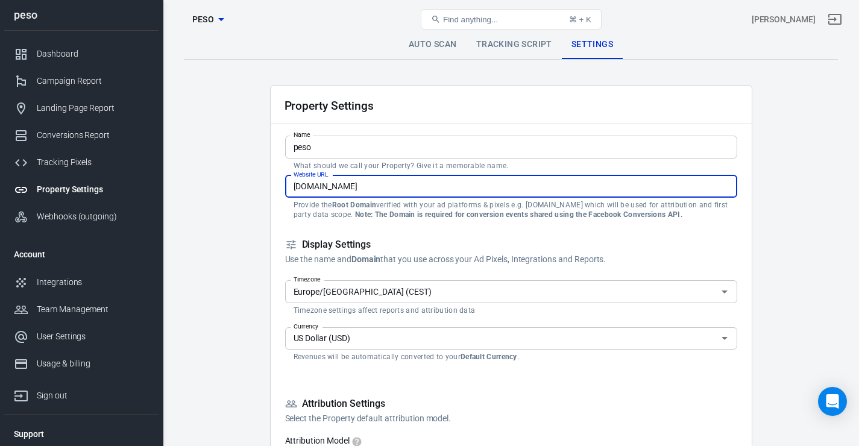
click at [397, 184] on input "boostlab.online" at bounding box center [511, 186] width 452 height 22
click at [480, 244] on h5 "Display Settings" at bounding box center [511, 245] width 452 height 13
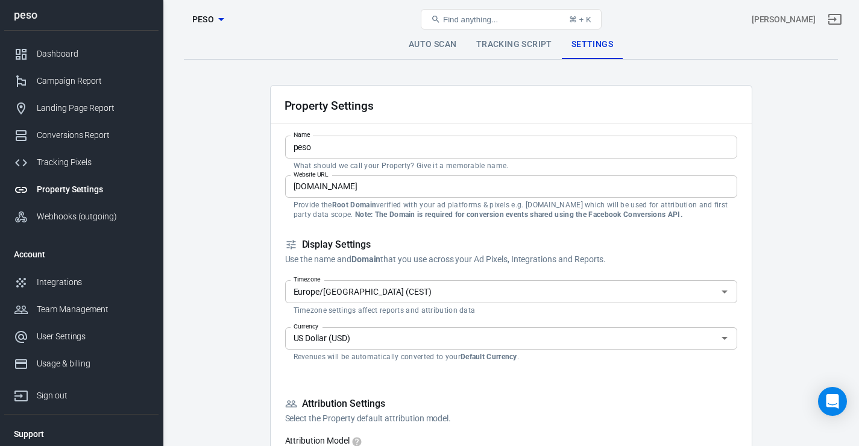
click at [503, 40] on link "Tracking Script" at bounding box center [514, 44] width 95 height 29
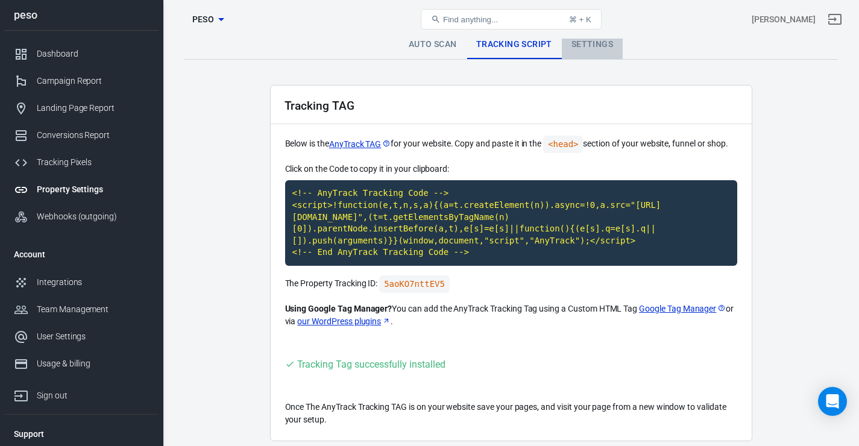
click at [587, 46] on link "Settings" at bounding box center [592, 44] width 61 height 29
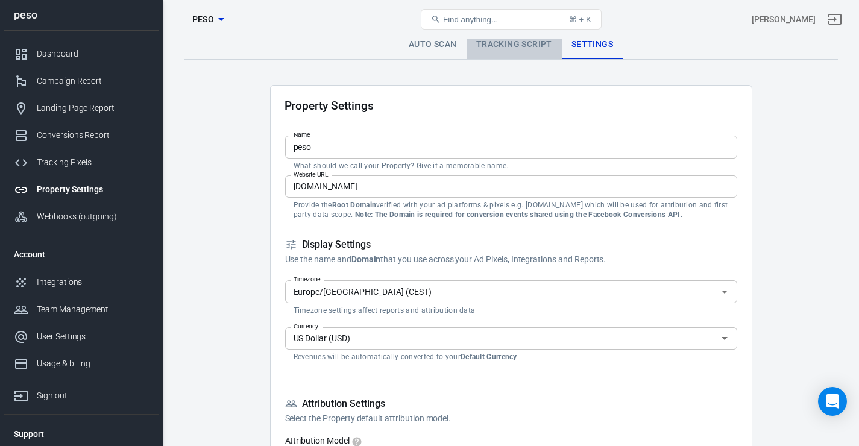
click at [476, 42] on link "Tracking Script" at bounding box center [514, 44] width 95 height 29
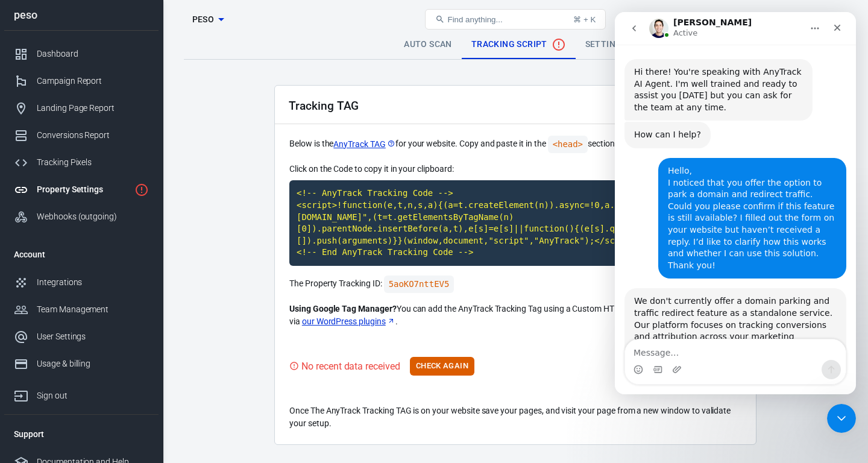
scroll to position [2432, 0]
